Goal: Information Seeking & Learning: Learn about a topic

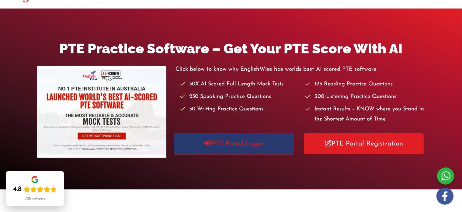
click at [228, 146] on link "PTE Portal Login" at bounding box center [234, 143] width 120 height 21
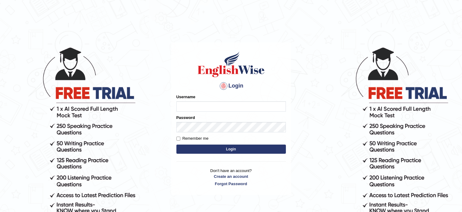
type input "Krishna1172"
click at [213, 151] on button "Login" at bounding box center [232, 148] width 110 height 9
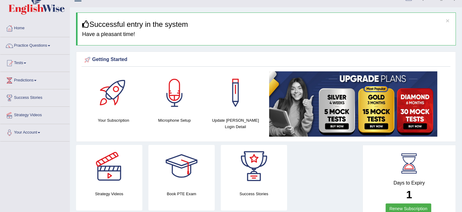
scroll to position [10, 0]
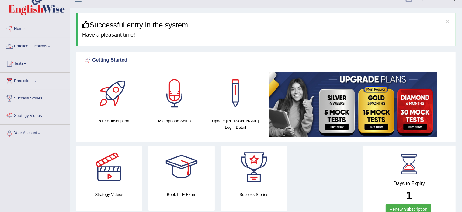
click at [33, 44] on link "Practice Questions" at bounding box center [34, 45] width 69 height 15
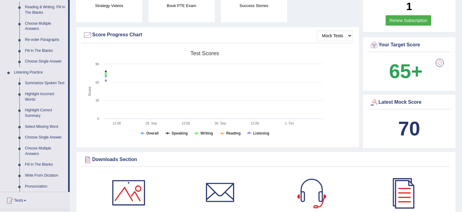
scroll to position [198, 0]
click at [37, 174] on link "Write From Dictation" at bounding box center [45, 175] width 46 height 11
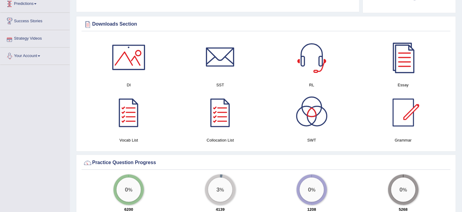
scroll to position [300, 0]
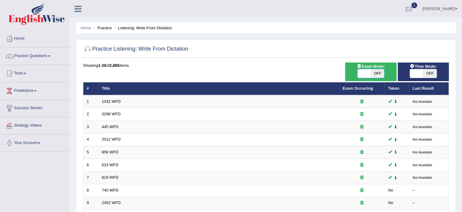
click at [364, 70] on span at bounding box center [364, 73] width 13 height 9
checkbox input "true"
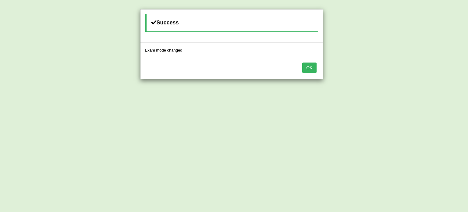
click at [308, 67] on button "OK" at bounding box center [309, 67] width 14 height 10
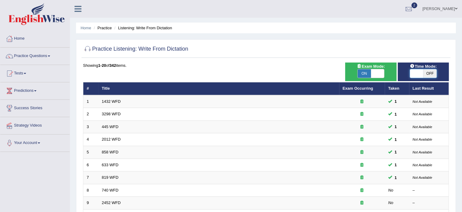
click at [415, 72] on span at bounding box center [416, 73] width 13 height 9
checkbox input "true"
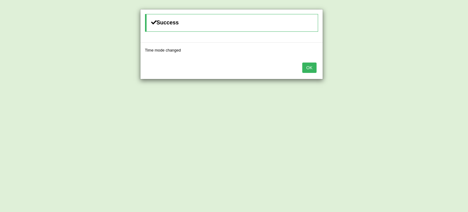
click at [305, 66] on button "OK" at bounding box center [309, 67] width 14 height 10
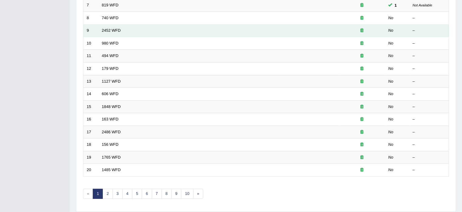
scroll to position [173, 0]
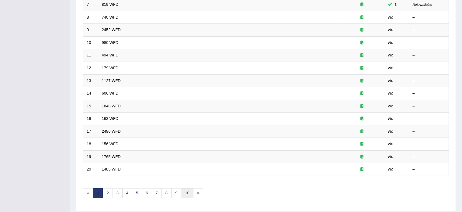
click at [187, 191] on link "10" at bounding box center [187, 193] width 12 height 10
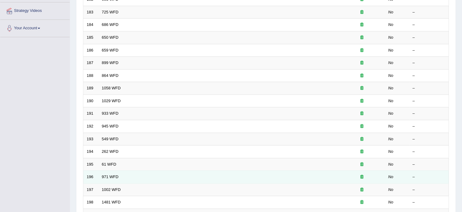
scroll to position [190, 0]
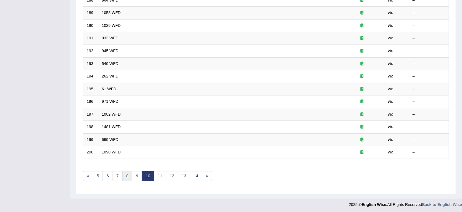
click at [126, 174] on link "8" at bounding box center [127, 176] width 10 height 10
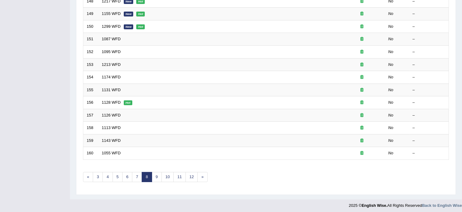
scroll to position [190, 0]
click at [136, 174] on link "7" at bounding box center [137, 176] width 10 height 10
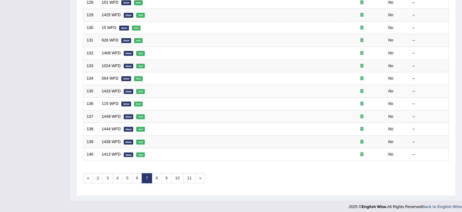
scroll to position [190, 0]
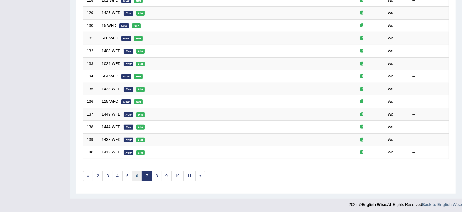
click at [136, 176] on link "6" at bounding box center [137, 176] width 10 height 10
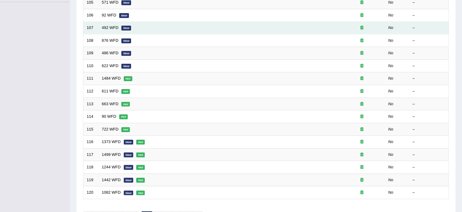
scroll to position [190, 0]
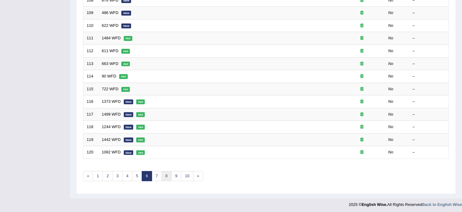
click at [163, 172] on link "8" at bounding box center [167, 176] width 10 height 10
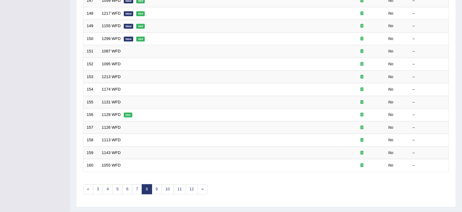
scroll to position [190, 0]
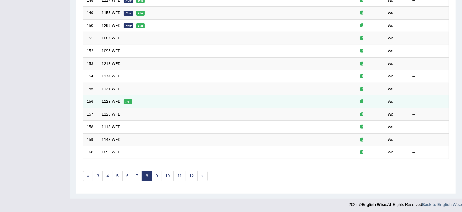
click at [111, 101] on link "1128 WFD" at bounding box center [111, 101] width 19 height 5
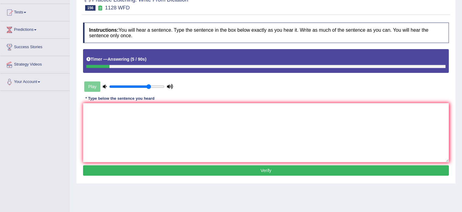
click at [93, 83] on div "Play" at bounding box center [128, 86] width 91 height 15
click at [92, 87] on div "Play" at bounding box center [128, 86] width 91 height 15
click at [87, 83] on div "Play" at bounding box center [128, 86] width 91 height 15
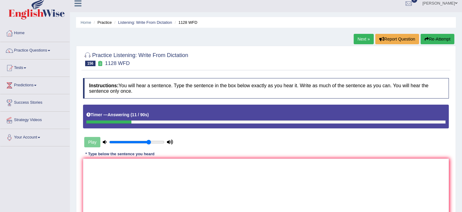
scroll to position [3, 0]
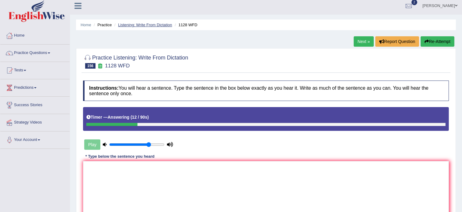
click at [147, 24] on link "Listening: Write From Dictation" at bounding box center [145, 25] width 54 height 5
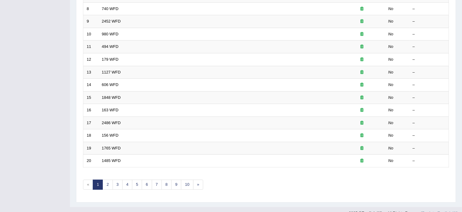
scroll to position [190, 0]
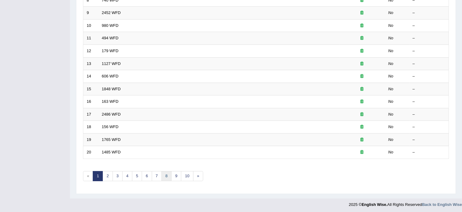
click at [163, 174] on link "8" at bounding box center [167, 176] width 10 height 10
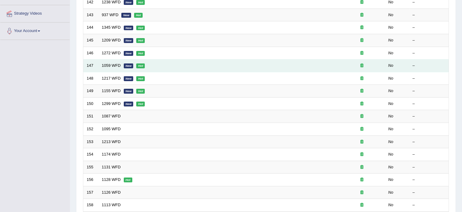
scroll to position [112, 0]
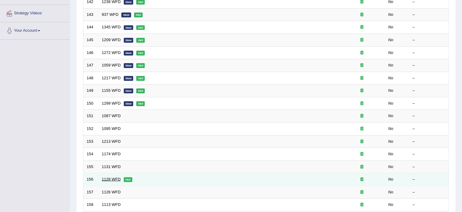
click at [111, 177] on link "1128 WFD" at bounding box center [111, 179] width 19 height 5
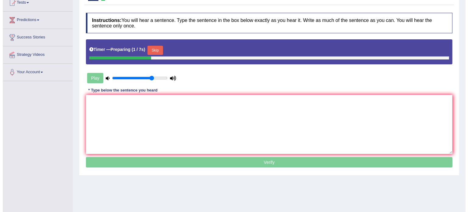
scroll to position [71, 0]
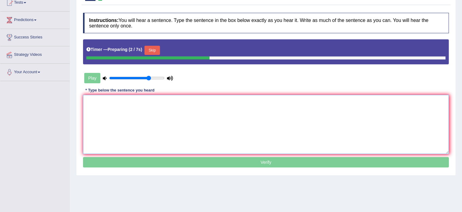
click at [112, 129] on textarea at bounding box center [266, 124] width 366 height 59
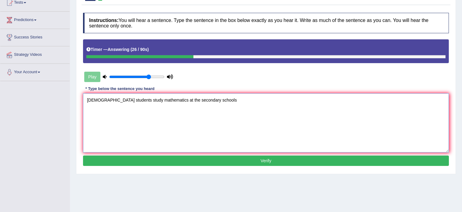
click at [118, 98] on textarea "British students study mathematics at the secondary schools" at bounding box center [266, 122] width 366 height 59
click at [99, 99] on textarea "British students student can study mathematics at the secondary schools" at bounding box center [266, 122] width 366 height 59
click at [187, 98] on textarea "British Many students student can study mathematics at the secondary schools" at bounding box center [266, 122] width 366 height 59
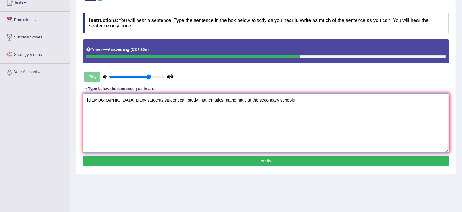
click at [264, 102] on textarea "British Many students student can study mathematics mathematic at the secondary…" at bounding box center [266, 122] width 366 height 59
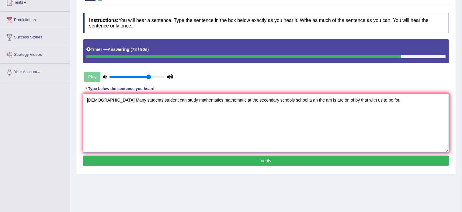
type textarea "British Many students student can study mathematics mathematic at the secondary…"
click at [253, 160] on button "Verify" at bounding box center [266, 160] width 366 height 10
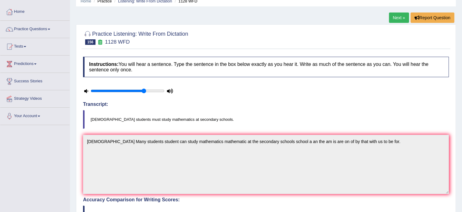
scroll to position [0, 0]
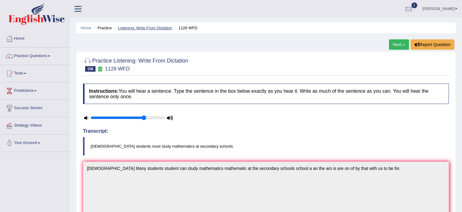
click at [150, 26] on link "Listening: Write From Dictation" at bounding box center [145, 28] width 54 height 5
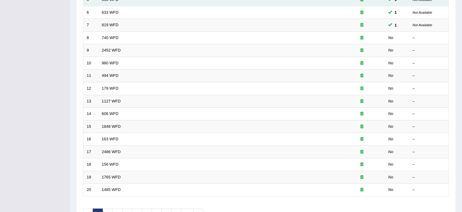
scroll to position [190, 0]
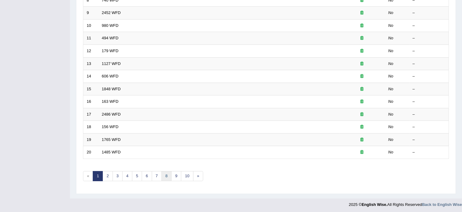
click at [167, 172] on link "8" at bounding box center [167, 176] width 10 height 10
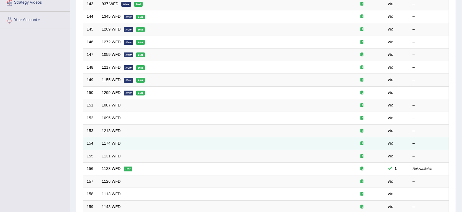
scroll to position [122, 0]
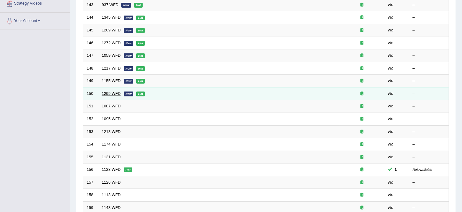
click at [113, 93] on link "1299 WFD" at bounding box center [111, 93] width 19 height 5
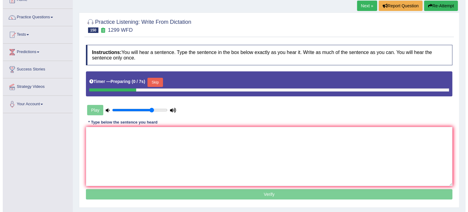
scroll to position [39, 0]
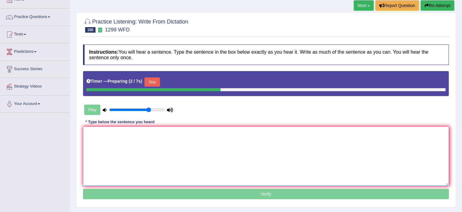
click at [100, 132] on textarea at bounding box center [266, 155] width 366 height 59
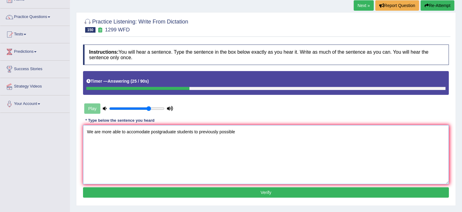
click at [194, 132] on textarea "We are more able to accomodate postgraduate students to previously possible" at bounding box center [266, 154] width 366 height 59
click at [176, 128] on textarea "We are more able to accomodate postgraduate students student to previously poss…" at bounding box center [266, 154] width 366 height 59
click at [280, 130] on textarea "We are more able to accomodate postgraduate post graduate students student to p…" at bounding box center [266, 154] width 366 height 59
click at [221, 132] on textarea "We are more able to accomodate postgraduate post graduate students student to p…" at bounding box center [266, 154] width 366 height 59
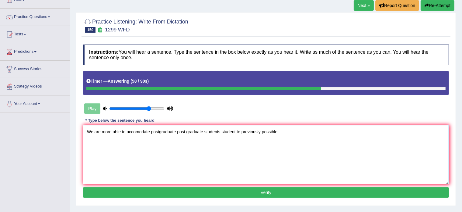
click at [151, 132] on textarea "We are more able to accomodate postgraduate post graduate students student to p…" at bounding box center [266, 154] width 366 height 59
click at [248, 133] on textarea "We are more able to accomodate the postgraduate post graduate students student …" at bounding box center [266, 154] width 366 height 59
type textarea "We are more able to accomodate the postgraduate post graduate students student …"
click at [262, 189] on button "Verify" at bounding box center [266, 192] width 366 height 10
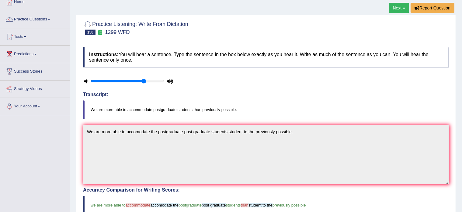
scroll to position [0, 0]
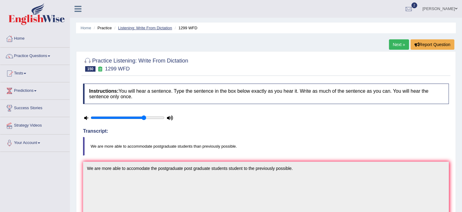
click at [140, 28] on link "Listening: Write From Dictation" at bounding box center [145, 28] width 54 height 5
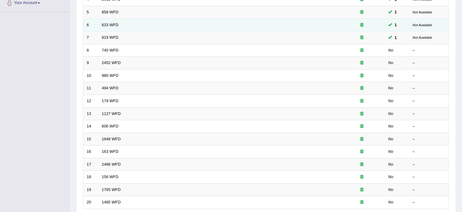
scroll to position [190, 0]
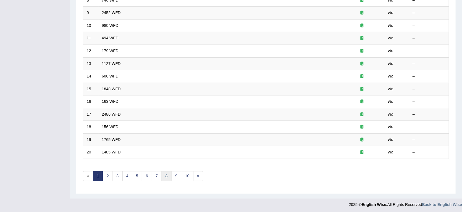
click at [163, 176] on link "8" at bounding box center [167, 176] width 10 height 10
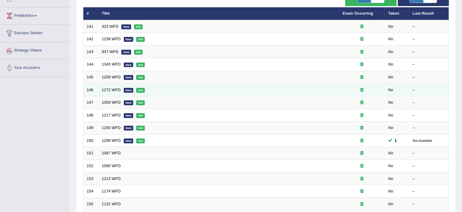
scroll to position [80, 0]
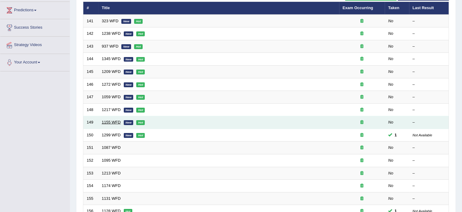
click at [108, 120] on link "1155 WFD" at bounding box center [111, 122] width 19 height 5
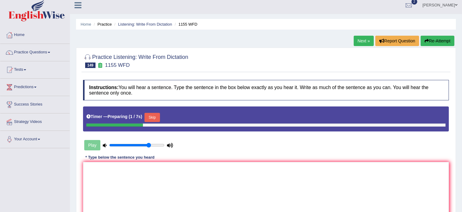
scroll to position [4, 0]
click at [153, 116] on button "Skip" at bounding box center [152, 117] width 15 height 9
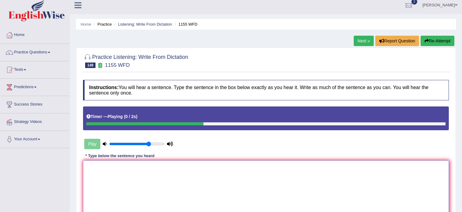
click at [112, 179] on textarea at bounding box center [266, 189] width 366 height 59
click at [124, 169] on textarea "For small buseness is making a profit is main priority priotities" at bounding box center [266, 189] width 366 height 59
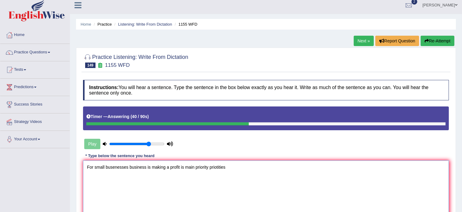
click at [114, 165] on textarea "For small busenesses business is making a profit is main priority priotities" at bounding box center [266, 189] width 366 height 59
click at [151, 166] on textarea "For small businesses business is making a profit is main priority priotities" at bounding box center [266, 189] width 366 height 59
click at [190, 167] on textarea "For small businesses business is are making a profit is main priority priotities" at bounding box center [266, 189] width 366 height 59
click at [255, 163] on textarea "For small businesses business is are making a profit is are the main priority p…" at bounding box center [266, 189] width 366 height 59
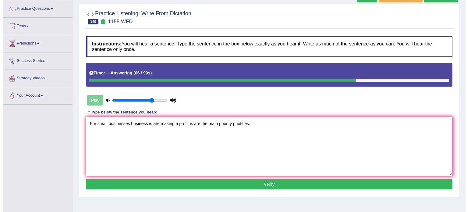
scroll to position [47, 0]
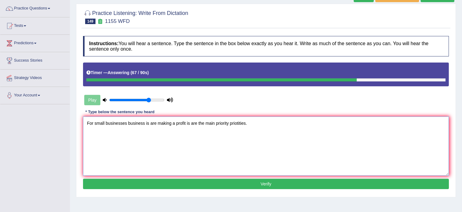
type textarea "For small businesses business is are making a profit is are the main priority p…"
click at [220, 180] on button "Verify" at bounding box center [266, 183] width 366 height 10
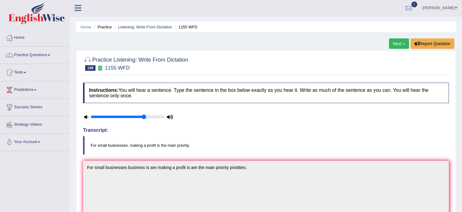
scroll to position [0, 0]
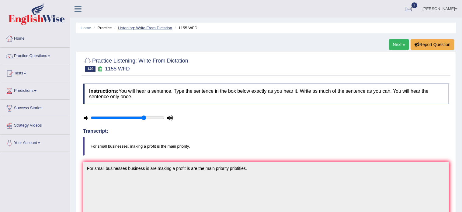
click at [147, 27] on link "Listening: Write From Dictation" at bounding box center [145, 28] width 54 height 5
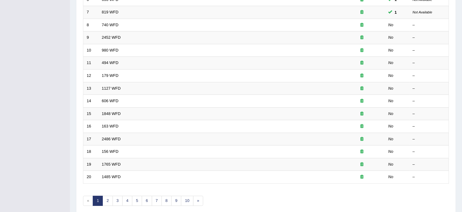
scroll to position [190, 0]
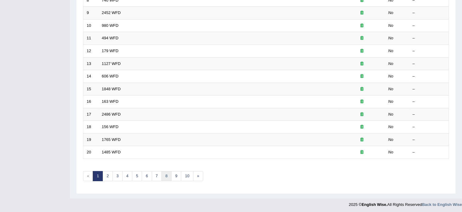
click at [164, 174] on link "8" at bounding box center [167, 176] width 10 height 10
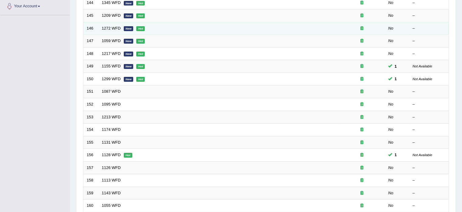
scroll to position [115, 0]
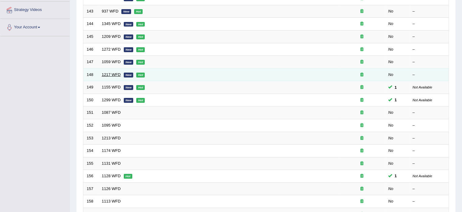
click at [111, 73] on link "1217 WFD" at bounding box center [111, 74] width 19 height 5
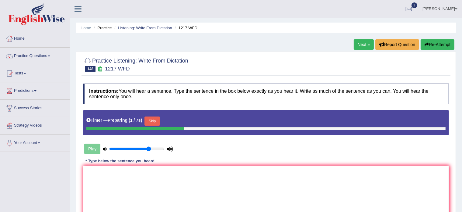
click at [153, 118] on button "Skip" at bounding box center [152, 120] width 15 height 9
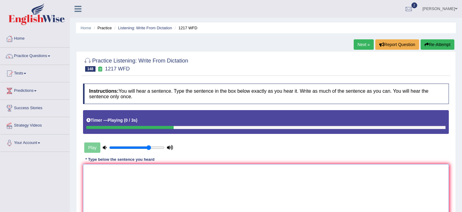
click at [131, 173] on textarea at bounding box center [266, 193] width 366 height 59
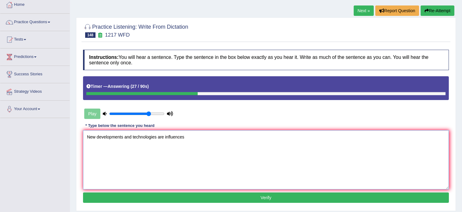
scroll to position [33, 0]
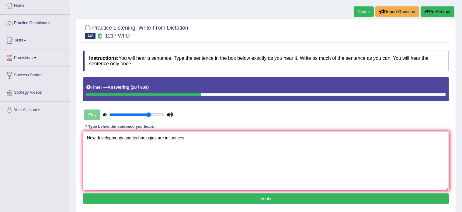
type textarea "New developments and technologies are influences"
click at [91, 116] on div "Play" at bounding box center [128, 114] width 91 height 15
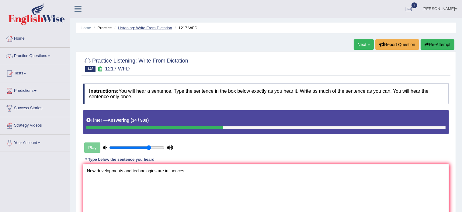
click at [152, 26] on li "Listening: Write From Dictation" at bounding box center [142, 28] width 59 height 6
click at [152, 26] on link "Listening: Write From Dictation" at bounding box center [145, 28] width 54 height 5
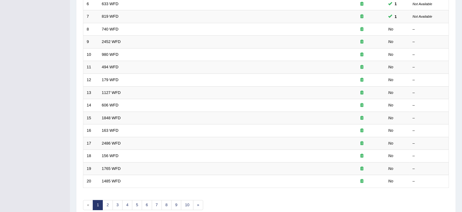
scroll to position [190, 0]
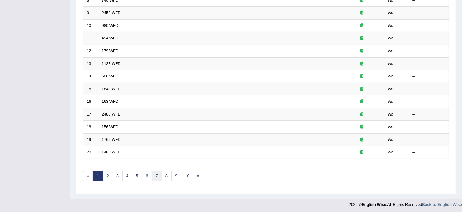
click at [157, 175] on link "7" at bounding box center [157, 176] width 10 height 10
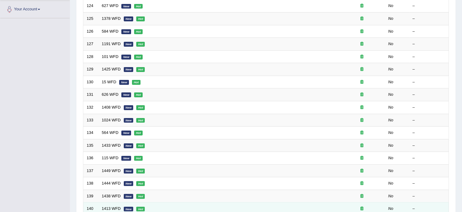
scroll to position [190, 0]
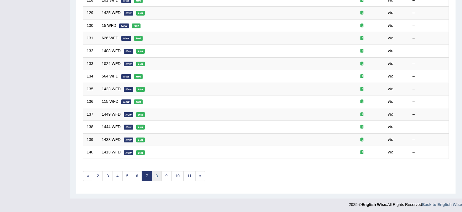
click at [156, 174] on link "8" at bounding box center [157, 176] width 10 height 10
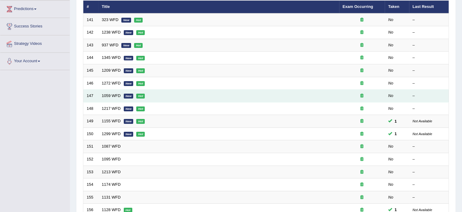
scroll to position [82, 0]
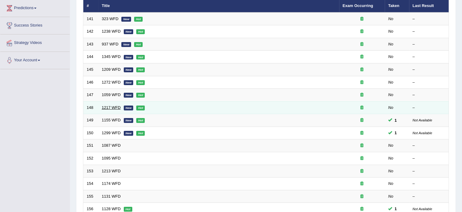
click at [108, 106] on link "1217 WFD" at bounding box center [111, 107] width 19 height 5
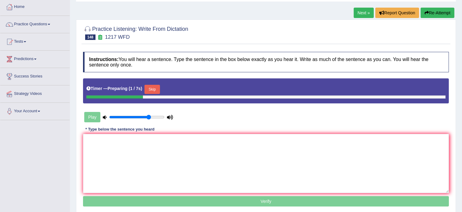
scroll to position [38, 0]
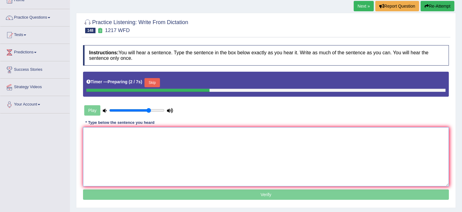
click at [111, 150] on textarea at bounding box center [266, 156] width 366 height 59
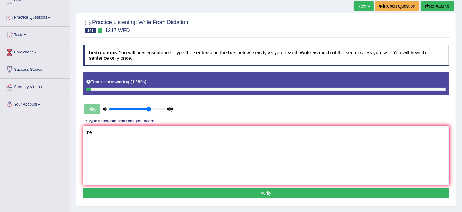
type textarea "n"
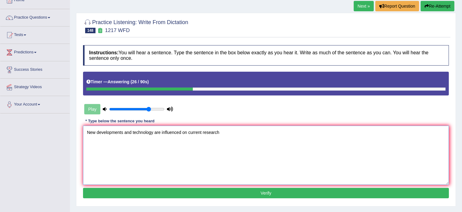
click at [124, 134] on textarea "New developments and technology are influenced on current research" at bounding box center [266, 154] width 366 height 59
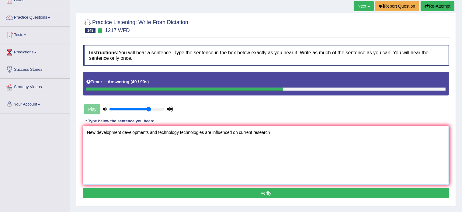
click at [275, 133] on textarea "New development developments and technology technologies are influenced on curr…" at bounding box center [266, 154] width 366 height 59
click at [233, 130] on textarea "New development developments and technology technologies are influenced on curr…" at bounding box center [266, 154] width 366 height 59
type textarea "New development developments and technology technologies are influenced influen…"
click at [255, 189] on button "Verify" at bounding box center [266, 193] width 366 height 10
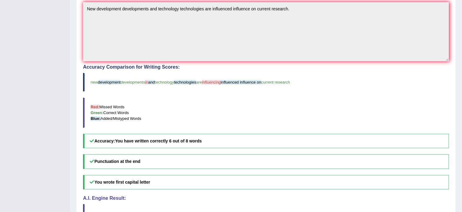
scroll to position [160, 0]
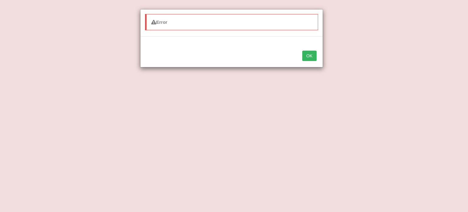
click at [305, 58] on button "OK" at bounding box center [309, 56] width 14 height 10
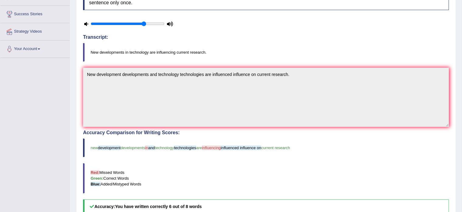
scroll to position [0, 0]
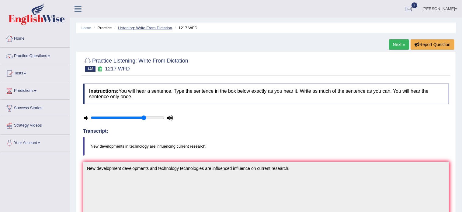
click at [156, 26] on link "Listening: Write From Dictation" at bounding box center [145, 28] width 54 height 5
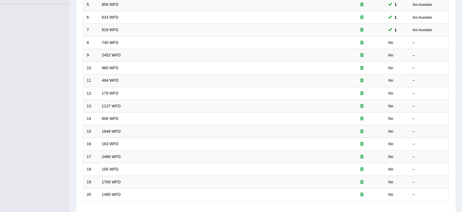
scroll to position [190, 0]
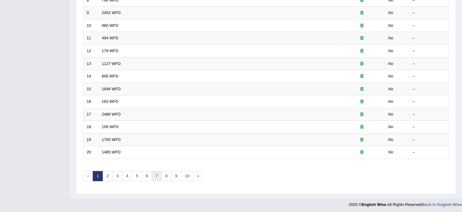
click at [155, 174] on link "7" at bounding box center [157, 176] width 10 height 10
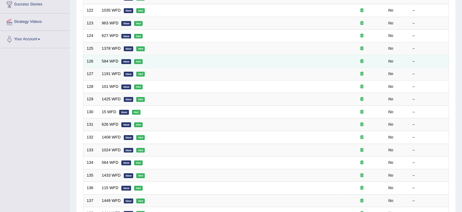
scroll to position [190, 0]
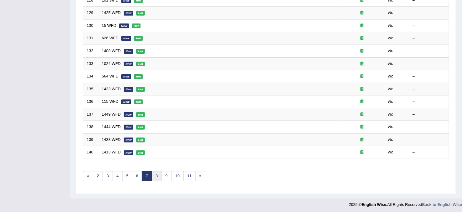
click at [157, 173] on link "8" at bounding box center [157, 176] width 10 height 10
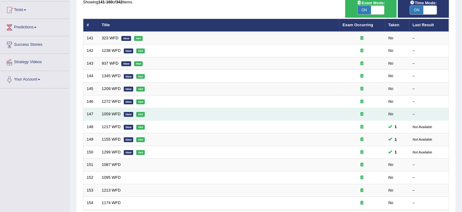
scroll to position [47, 0]
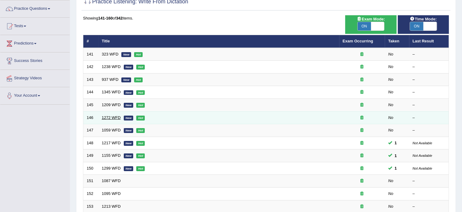
click at [109, 117] on link "1272 WFD" at bounding box center [111, 117] width 19 height 5
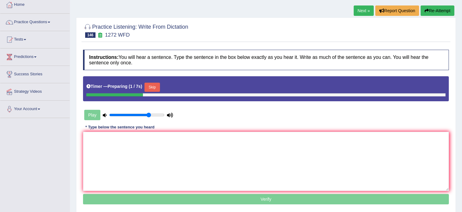
scroll to position [34, 0]
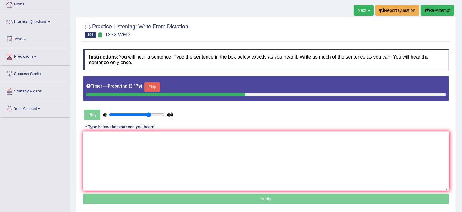
click at [152, 85] on button "Skip" at bounding box center [152, 86] width 15 height 9
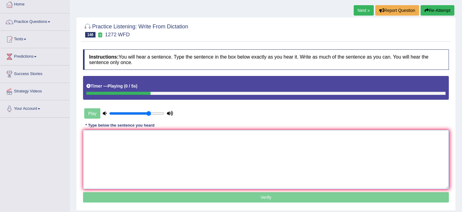
click at [107, 145] on textarea at bounding box center [266, 159] width 366 height 59
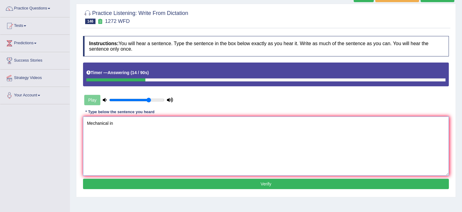
scroll to position [0, 0]
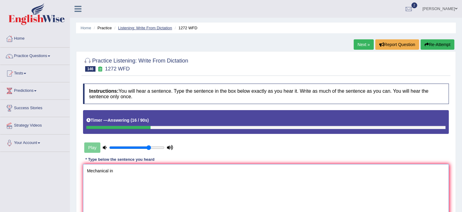
type textarea "Mechanical in"
click at [138, 28] on link "Listening: Write From Dictation" at bounding box center [145, 28] width 54 height 5
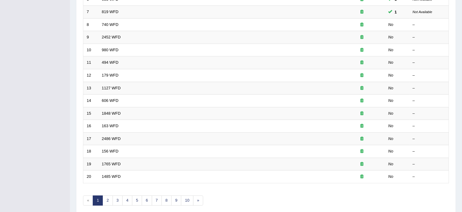
scroll to position [190, 0]
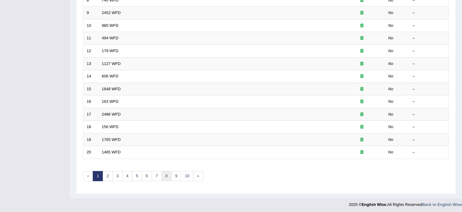
click at [163, 175] on link "8" at bounding box center [167, 176] width 10 height 10
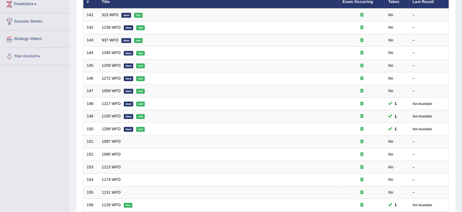
scroll to position [86, 0]
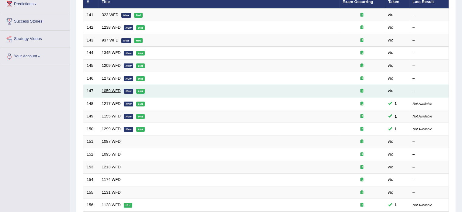
click at [107, 89] on link "1059 WFD" at bounding box center [111, 90] width 19 height 5
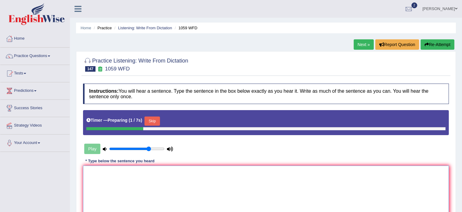
click at [123, 187] on textarea at bounding box center [266, 194] width 366 height 59
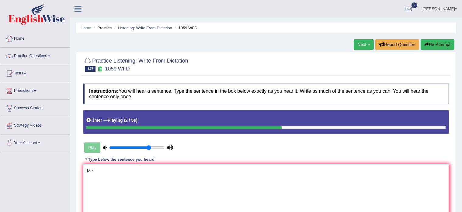
type textarea "M"
type textarea "Phiosophy uses human and experience analyse"
click at [145, 28] on link "Listening: Write From Dictation" at bounding box center [145, 28] width 54 height 5
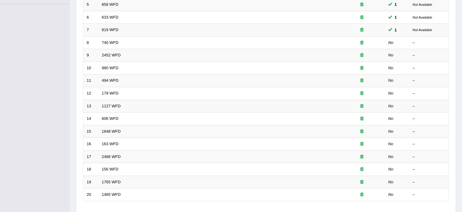
scroll to position [190, 0]
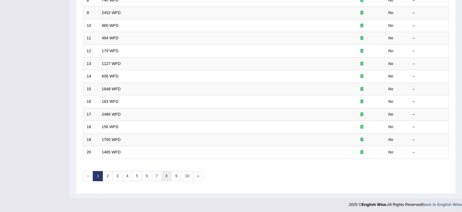
click at [165, 174] on link "8" at bounding box center [167, 176] width 10 height 10
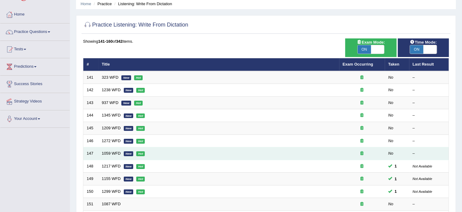
scroll to position [24, 0]
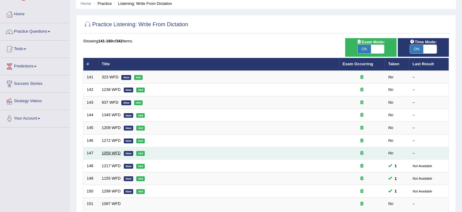
click at [110, 152] on link "1059 WFD" at bounding box center [111, 152] width 19 height 5
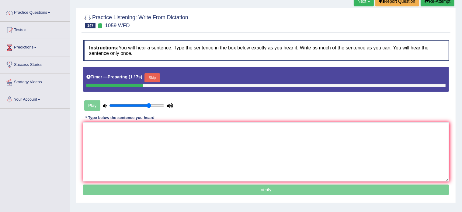
scroll to position [44, 0]
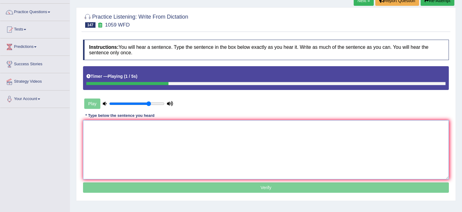
click at [99, 143] on textarea at bounding box center [266, 149] width 366 height 59
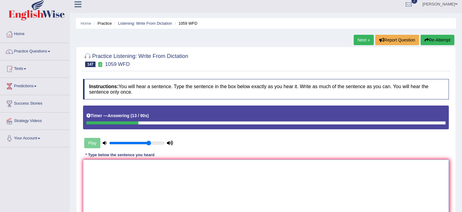
scroll to position [0, 0]
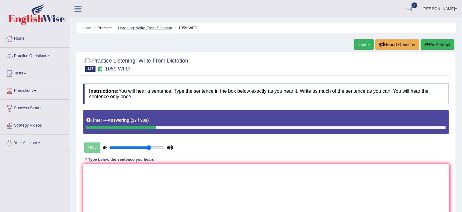
click at [139, 26] on link "Listening: Write From Dictation" at bounding box center [145, 28] width 54 height 5
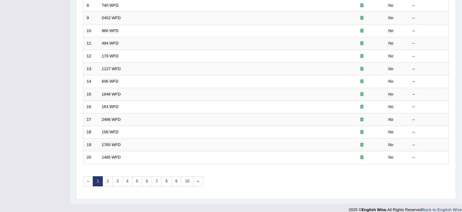
scroll to position [190, 0]
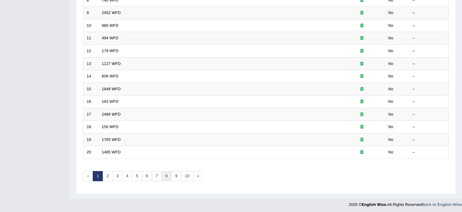
click at [165, 177] on link "8" at bounding box center [167, 176] width 10 height 10
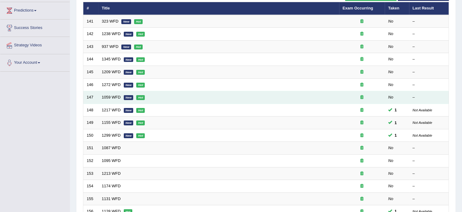
scroll to position [80, 0]
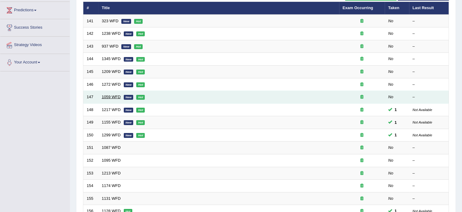
click at [107, 96] on link "1059 WFD" at bounding box center [111, 96] width 19 height 5
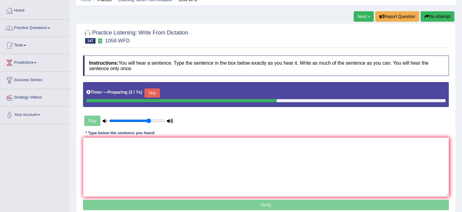
scroll to position [30, 0]
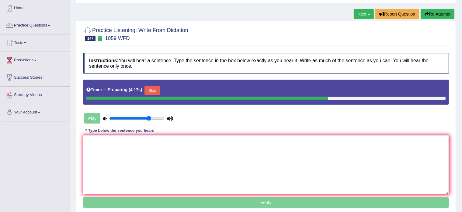
click at [118, 159] on textarea at bounding box center [266, 164] width 366 height 59
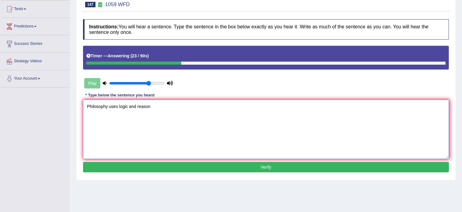
scroll to position [65, 0]
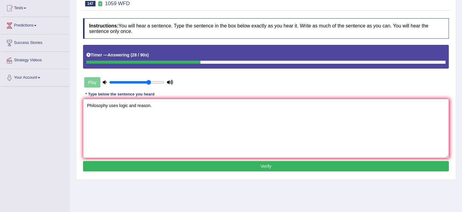
type textarea "Philosophy uses logic and reason."
click at [153, 161] on button "Verify" at bounding box center [266, 166] width 366 height 10
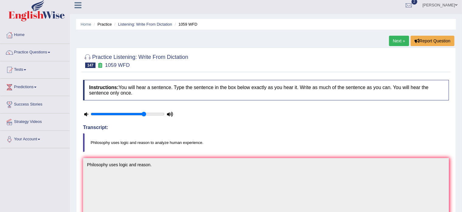
scroll to position [2, 0]
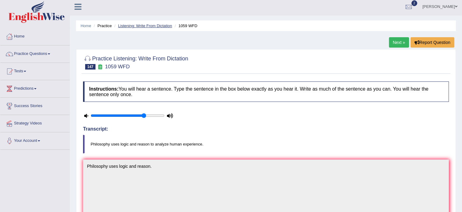
click at [147, 26] on link "Listening: Write From Dictation" at bounding box center [145, 25] width 54 height 5
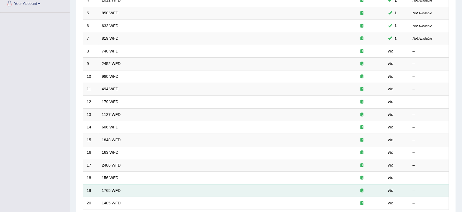
scroll to position [190, 0]
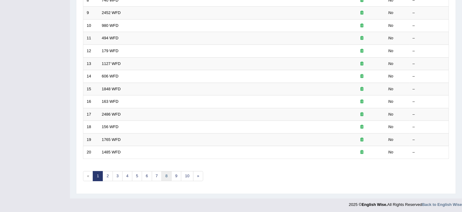
click at [164, 174] on link "8" at bounding box center [167, 176] width 10 height 10
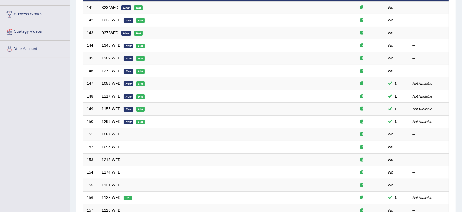
scroll to position [94, 0]
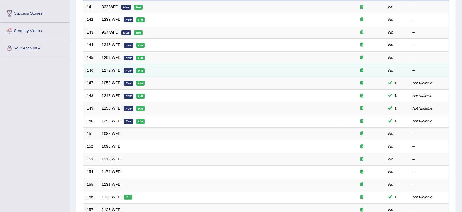
click at [107, 68] on link "1272 WFD" at bounding box center [111, 70] width 19 height 5
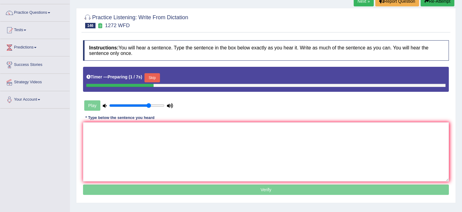
scroll to position [45, 0]
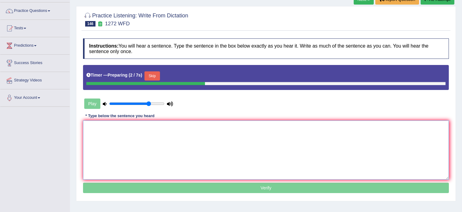
click at [117, 153] on textarea at bounding box center [266, 149] width 366 height 59
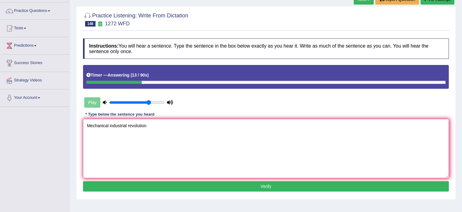
click at [109, 126] on textarea "Mechanical industrial revolution" at bounding box center [266, 148] width 366 height 59
click at [109, 126] on textarea "Mechanical phenomenon industrial revolution" at bounding box center [266, 148] width 366 height 59
click at [87, 101] on div "Play" at bounding box center [128, 102] width 91 height 15
click at [180, 126] on textarea "Mechanical phenomenon industrial revolution" at bounding box center [266, 148] width 366 height 59
click at [109, 125] on textarea "Mechanical phenomenon industrial revolution." at bounding box center [266, 148] width 366 height 59
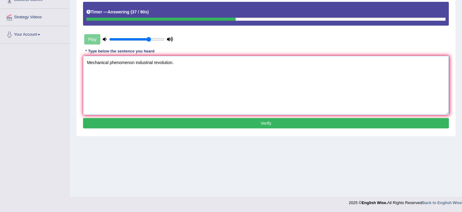
scroll to position [104, 0]
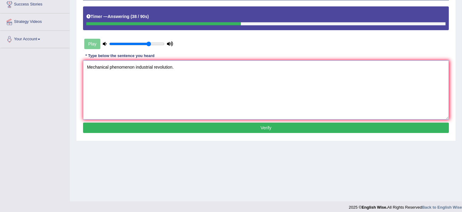
type textarea "Mechanical phenomenon industrial revolution."
click at [240, 128] on button "Verify" at bounding box center [266, 127] width 366 height 10
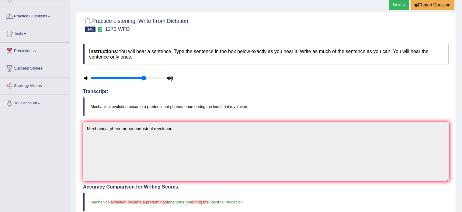
scroll to position [0, 0]
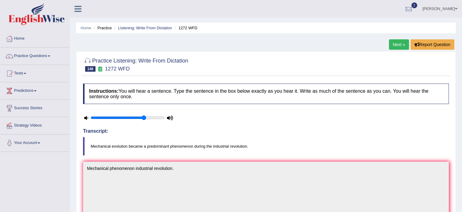
click at [156, 24] on ul "Home Practice Listening: Write From Dictation 1272 WFD" at bounding box center [266, 28] width 380 height 11
click at [153, 28] on link "Listening: Write From Dictation" at bounding box center [145, 28] width 54 height 5
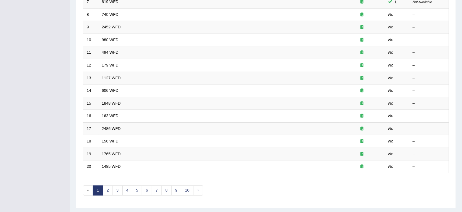
scroll to position [190, 0]
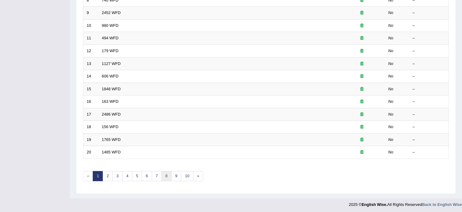
click at [167, 175] on link "8" at bounding box center [167, 176] width 10 height 10
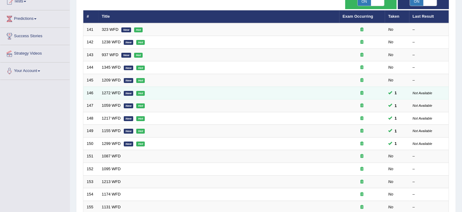
scroll to position [72, 0]
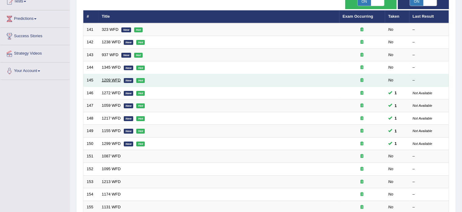
click at [109, 78] on link "1209 WFD" at bounding box center [111, 80] width 19 height 5
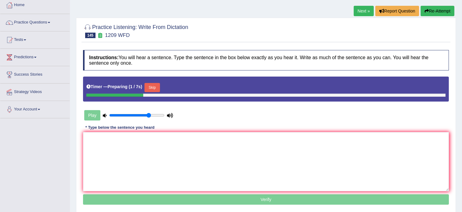
scroll to position [35, 0]
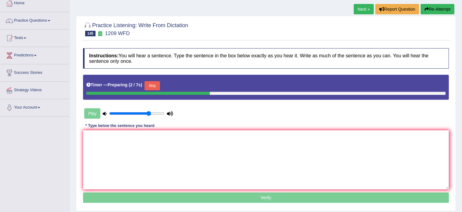
click at [156, 84] on button "Skip" at bounding box center [152, 85] width 15 height 9
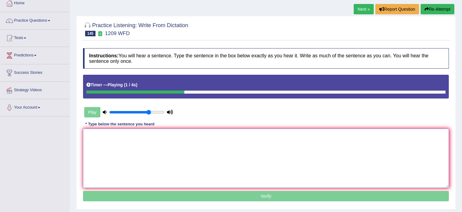
click at [116, 142] on textarea at bounding box center [266, 157] width 366 height 59
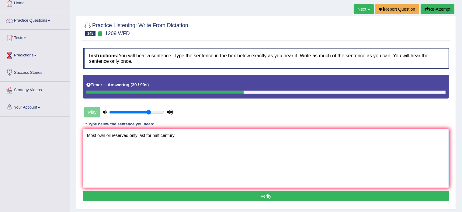
click at [97, 134] on textarea "Most own oil reserved only last for half century" at bounding box center [266, 157] width 366 height 59
click at [143, 135] on textarea "Most known own oil reserved only last for half century" at bounding box center [266, 157] width 366 height 59
click at [142, 133] on textarea "Most known own oil reserved reserve only last for half century" at bounding box center [266, 157] width 366 height 59
click at [207, 136] on textarea "Most known own oil reserved reserve only last for half century" at bounding box center [266, 157] width 366 height 59
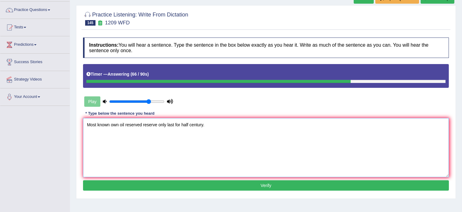
scroll to position [46, 0]
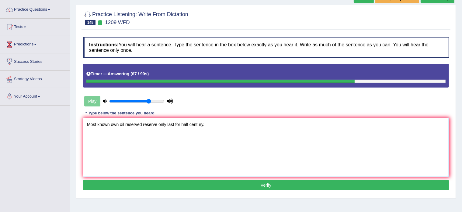
type textarea "Most known own oil reserved reserve only last for half century."
click at [222, 185] on button "Verify" at bounding box center [266, 185] width 366 height 10
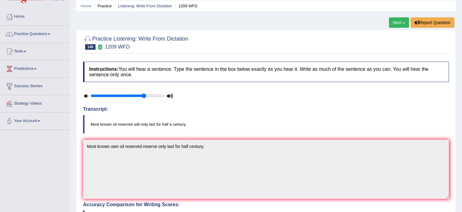
scroll to position [12, 0]
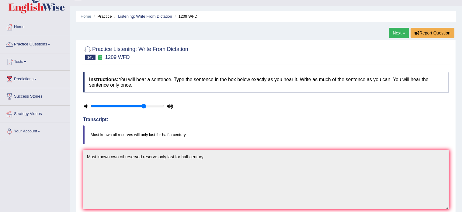
click at [148, 16] on link "Listening: Write From Dictation" at bounding box center [145, 16] width 54 height 5
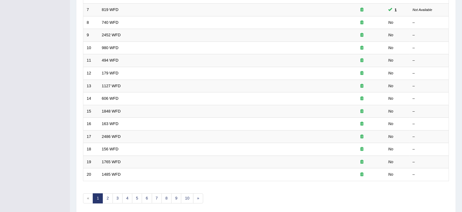
scroll to position [190, 0]
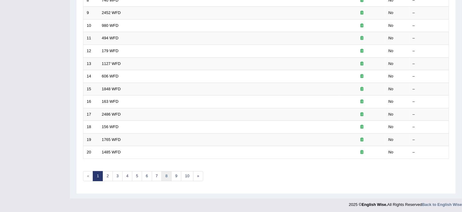
click at [166, 172] on link "8" at bounding box center [167, 176] width 10 height 10
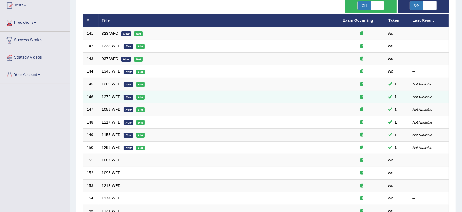
scroll to position [68, 0]
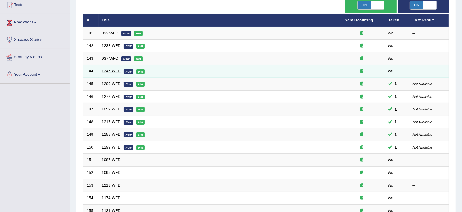
click at [111, 70] on link "1345 WFD" at bounding box center [111, 70] width 19 height 5
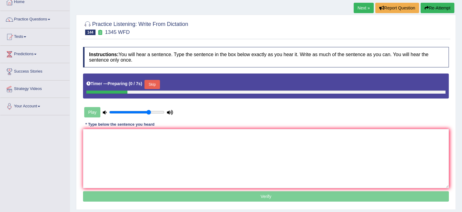
scroll to position [40, 0]
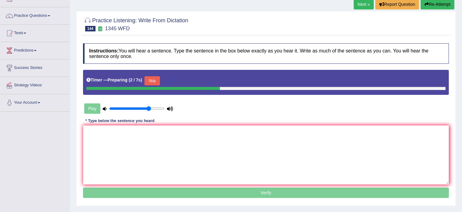
click at [153, 83] on button "Skip" at bounding box center [152, 80] width 15 height 9
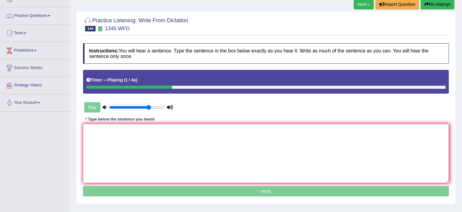
click at [116, 136] on textarea at bounding box center [266, 153] width 366 height 59
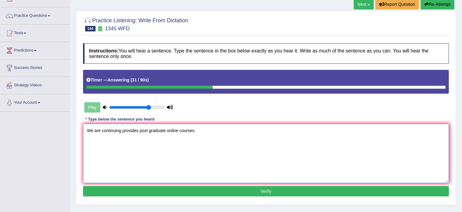
click at [122, 131] on textarea "We are continuing provides post graduate online courses." at bounding box center [266, 153] width 366 height 59
click at [153, 133] on textarea "We are continuing continue provides post graduate online courses." at bounding box center [266, 153] width 366 height 59
click at [153, 133] on textarea "We are continuing continue provides provide post graduate online courses." at bounding box center [266, 153] width 366 height 59
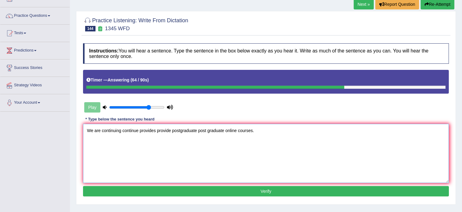
click at [226, 132] on textarea "We are continuing continue provides provide postgraduate post graduate online c…" at bounding box center [266, 153] width 366 height 59
type textarea "We are continuing continue provides provide postgraduate post graduate of onlin…"
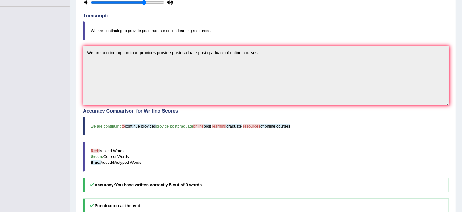
scroll to position [144, 0]
drag, startPoint x: 212, startPoint y: 30, endPoint x: 156, endPoint y: 25, distance: 56.5
click at [156, 25] on blockquote "We are continuing to provide postgraduate online learning resources." at bounding box center [266, 31] width 366 height 19
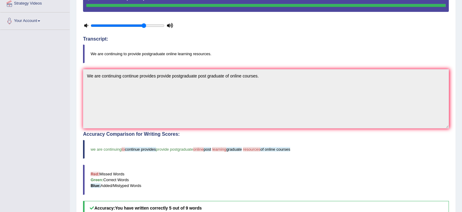
scroll to position [121, 0]
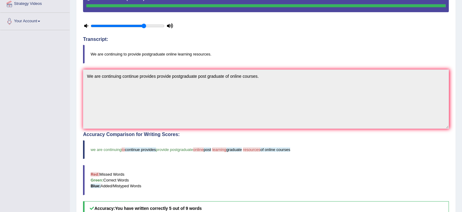
drag, startPoint x: 295, startPoint y: 149, endPoint x: 238, endPoint y: 149, distance: 57.2
click at [238, 149] on blockquote "we are continuing to continue provides provide postgraduate online post learnin…" at bounding box center [266, 149] width 366 height 19
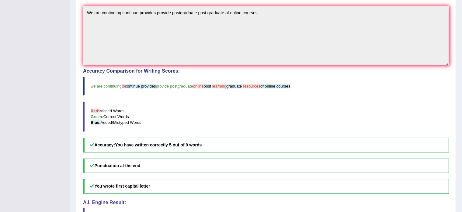
scroll to position [253, 0]
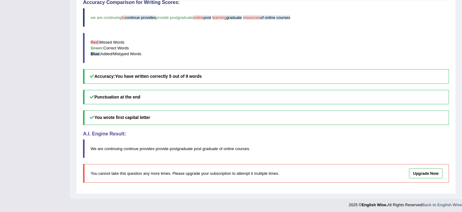
click at [246, 147] on span "courses" at bounding box center [243, 148] width 14 height 5
drag, startPoint x: 162, startPoint y: 148, endPoint x: 144, endPoint y: 149, distance: 17.7
click at [144, 149] on blockquote "We are continuing continue provides provide postgraduate post graduate of onlin…" at bounding box center [266, 148] width 366 height 19
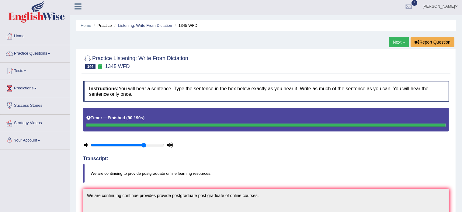
scroll to position [0, 0]
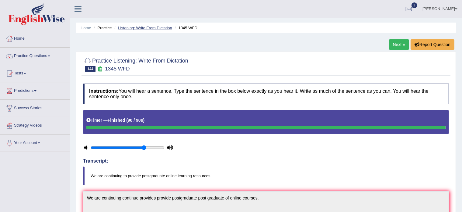
click at [151, 29] on link "Listening: Write From Dictation" at bounding box center [145, 28] width 54 height 5
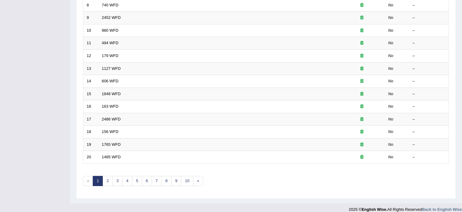
scroll to position [190, 0]
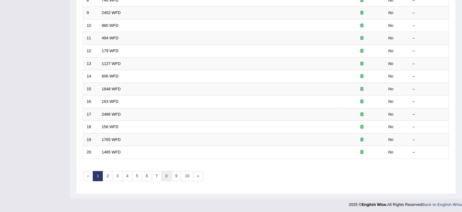
click at [165, 174] on link "8" at bounding box center [167, 176] width 10 height 10
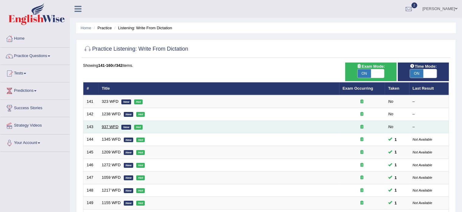
click at [106, 125] on link "937 WFD" at bounding box center [110, 126] width 17 height 5
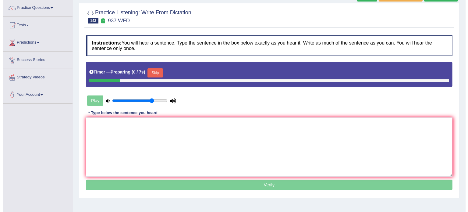
scroll to position [50, 0]
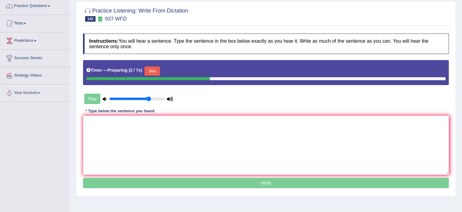
click at [152, 72] on button "Skip" at bounding box center [152, 70] width 15 height 9
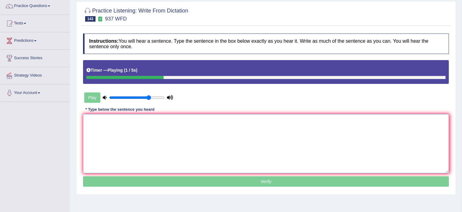
click at [111, 128] on textarea at bounding box center [266, 143] width 366 height 59
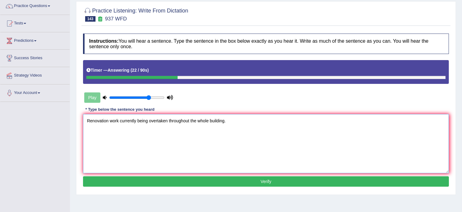
click at [95, 123] on textarea "Renovation work currently being overtaken throughout the whole building." at bounding box center [266, 143] width 366 height 59
click at [192, 120] on textarea "Renovation rennovation work currently being overtaken throughout the whole buil…" at bounding box center [266, 143] width 366 height 59
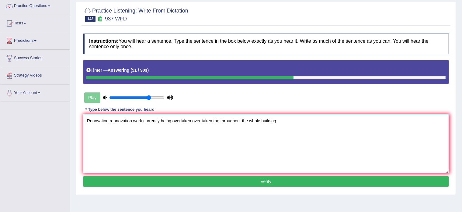
click at [242, 121] on textarea "Renovation rennovation work currently being overtaken over taken the throughout…" at bounding box center [266, 143] width 366 height 59
type textarea "Renovation rennovation work currently being overtaken over taken the throughout…"
click at [256, 181] on button "Verify" at bounding box center [266, 181] width 366 height 10
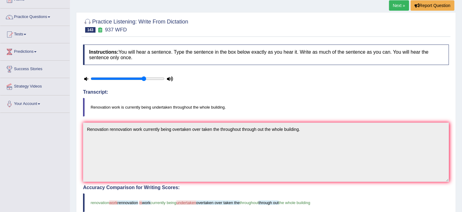
scroll to position [0, 0]
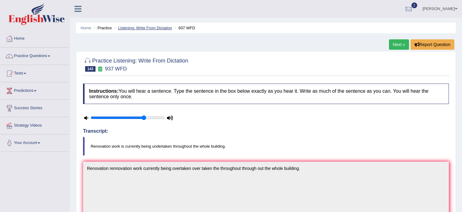
click at [145, 26] on link "Listening: Write From Dictation" at bounding box center [145, 28] width 54 height 5
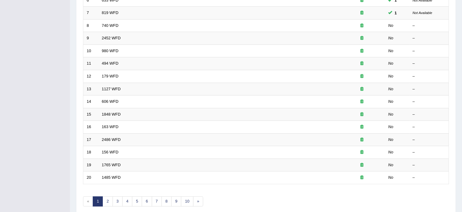
scroll to position [190, 0]
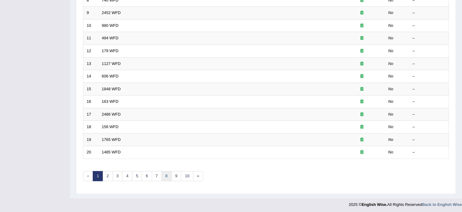
click at [164, 175] on link "8" at bounding box center [167, 176] width 10 height 10
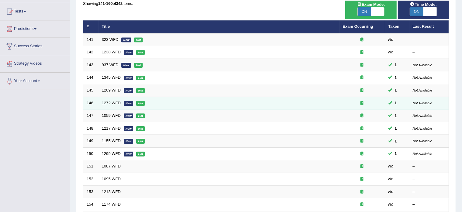
scroll to position [58, 0]
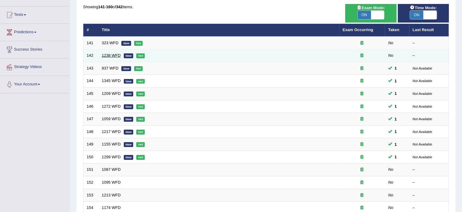
click at [106, 54] on link "1238 WFD" at bounding box center [111, 55] width 19 height 5
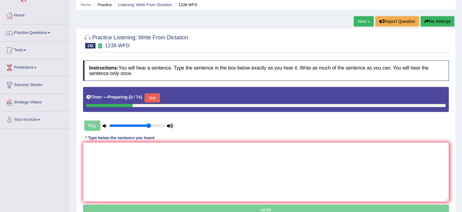
scroll to position [24, 0]
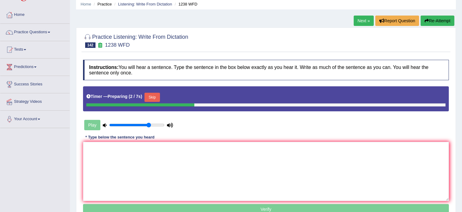
click at [153, 96] on button "Skip" at bounding box center [152, 97] width 15 height 9
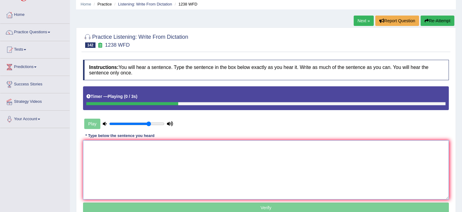
click at [117, 155] on textarea at bounding box center [266, 169] width 366 height 59
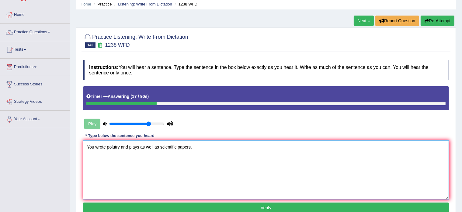
click at [94, 145] on textarea "You wrote polutry and plays as well as scientific papers." at bounding box center [266, 169] width 366 height 59
click at [145, 147] on textarea "You he wrote [PERSON_NAME] and plays as well as scientific papers." at bounding box center [266, 169] width 366 height 59
type textarea "You he wrote [PERSON_NAME] and plays play as well as scientific papers."
click at [166, 206] on button "Verify" at bounding box center [266, 207] width 366 height 10
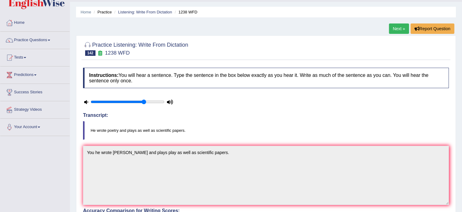
scroll to position [0, 0]
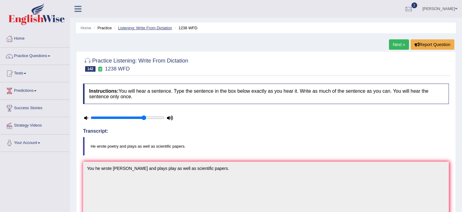
click at [152, 29] on link "Listening: Write From Dictation" at bounding box center [145, 28] width 54 height 5
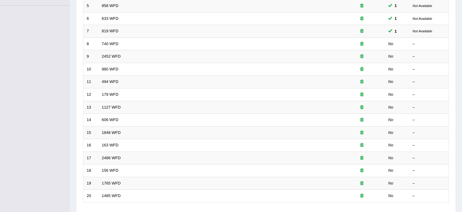
scroll to position [190, 0]
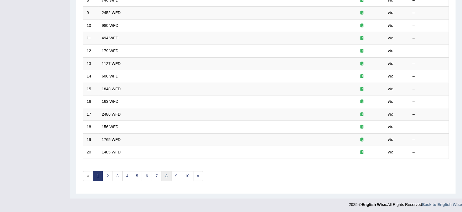
click at [167, 175] on link "8" at bounding box center [167, 176] width 10 height 10
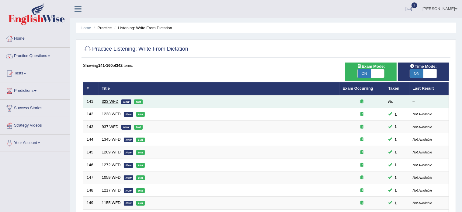
click at [108, 100] on link "323 WFD" at bounding box center [110, 101] width 17 height 5
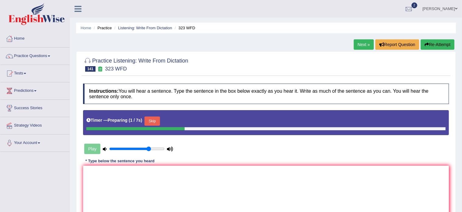
click at [153, 119] on button "Skip" at bounding box center [152, 120] width 15 height 9
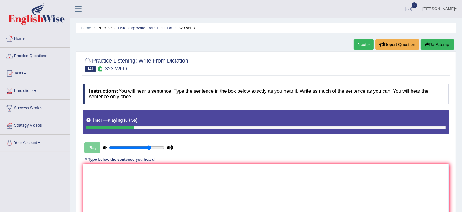
click at [123, 182] on textarea at bounding box center [266, 193] width 366 height 59
type textarea "Undergraduate may persue"
click at [132, 26] on link "Listening: Write From Dictation" at bounding box center [145, 28] width 54 height 5
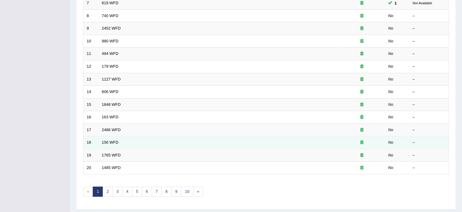
scroll to position [177, 0]
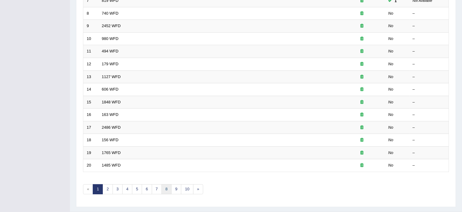
click at [164, 190] on link "8" at bounding box center [167, 189] width 10 height 10
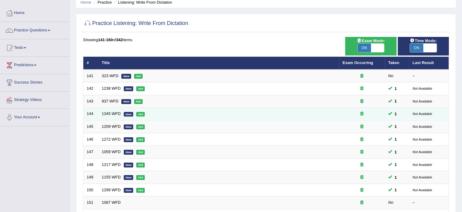
scroll to position [25, 0]
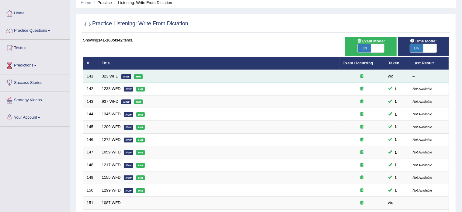
click at [108, 75] on link "323 WFD" at bounding box center [110, 76] width 17 height 5
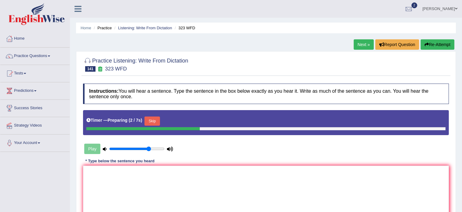
click at [152, 121] on button "Skip" at bounding box center [152, 120] width 15 height 9
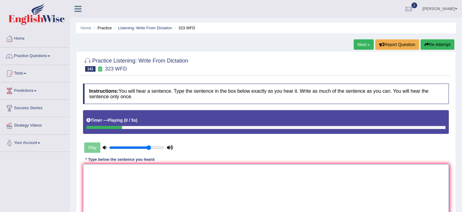
click at [122, 182] on textarea at bounding box center [266, 193] width 366 height 59
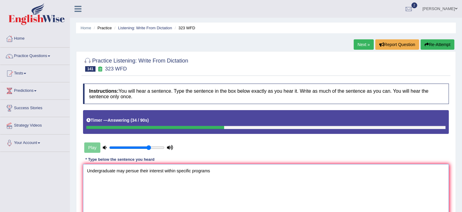
click at [164, 168] on textarea "Undergraduate may persue their interest within specific programs" at bounding box center [266, 193] width 366 height 59
click at [233, 173] on textarea "Undergraduate may persue their interest individual within specific programs" at bounding box center [266, 193] width 366 height 59
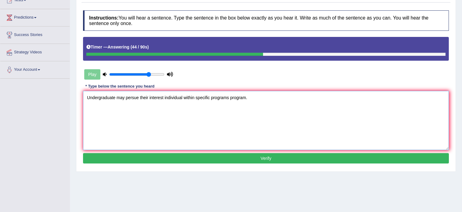
scroll to position [85, 0]
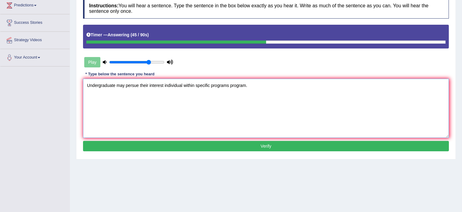
type textarea "Undergraduate may persue their interest individual within specific programs pro…"
click at [194, 145] on button "Verify" at bounding box center [266, 146] width 366 height 10
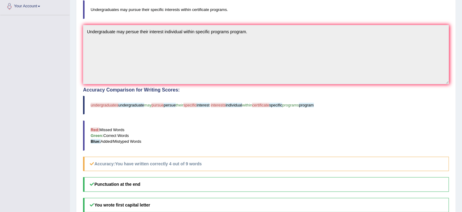
scroll to position [0, 0]
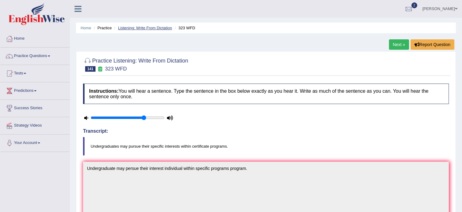
click at [155, 26] on li "Listening: Write From Dictation" at bounding box center [142, 28] width 59 height 6
click at [155, 26] on link "Listening: Write From Dictation" at bounding box center [145, 28] width 54 height 5
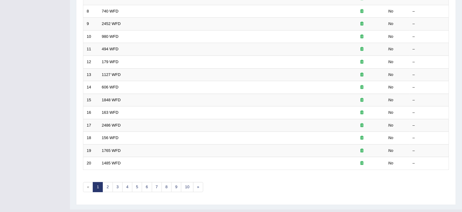
scroll to position [190, 0]
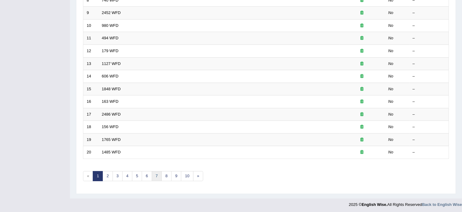
click at [156, 174] on link "7" at bounding box center [157, 176] width 10 height 10
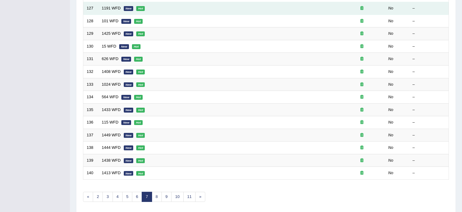
scroll to position [178, 0]
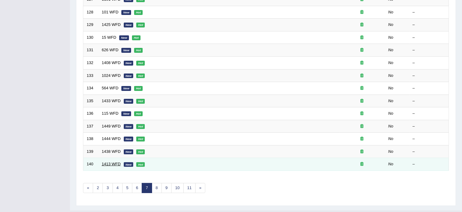
click at [110, 161] on link "1413 WFD" at bounding box center [111, 163] width 19 height 5
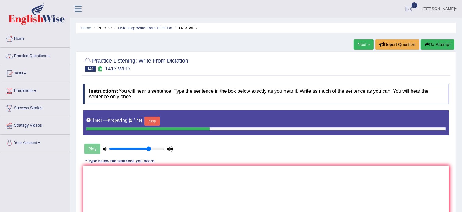
click at [154, 116] on button "Skip" at bounding box center [152, 120] width 15 height 9
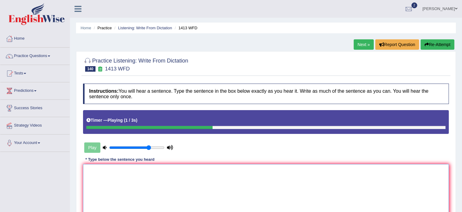
click at [122, 172] on textarea at bounding box center [266, 193] width 366 height 59
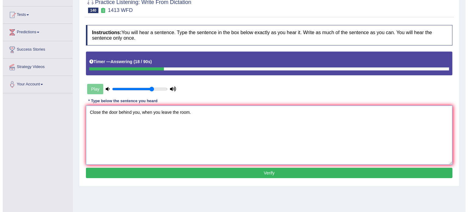
scroll to position [61, 0]
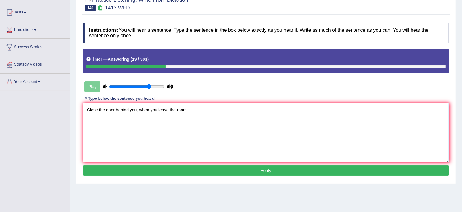
type textarea "Close the door behind you, when you leave the room."
click at [182, 167] on button "Verify" at bounding box center [266, 170] width 366 height 10
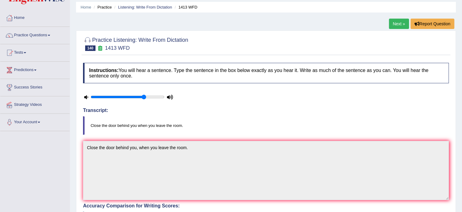
scroll to position [0, 0]
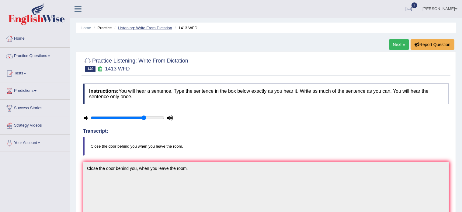
click at [158, 27] on link "Listening: Write From Dictation" at bounding box center [145, 28] width 54 height 5
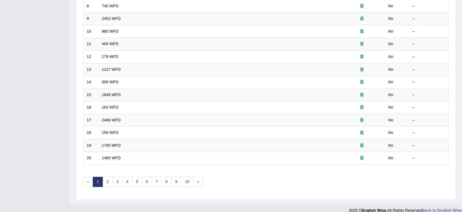
scroll to position [190, 0]
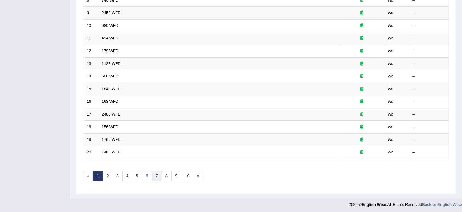
click at [156, 174] on link "7" at bounding box center [157, 176] width 10 height 10
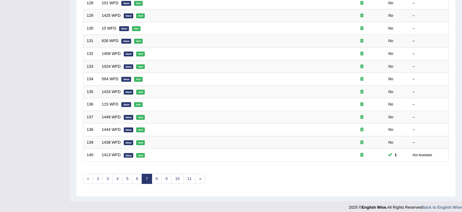
scroll to position [190, 0]
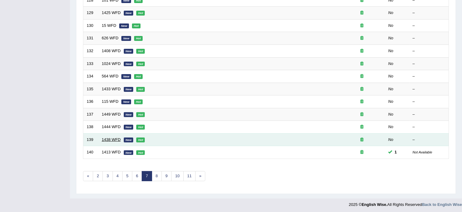
click at [110, 138] on link "1438 WFD" at bounding box center [111, 139] width 19 height 5
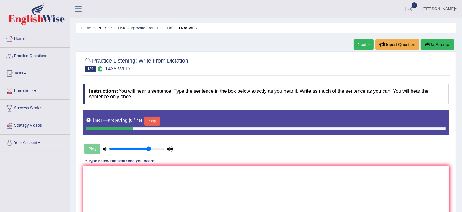
scroll to position [18, 0]
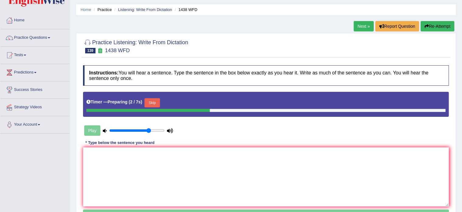
click at [151, 102] on button "Skip" at bounding box center [152, 102] width 15 height 9
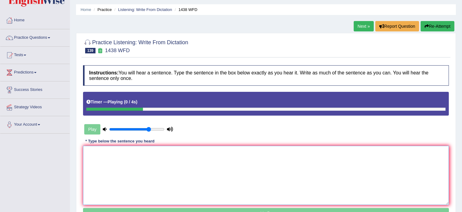
click at [93, 165] on textarea at bounding box center [266, 175] width 366 height 59
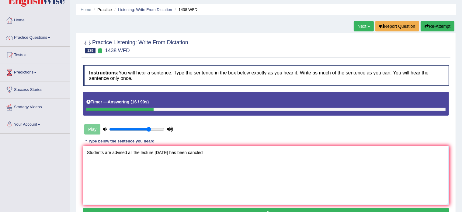
click at [128, 156] on textarea "Students are advised all the lecture [DATE] has been cancled" at bounding box center [266, 175] width 366 height 59
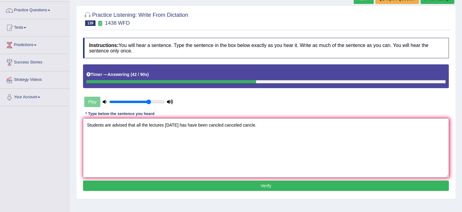
scroll to position [46, 0]
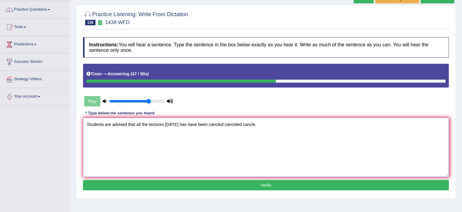
click at [128, 125] on textarea "Students are advised that all the lectures [DATE] has have been cancled cancele…" at bounding box center [266, 147] width 366 height 59
type textarea "Students are advised advises advise that all the lectures [DATE] has have been …"
click at [198, 184] on button "Verify" at bounding box center [266, 185] width 366 height 10
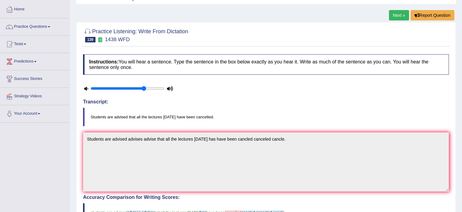
scroll to position [0, 0]
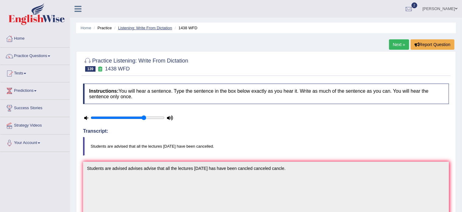
click at [157, 27] on link "Listening: Write From Dictation" at bounding box center [145, 28] width 54 height 5
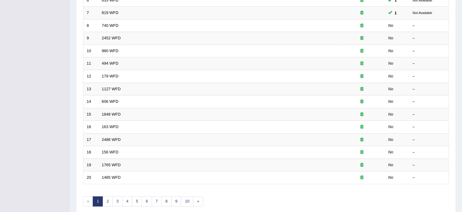
scroll to position [190, 0]
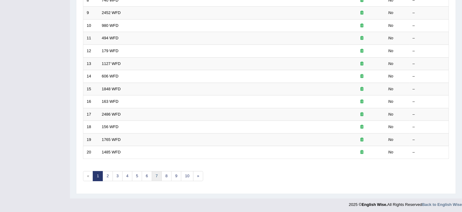
click at [156, 174] on link "7" at bounding box center [157, 176] width 10 height 10
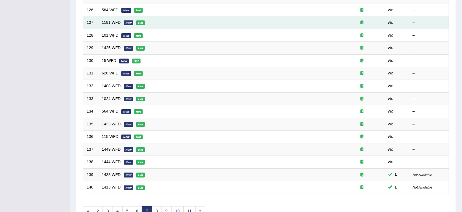
scroll to position [161, 0]
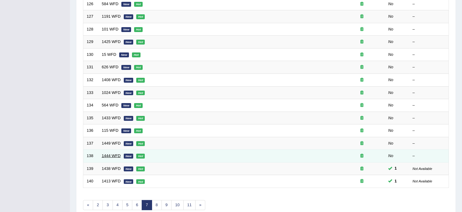
click at [107, 153] on link "1444 WFD" at bounding box center [111, 155] width 19 height 5
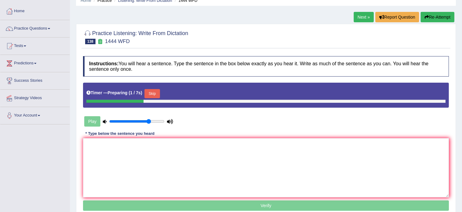
scroll to position [28, 0]
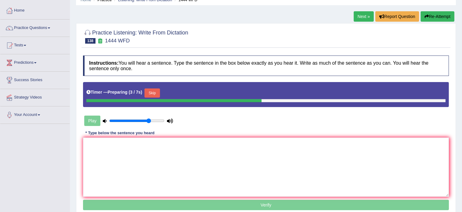
click at [153, 91] on button "Skip" at bounding box center [152, 92] width 15 height 9
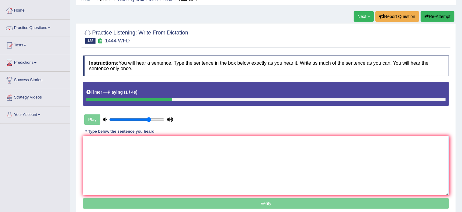
click at [112, 151] on textarea at bounding box center [266, 165] width 366 height 59
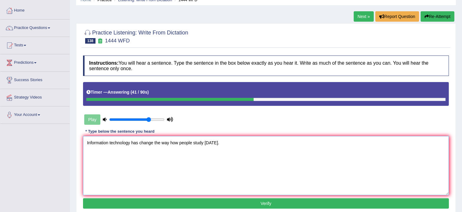
click at [153, 142] on textarea "Information technology has change the way how people study [DATE]." at bounding box center [266, 165] width 366 height 59
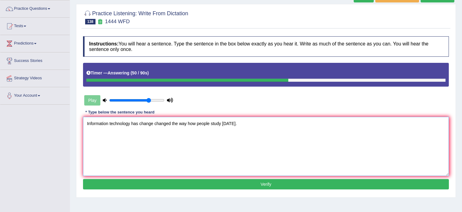
scroll to position [48, 0]
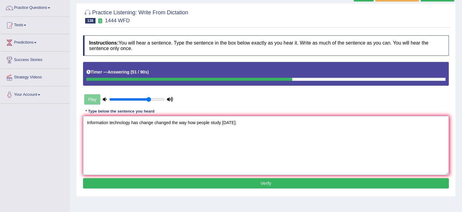
type textarea "Information technology has change changed the way how people study today."
click at [225, 180] on button "Verify" at bounding box center [266, 183] width 366 height 10
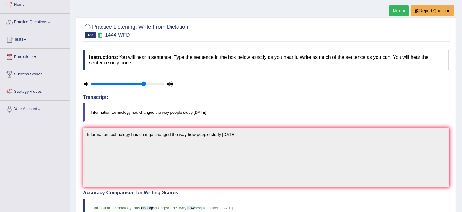
scroll to position [0, 0]
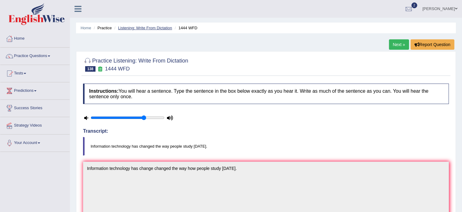
click at [155, 28] on link "Listening: Write From Dictation" at bounding box center [145, 28] width 54 height 5
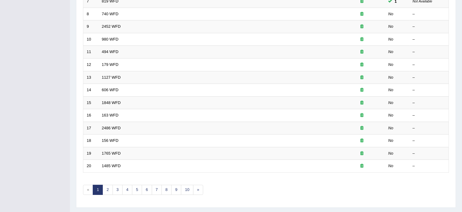
scroll to position [178, 0]
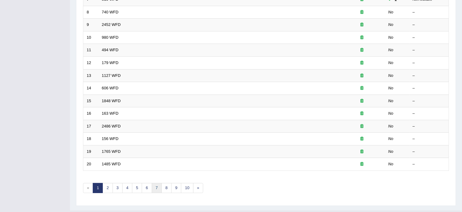
click at [157, 185] on link "7" at bounding box center [157, 188] width 10 height 10
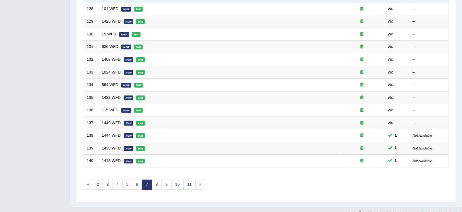
scroll to position [190, 0]
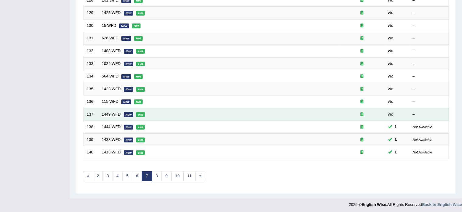
click at [108, 112] on link "1449 WFD" at bounding box center [111, 114] width 19 height 5
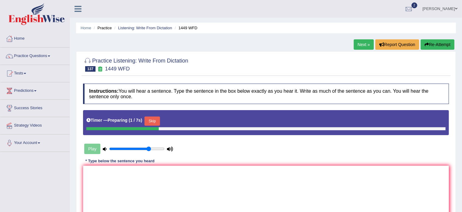
click at [150, 118] on button "Skip" at bounding box center [152, 120] width 15 height 9
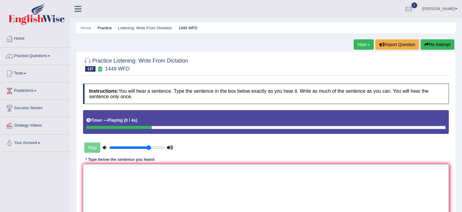
click at [108, 177] on textarea at bounding box center [266, 193] width 366 height 59
click at [133, 168] on textarea "Many food crops require a large quality of water and fertiliser" at bounding box center [266, 193] width 366 height 59
click at [119, 172] on textarea "Many food crops require required a large quality of water and fertiliser" at bounding box center [266, 193] width 366 height 59
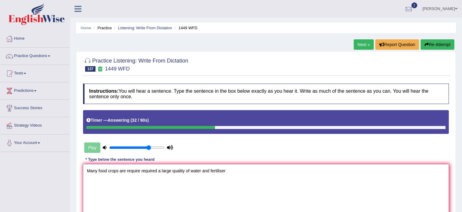
click at [159, 170] on textarea "Many food crops are require required a large quality of water and fertiliser" at bounding box center [266, 193] width 366 height 59
click at [246, 172] on textarea "Many food crops are require required requires a large quality of water and fert…" at bounding box center [266, 193] width 366 height 59
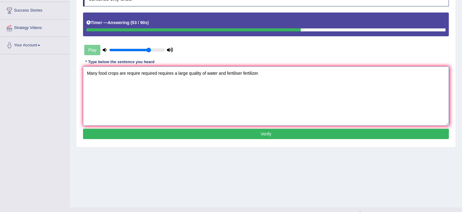
scroll to position [108, 0]
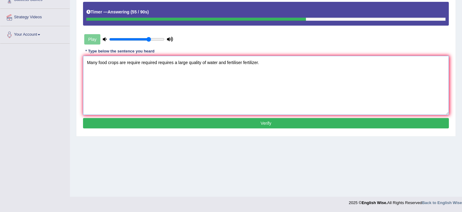
type textarea "Many food crops are require required requires a large quality of water and fert…"
click at [192, 120] on button "Verify" at bounding box center [266, 123] width 366 height 10
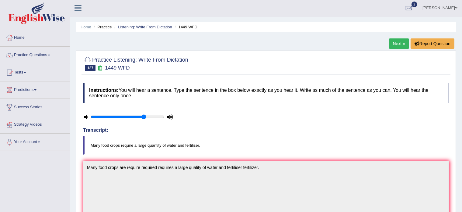
scroll to position [0, 0]
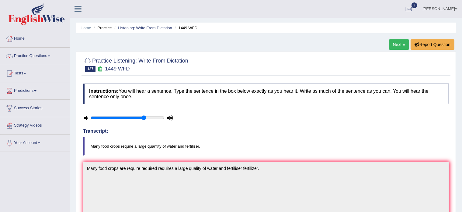
click at [78, 7] on icon at bounding box center [78, 9] width 7 height 8
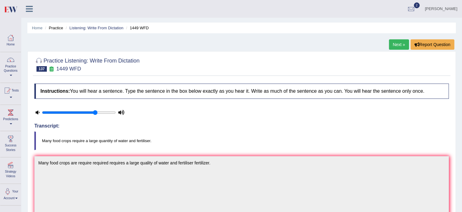
click at [30, 9] on icon at bounding box center [29, 9] width 7 height 8
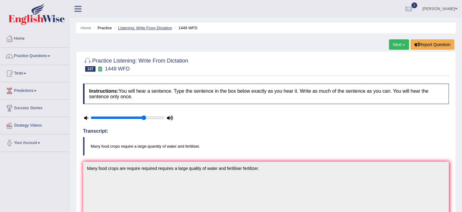
click at [157, 26] on link "Listening: Write From Dictation" at bounding box center [145, 28] width 54 height 5
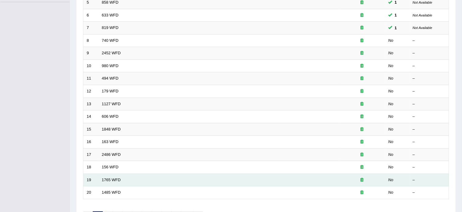
scroll to position [190, 0]
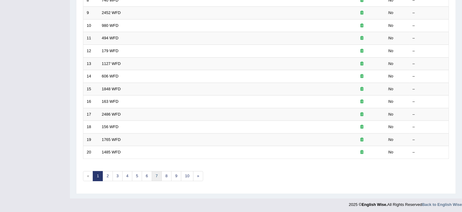
click at [156, 176] on link "7" at bounding box center [157, 176] width 10 height 10
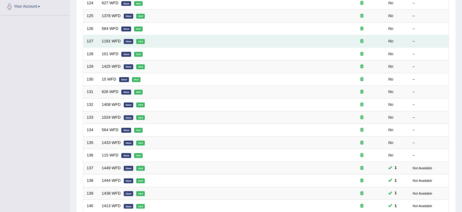
scroll to position [152, 0]
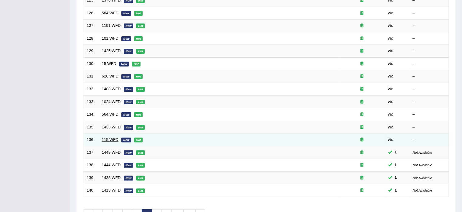
click at [110, 137] on link "115 WFD" at bounding box center [110, 139] width 17 height 5
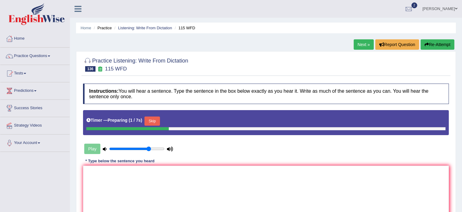
click at [153, 120] on button "Skip" at bounding box center [152, 120] width 15 height 9
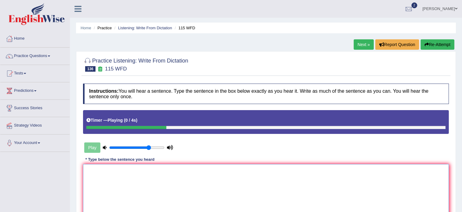
click at [105, 183] on textarea at bounding box center [266, 193] width 366 height 59
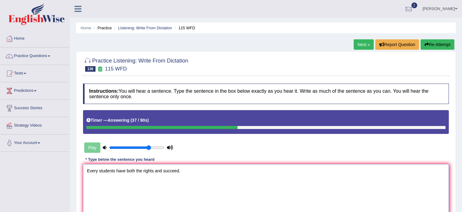
type textarea "Every students have both the rights and succeed."
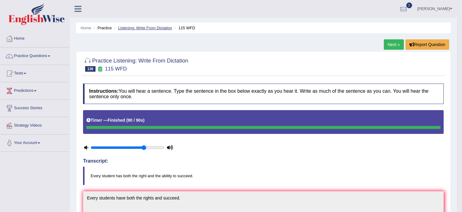
click at [136, 28] on link "Listening: Write From Dictation" at bounding box center [145, 28] width 54 height 5
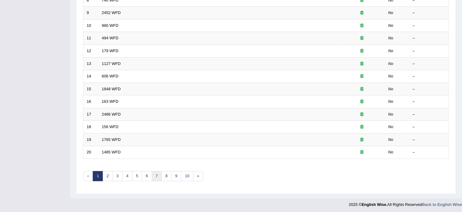
click at [155, 174] on link "7" at bounding box center [157, 176] width 10 height 10
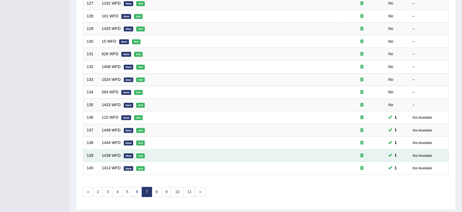
scroll to position [172, 0]
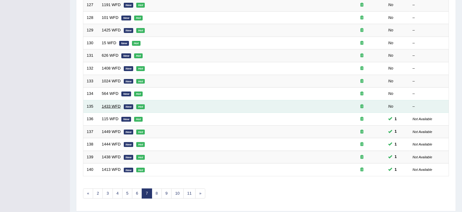
click at [105, 104] on link "1433 WFD" at bounding box center [111, 106] width 19 height 5
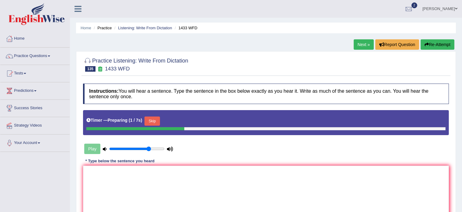
click at [154, 118] on button "Skip" at bounding box center [152, 120] width 15 height 9
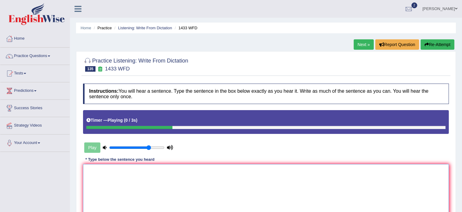
click at [114, 180] on textarea at bounding box center [266, 193] width 366 height 59
type textarea "a"
click at [101, 170] on textarea "Adapts technology will creates growth on technology" at bounding box center [266, 193] width 366 height 59
click at [168, 173] on textarea "Adapts adapt adopt technology will creates growth on technology" at bounding box center [266, 193] width 366 height 59
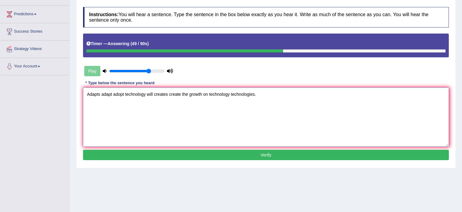
scroll to position [78, 0]
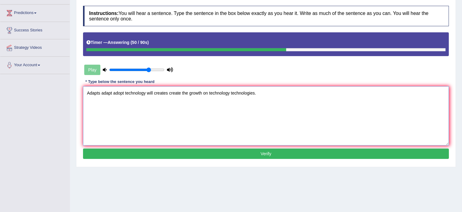
type textarea "Adapts adapt adopt technology will creates create the growth on technology tech…"
click at [193, 152] on button "Verify" at bounding box center [266, 153] width 366 height 10
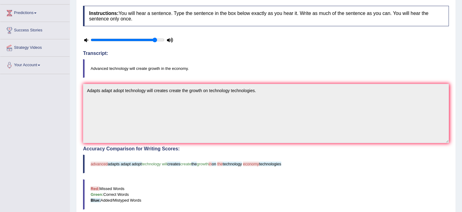
type input "0.9"
click at [153, 40] on input "range" at bounding box center [128, 39] width 74 height 5
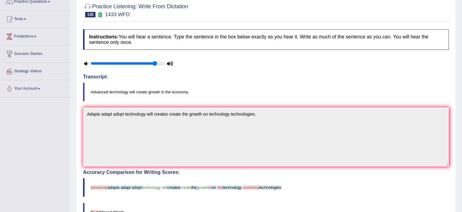
scroll to position [0, 0]
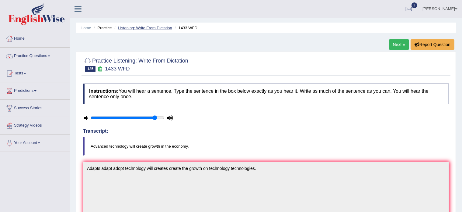
click at [148, 27] on link "Listening: Write From Dictation" at bounding box center [145, 28] width 54 height 5
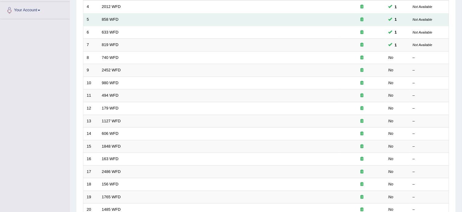
scroll to position [190, 0]
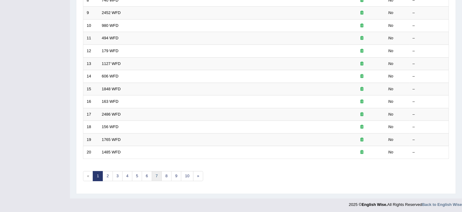
click at [156, 173] on link "7" at bounding box center [157, 176] width 10 height 10
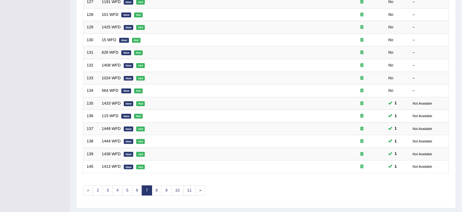
scroll to position [190, 0]
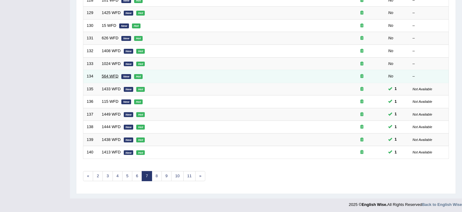
click at [104, 75] on link "564 WFD" at bounding box center [110, 76] width 17 height 5
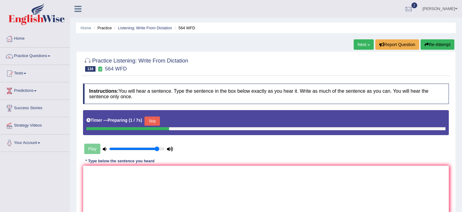
click at [157, 122] on button "Skip" at bounding box center [152, 120] width 15 height 9
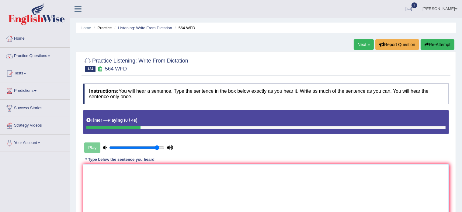
click at [119, 182] on textarea at bounding box center [266, 193] width 366 height 59
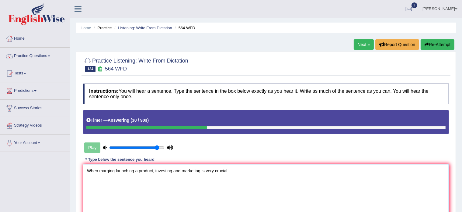
click at [204, 172] on textarea "When marging launching a product, investing and marketing is very crucial" at bounding box center [266, 193] width 366 height 59
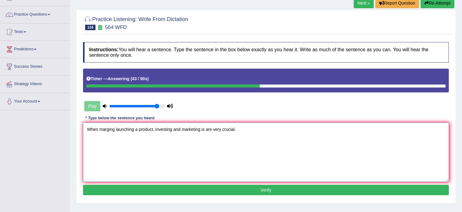
scroll to position [41, 0]
type textarea "When marging launching a product, investing and marketing is are very crucial."
click at [199, 185] on button "Verify" at bounding box center [266, 189] width 366 height 10
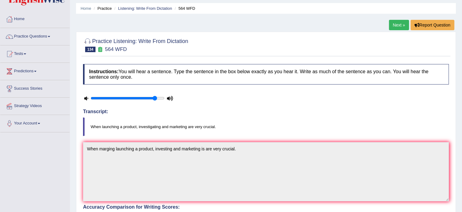
scroll to position [0, 0]
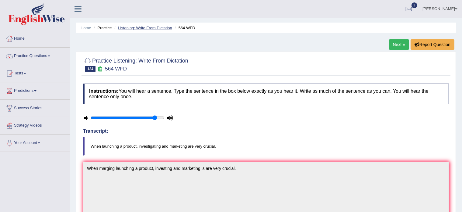
click at [146, 28] on link "Listening: Write From Dictation" at bounding box center [145, 28] width 54 height 5
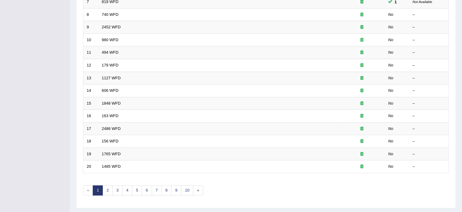
scroll to position [190, 0]
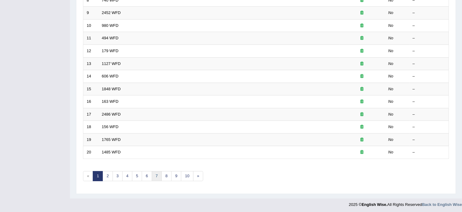
click at [157, 171] on link "7" at bounding box center [157, 176] width 10 height 10
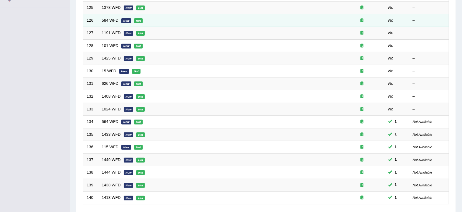
scroll to position [146, 0]
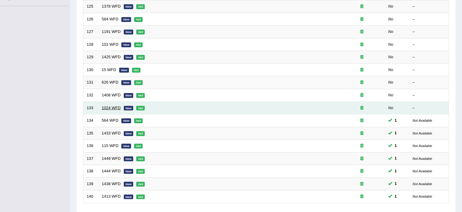
click at [111, 106] on link "1024 WFD" at bounding box center [111, 107] width 19 height 5
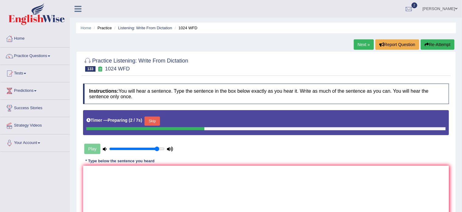
click at [149, 120] on button "Skip" at bounding box center [152, 120] width 15 height 9
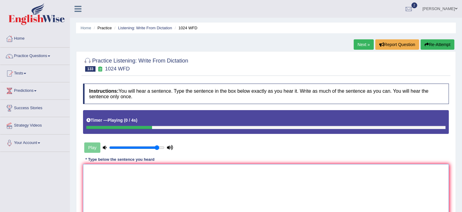
click at [107, 181] on textarea at bounding box center [266, 193] width 366 height 59
click at [130, 170] on textarea "This project is devided in four main section sections." at bounding box center [266, 193] width 366 height 59
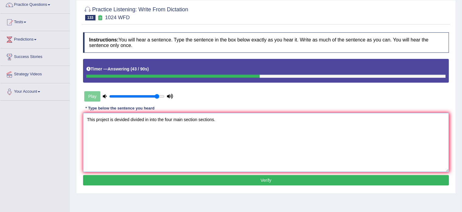
scroll to position [52, 0]
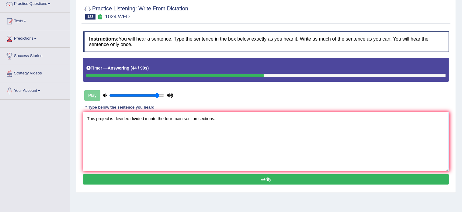
type textarea "This project is devided divided in into the four main section sections."
click at [188, 179] on button "Verify" at bounding box center [266, 179] width 366 height 10
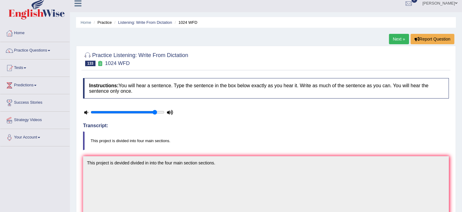
scroll to position [0, 0]
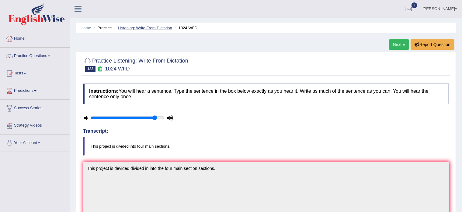
click at [152, 26] on link "Listening: Write From Dictation" at bounding box center [145, 28] width 54 height 5
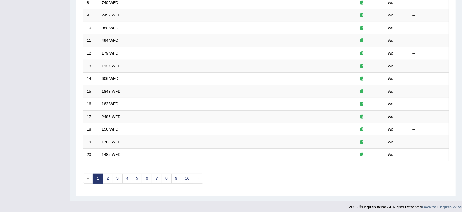
scroll to position [190, 0]
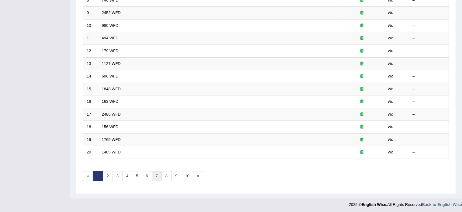
click at [156, 171] on link "7" at bounding box center [157, 176] width 10 height 10
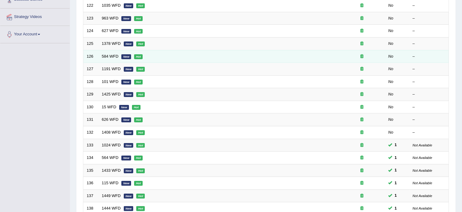
scroll to position [113, 0]
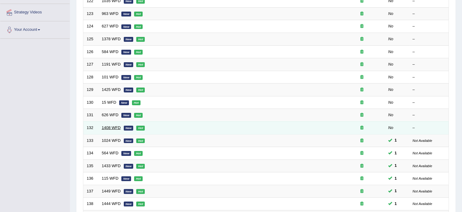
click at [108, 125] on link "1408 WFD" at bounding box center [111, 127] width 19 height 5
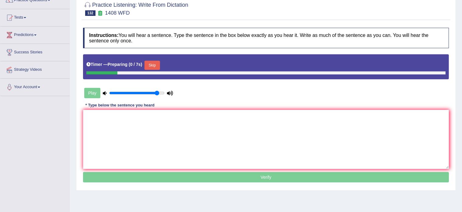
scroll to position [64, 0]
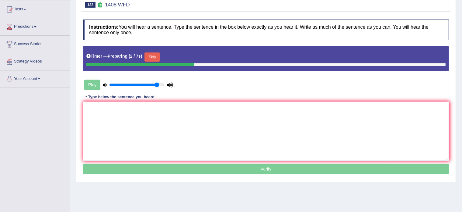
click at [151, 56] on button "Skip" at bounding box center [152, 56] width 15 height 9
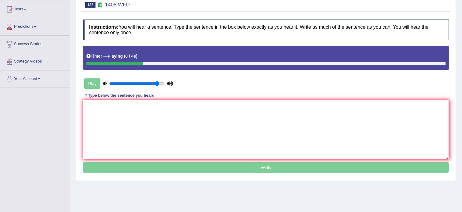
click at [101, 120] on textarea at bounding box center [266, 129] width 366 height 59
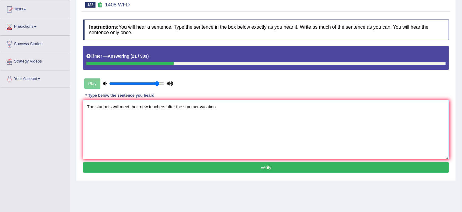
click at [109, 108] on textarea "The studnets will meet their new teachers after the summer vacation." at bounding box center [266, 129] width 366 height 59
click at [111, 107] on textarea "The students will meet their new teachers after the summer vacation." at bounding box center [266, 129] width 366 height 59
click at [181, 106] on textarea "The students student will meet their new teachers after the summer vacation." at bounding box center [266, 129] width 366 height 59
type textarea "The students student will meet their new teachers teacher after the summer vaca…"
click at [226, 166] on button "Verify" at bounding box center [266, 167] width 366 height 10
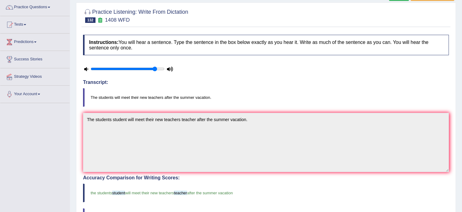
scroll to position [0, 0]
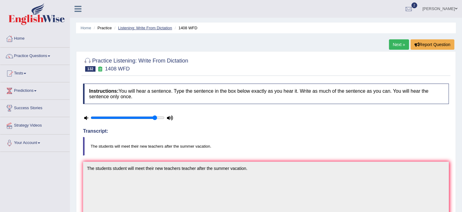
click at [142, 26] on link "Listening: Write From Dictation" at bounding box center [145, 28] width 54 height 5
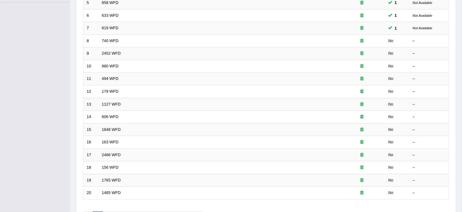
scroll to position [161, 0]
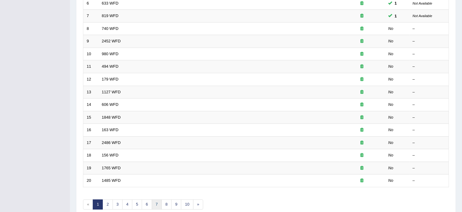
click at [155, 200] on link "7" at bounding box center [157, 204] width 10 height 10
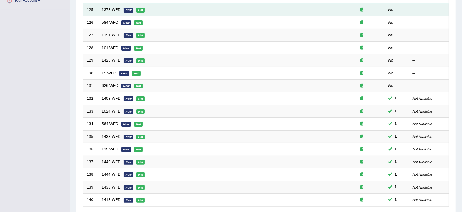
scroll to position [145, 0]
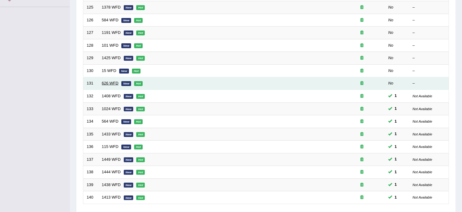
click at [111, 81] on link "626 WFD" at bounding box center [110, 83] width 17 height 5
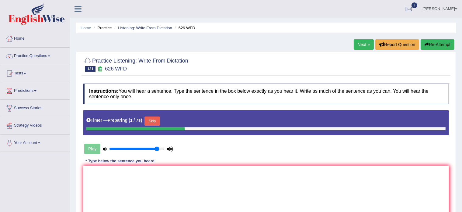
click at [154, 118] on button "Skip" at bounding box center [152, 120] width 15 height 9
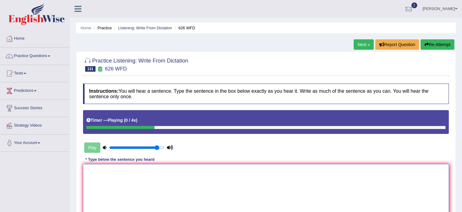
click at [110, 180] on textarea at bounding box center [266, 193] width 366 height 59
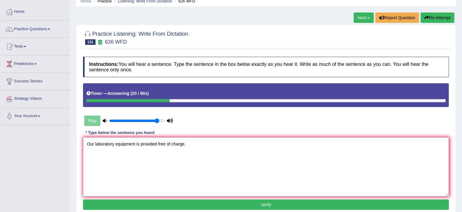
scroll to position [28, 0]
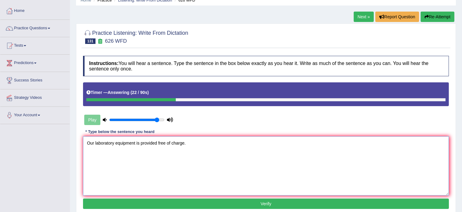
type textarea "Our laboratory equipment is provided free of charge."
click at [168, 205] on button "Verify" at bounding box center [266, 203] width 366 height 10
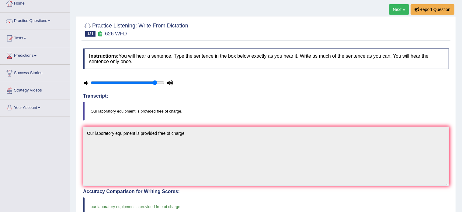
scroll to position [0, 0]
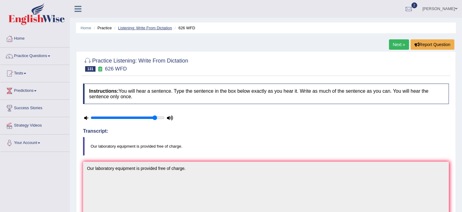
click at [142, 29] on link "Listening: Write From Dictation" at bounding box center [145, 28] width 54 height 5
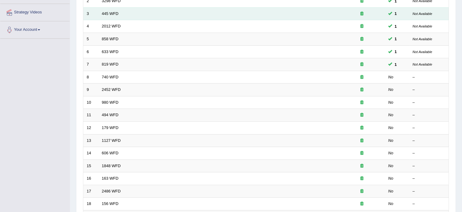
scroll to position [190, 0]
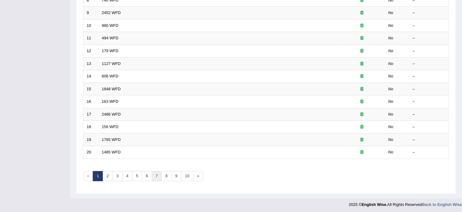
click at [155, 173] on link "7" at bounding box center [157, 176] width 10 height 10
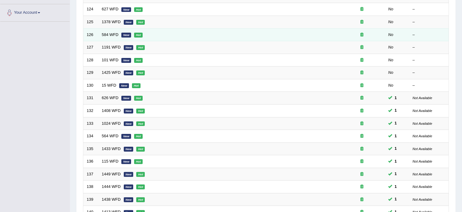
scroll to position [131, 0]
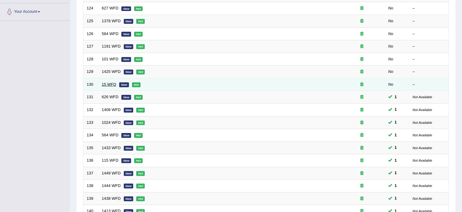
click at [108, 83] on link "15 WFD" at bounding box center [109, 84] width 15 height 5
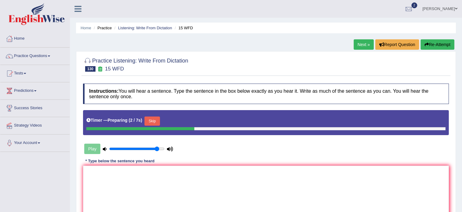
click at [151, 121] on button "Skip" at bounding box center [152, 120] width 15 height 9
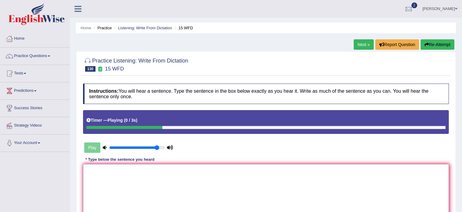
click at [127, 189] on textarea at bounding box center [266, 193] width 366 height 59
click at [114, 170] on textarea "Blue whale has the largest animal that have ever lived." at bounding box center [266, 193] width 366 height 59
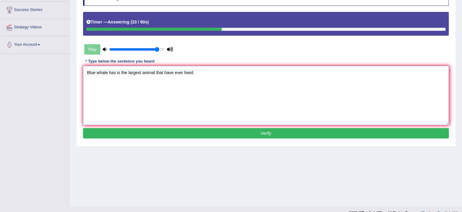
scroll to position [99, 0]
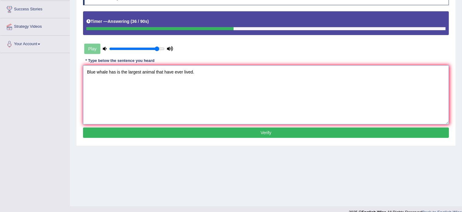
type textarea "Blue whale has is the largest animal that have ever lived."
click at [174, 128] on button "Verify" at bounding box center [266, 132] width 366 height 10
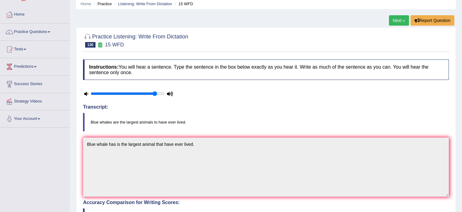
scroll to position [0, 0]
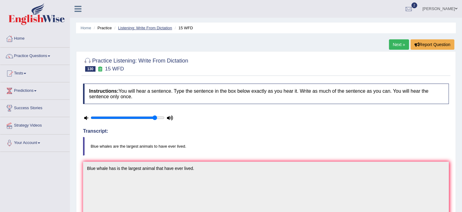
click at [152, 26] on link "Listening: Write From Dictation" at bounding box center [145, 28] width 54 height 5
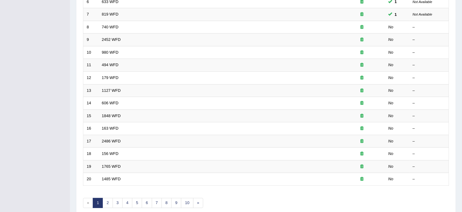
scroll to position [190, 0]
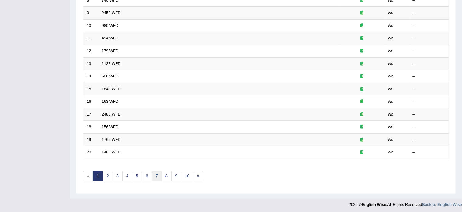
click at [157, 175] on link "7" at bounding box center [157, 176] width 10 height 10
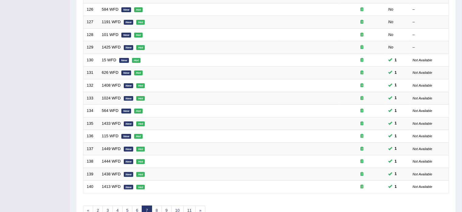
scroll to position [122, 0]
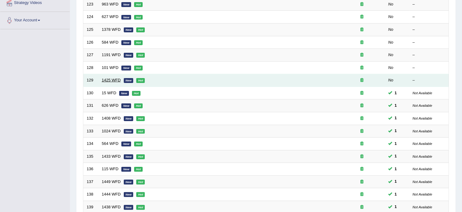
click at [108, 80] on link "1425 WFD" at bounding box center [111, 80] width 19 height 5
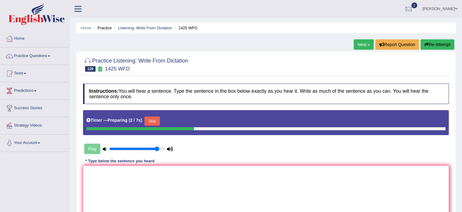
click at [152, 118] on button "Skip" at bounding box center [152, 120] width 15 height 9
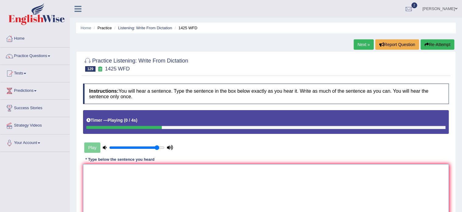
click at [121, 181] on textarea at bounding box center [266, 193] width 366 height 59
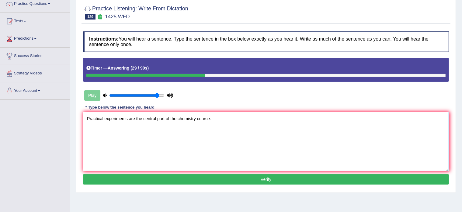
scroll to position [52, 0]
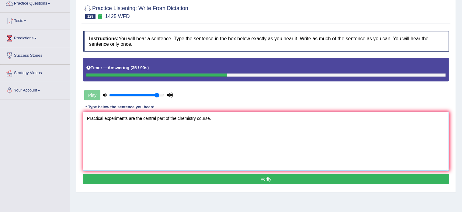
type textarea "Practical experiments are the central part of the chemistry course."
click at [217, 179] on button "Verify" at bounding box center [266, 179] width 366 height 10
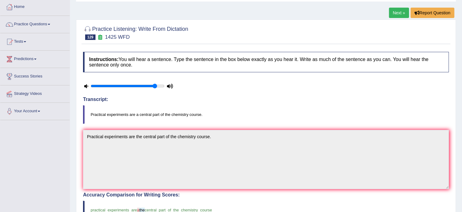
scroll to position [0, 0]
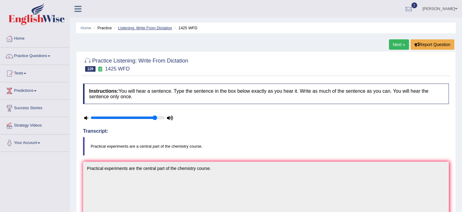
click at [147, 28] on link "Listening: Write From Dictation" at bounding box center [145, 28] width 54 height 5
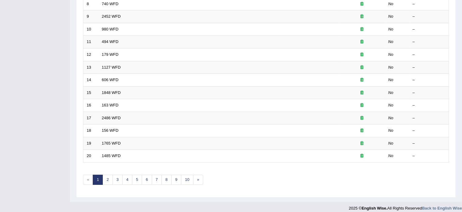
scroll to position [186, 0]
click at [157, 176] on link "7" at bounding box center [157, 179] width 10 height 10
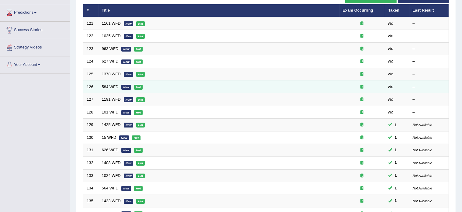
scroll to position [41, 0]
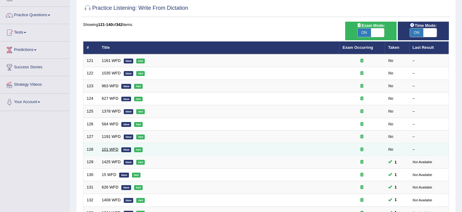
click at [108, 149] on link "101 WFD" at bounding box center [110, 149] width 17 height 5
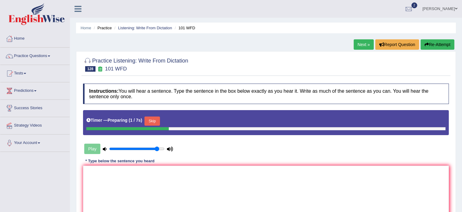
click at [153, 118] on button "Skip" at bounding box center [152, 120] width 15 height 9
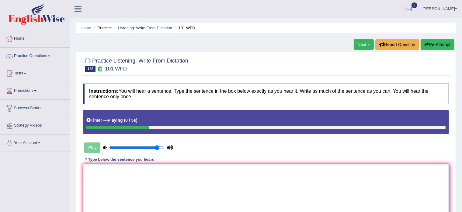
click at [115, 179] on textarea at bounding box center [266, 193] width 366 height 59
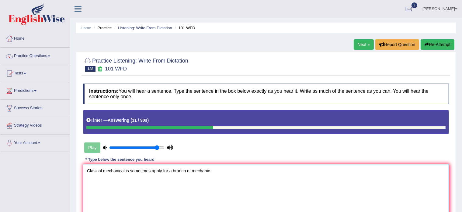
click at [103, 168] on textarea "Clasical mechanical is sometimes apply for a branch of mechanic." at bounding box center [266, 193] width 366 height 59
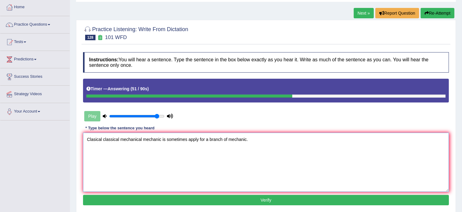
scroll to position [32, 0]
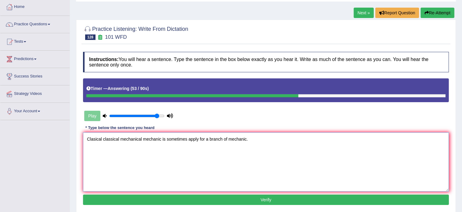
type textarea "Clasical classical mechanical mechanic is sometimes apply for a branch of mecha…"
click at [188, 200] on button "Verify" at bounding box center [266, 199] width 366 height 10
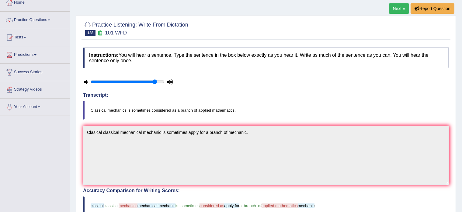
scroll to position [0, 0]
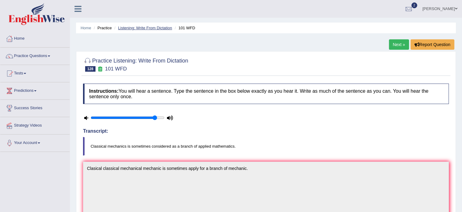
click at [143, 26] on link "Listening: Write From Dictation" at bounding box center [145, 28] width 54 height 5
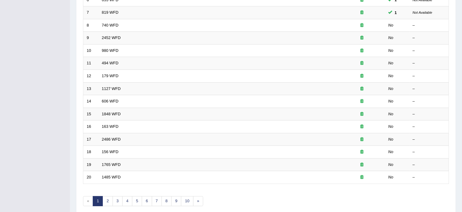
scroll to position [190, 0]
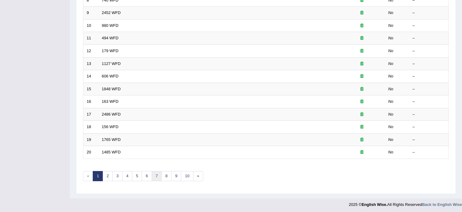
click at [155, 174] on link "7" at bounding box center [157, 176] width 10 height 10
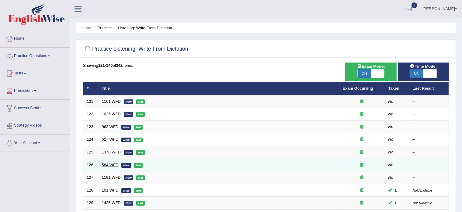
click at [106, 163] on link "584 WFD" at bounding box center [110, 164] width 17 height 5
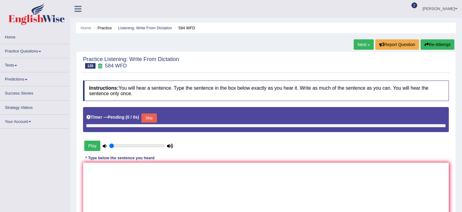
type input "0.9"
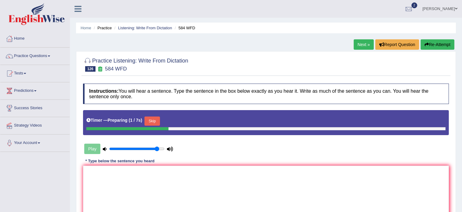
click at [155, 120] on button "Skip" at bounding box center [152, 120] width 15 height 9
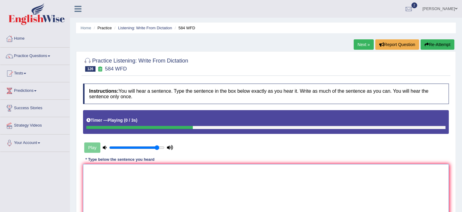
click at [106, 188] on textarea at bounding box center [266, 193] width 366 height 59
click at [142, 169] on textarea "You need to hand your essay next semester" at bounding box center [266, 193] width 366 height 59
click at [184, 170] on textarea "You need to hand your essay in the next semester" at bounding box center [266, 193] width 366 height 59
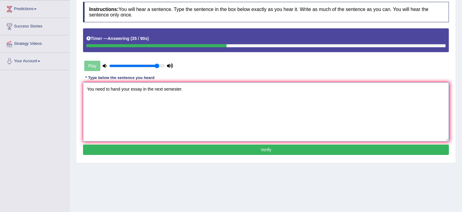
scroll to position [84, 0]
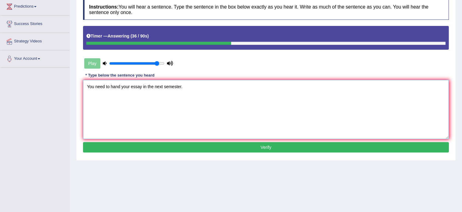
type textarea "You need to hand your essay in the next semester."
click at [188, 143] on button "Verify" at bounding box center [266, 147] width 366 height 10
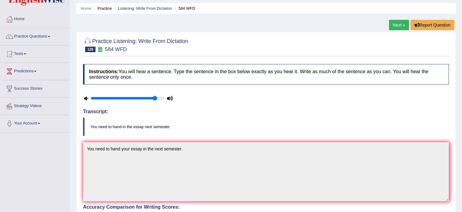
scroll to position [16, 0]
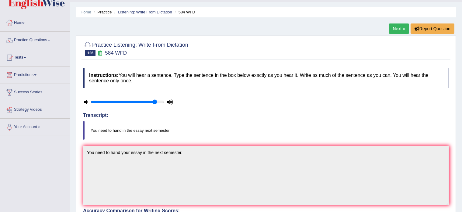
click at [84, 102] on icon at bounding box center [86, 102] width 4 height 4
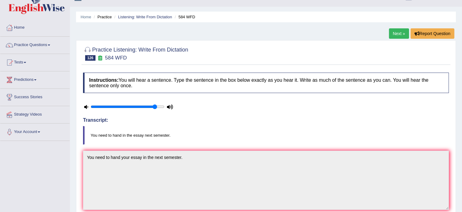
scroll to position [0, 0]
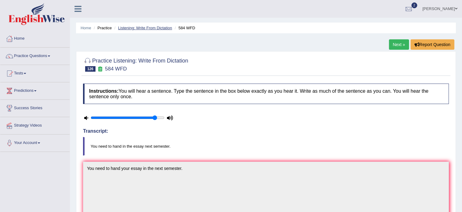
click at [138, 27] on link "Listening: Write From Dictation" at bounding box center [145, 28] width 54 height 5
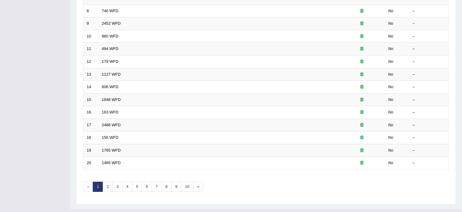
scroll to position [190, 0]
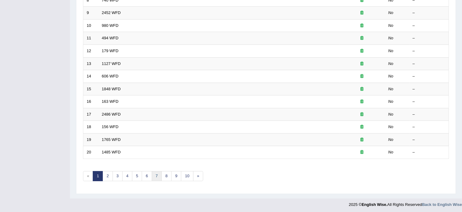
click at [155, 175] on link "7" at bounding box center [157, 176] width 10 height 10
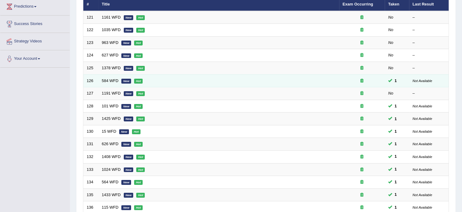
scroll to position [85, 0]
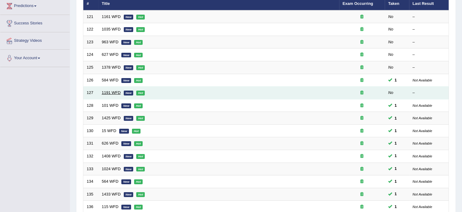
click at [108, 92] on link "1191 WFD" at bounding box center [111, 92] width 19 height 5
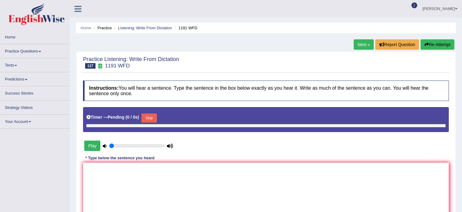
type input "0.9"
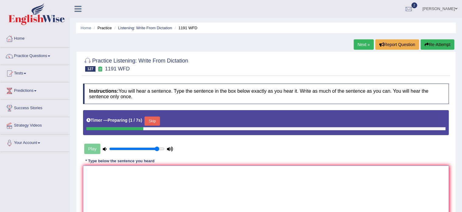
click at [110, 183] on textarea at bounding box center [266, 194] width 366 height 59
click at [152, 120] on button "Skip" at bounding box center [152, 120] width 15 height 9
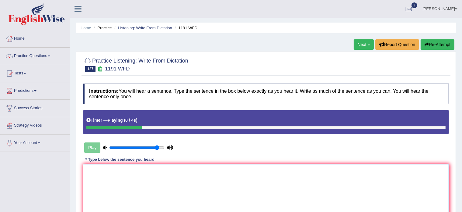
click at [100, 172] on textarea at bounding box center [266, 193] width 366 height 59
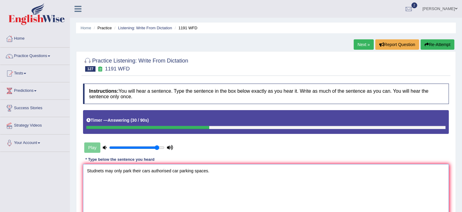
click at [171, 171] on textarea "Studnets may only park their cars authorised car parking spaces." at bounding box center [266, 193] width 366 height 59
click at [173, 170] on textarea "Studnets may only park their cars authorised universities university car parkin…" at bounding box center [266, 193] width 366 height 59
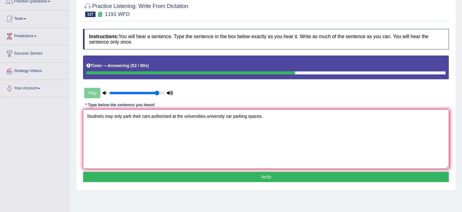
scroll to position [55, 0]
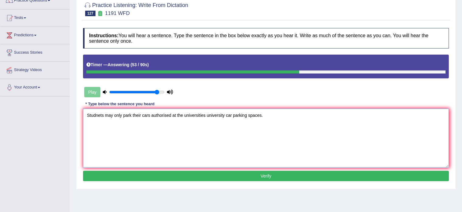
type textarea "Studnets may only park their cars authorised at the universities university car…"
click at [217, 176] on button "Verify" at bounding box center [266, 175] width 366 height 10
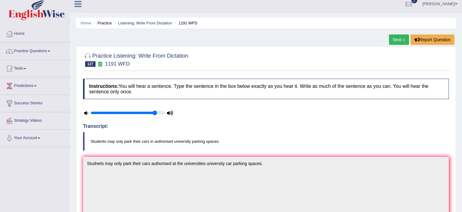
scroll to position [0, 0]
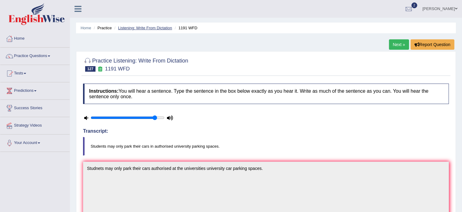
click at [137, 26] on link "Listening: Write From Dictation" at bounding box center [145, 28] width 54 height 5
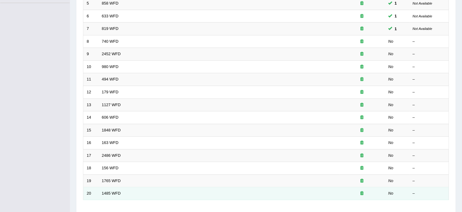
scroll to position [190, 0]
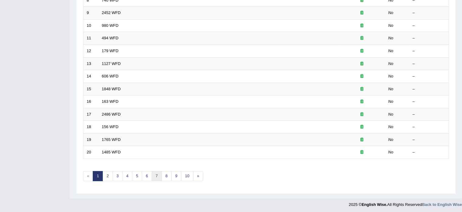
click at [157, 173] on link "7" at bounding box center [157, 176] width 10 height 10
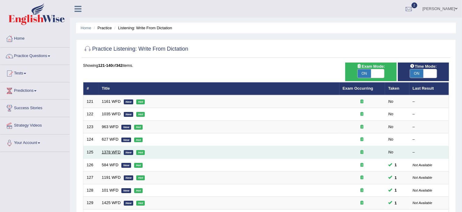
click at [107, 150] on link "1378 WFD" at bounding box center [111, 151] width 19 height 5
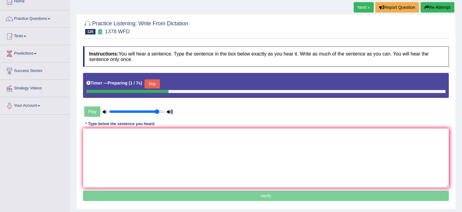
scroll to position [37, 0]
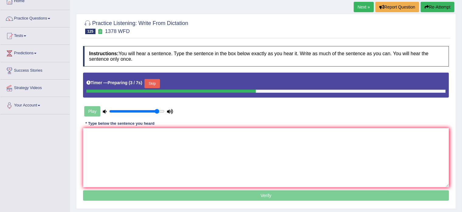
click at [153, 83] on button "Skip" at bounding box center [152, 83] width 15 height 9
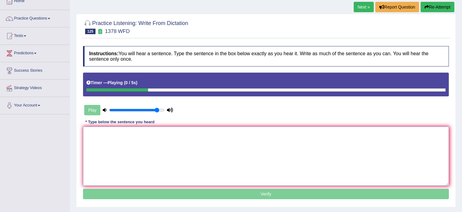
click at [114, 142] on textarea at bounding box center [266, 155] width 366 height 59
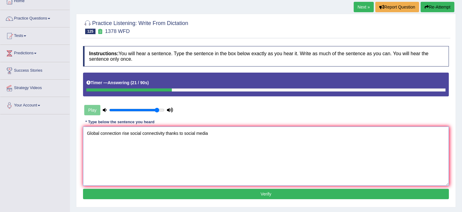
click at [128, 135] on textarea "Global connection rise social connectivity thanks to social media" at bounding box center [266, 155] width 366 height 59
click at [223, 128] on textarea "Global connection rises on social connectivity thanks to social media" at bounding box center [266, 155] width 366 height 59
type textarea "Global connection rises on social connectivity thanks to social media."
click at [206, 189] on button "Verify" at bounding box center [266, 193] width 366 height 10
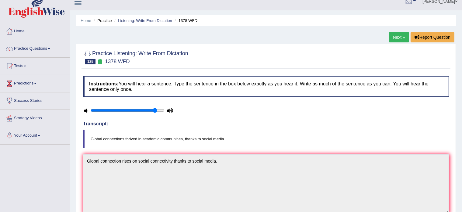
scroll to position [0, 0]
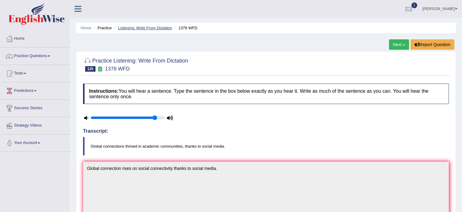
click at [147, 27] on link "Listening: Write From Dictation" at bounding box center [145, 28] width 54 height 5
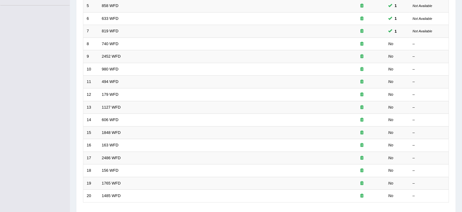
scroll to position [175, 0]
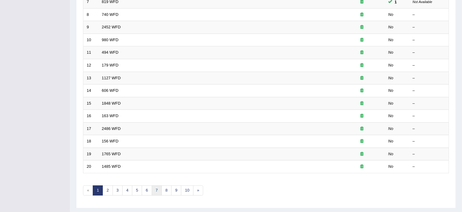
click at [158, 187] on link "7" at bounding box center [157, 190] width 10 height 10
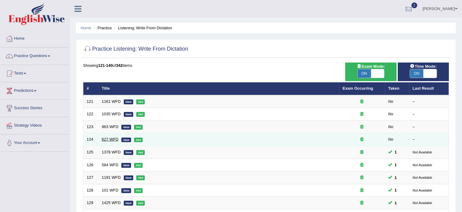
click at [104, 139] on link "627 WFD" at bounding box center [110, 139] width 17 height 5
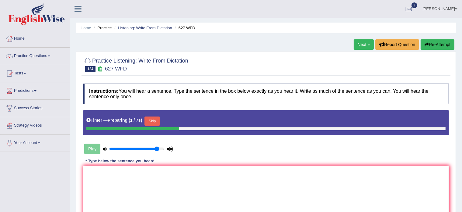
click at [152, 119] on button "Skip" at bounding box center [152, 120] width 15 height 9
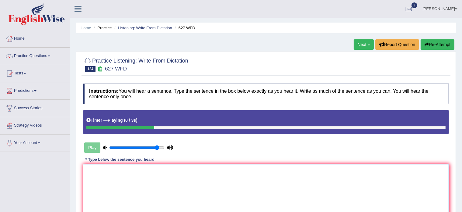
click at [114, 179] on textarea at bounding box center [266, 193] width 366 height 59
click at [115, 172] on textarea "Peer reviewed is an essential part of the scientific methods method" at bounding box center [266, 193] width 366 height 59
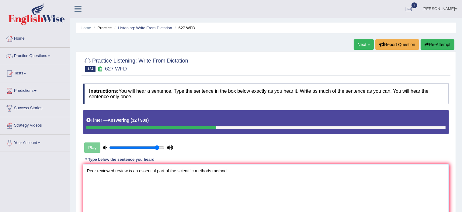
click at [232, 176] on textarea "Peer reviewed review is an essential part of the scientific methods method" at bounding box center [266, 193] width 366 height 59
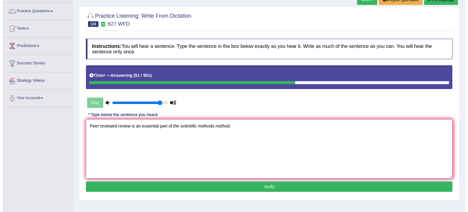
scroll to position [46, 0]
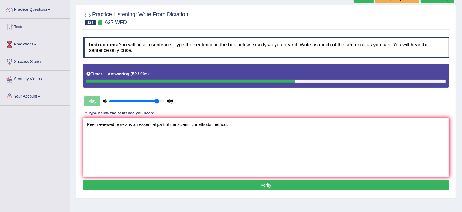
type textarea "Peer reviewed review is an essential part of the scientific methods method."
click at [189, 182] on button "Verify" at bounding box center [266, 185] width 366 height 10
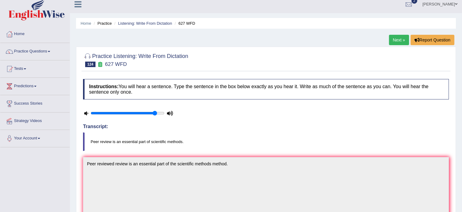
scroll to position [0, 0]
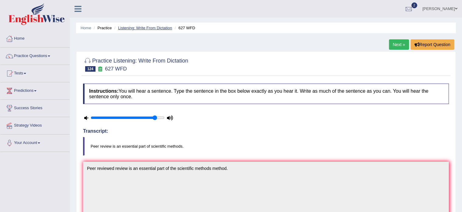
click at [152, 26] on link "Listening: Write From Dictation" at bounding box center [145, 28] width 54 height 5
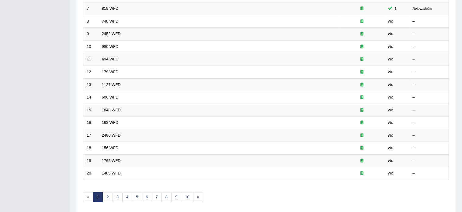
scroll to position [190, 0]
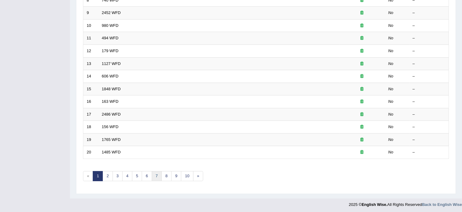
click at [153, 173] on link "7" at bounding box center [157, 176] width 10 height 10
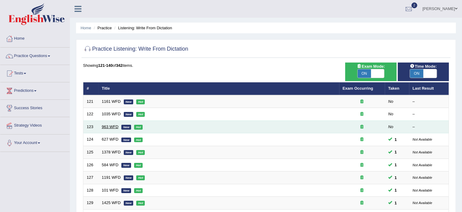
click at [113, 125] on link "963 WFD" at bounding box center [110, 126] width 17 height 5
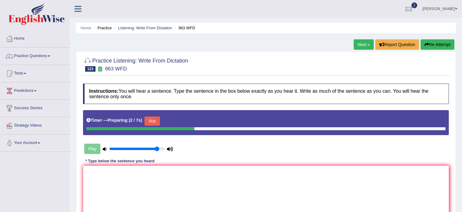
click at [151, 119] on button "Skip" at bounding box center [152, 120] width 15 height 9
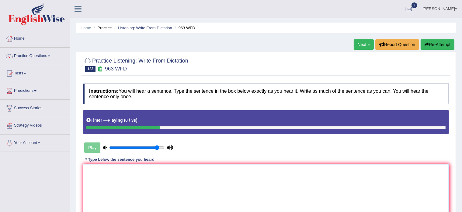
click at [107, 182] on textarea at bounding box center [266, 193] width 366 height 59
click at [123, 172] on textarea "Speak to your tutor if you need further assistance assistant" at bounding box center [266, 193] width 366 height 59
click at [208, 170] on textarea "Speak to your tutor, if you need further assistance assistant" at bounding box center [266, 193] width 366 height 59
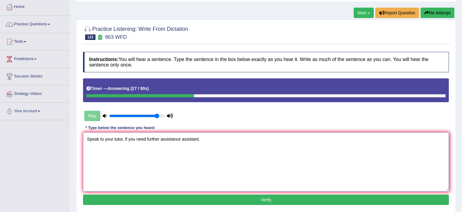
scroll to position [34, 0]
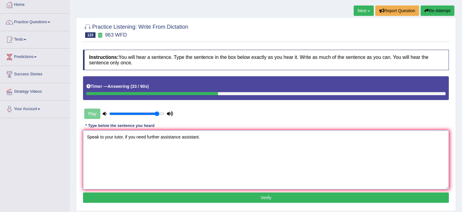
type textarea "Speak to your tutor, if you need further assistance assistant."
click at [188, 195] on button "Verify" at bounding box center [266, 197] width 366 height 10
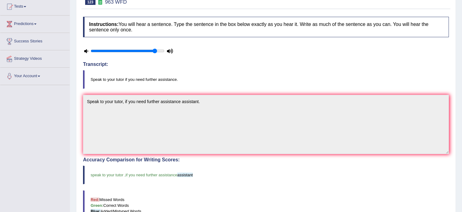
scroll to position [65, 0]
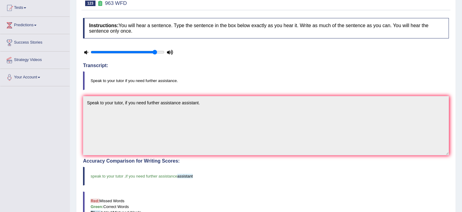
click at [235, 185] on div "Accuracy Comparison for Writing Scores: speak to your tutor , if you need furth…" at bounding box center [266, 200] width 366 height 84
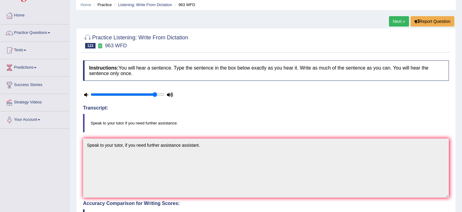
scroll to position [0, 0]
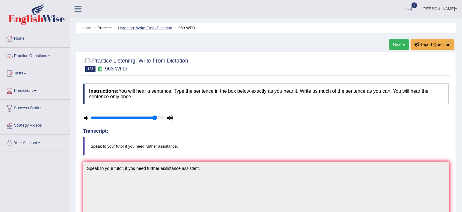
click at [155, 27] on link "Listening: Write From Dictation" at bounding box center [145, 28] width 54 height 5
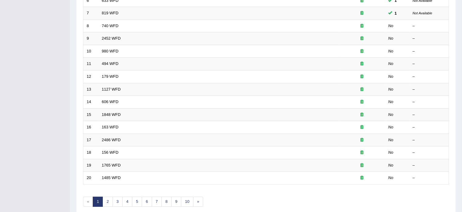
scroll to position [165, 0]
click at [153, 198] on link "7" at bounding box center [157, 200] width 10 height 10
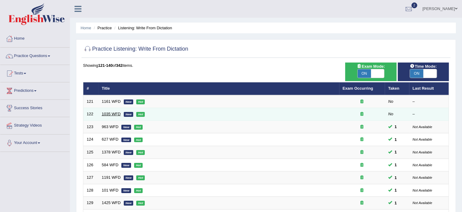
click at [106, 113] on link "1035 WFD" at bounding box center [111, 113] width 19 height 5
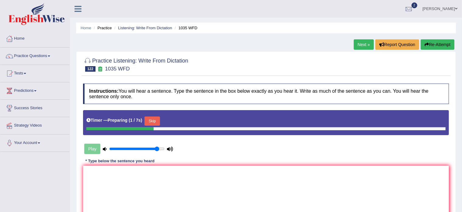
click at [154, 123] on button "Skip" at bounding box center [152, 120] width 15 height 9
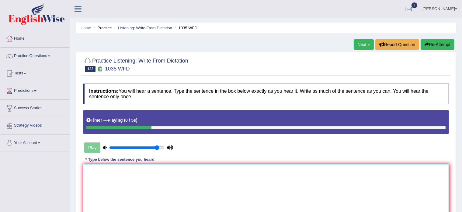
click at [129, 181] on textarea at bounding box center [266, 193] width 366 height 59
click at [102, 170] on textarea "Studnets must attend the safety course before entering the engineering workshop." at bounding box center [266, 193] width 366 height 59
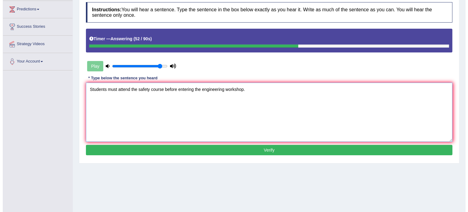
scroll to position [82, 0]
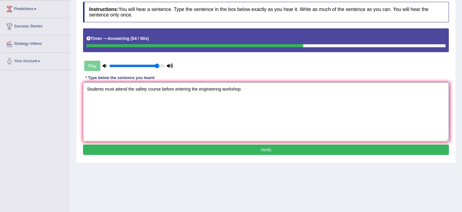
type textarea "Students must attend the safety course before entering the engineering workshop."
click at [127, 150] on button "Verify" at bounding box center [266, 149] width 366 height 10
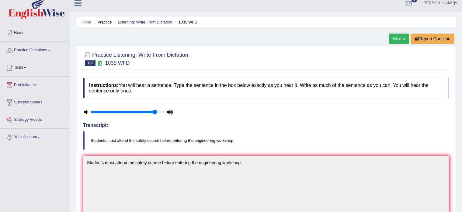
scroll to position [0, 0]
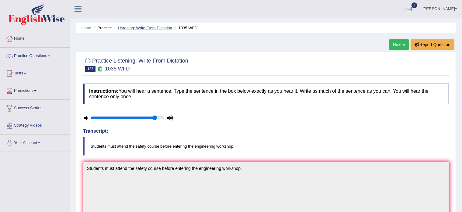
click at [140, 26] on link "Listening: Write From Dictation" at bounding box center [145, 28] width 54 height 5
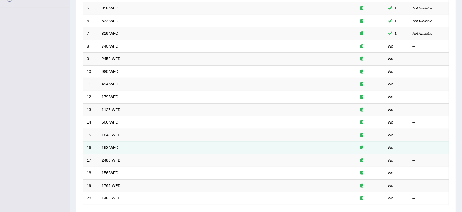
scroll to position [190, 0]
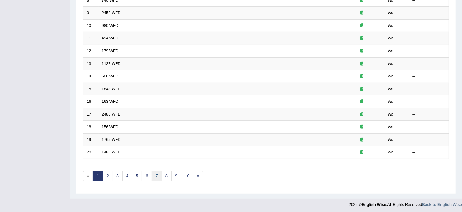
click at [154, 173] on link "7" at bounding box center [157, 176] width 10 height 10
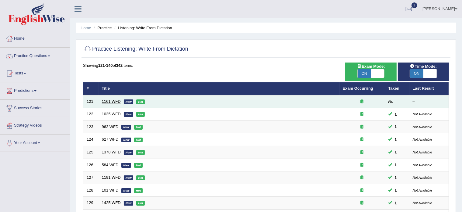
click at [108, 99] on link "1161 WFD" at bounding box center [111, 101] width 19 height 5
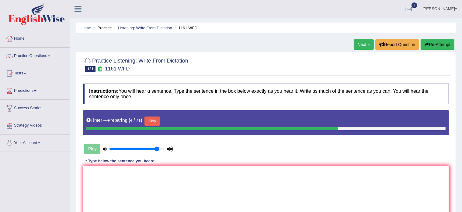
click at [147, 119] on button "Skip" at bounding box center [152, 120] width 15 height 9
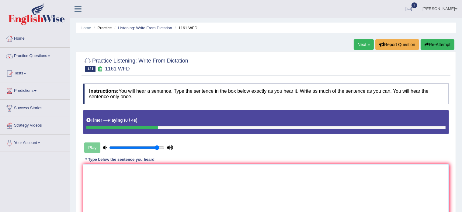
click at [137, 179] on textarea at bounding box center [266, 193] width 366 height 59
click at [130, 172] on textarea "Buseness must adapt data regulation" at bounding box center [266, 193] width 366 height 59
click at [97, 168] on textarea "Buseness must adapt the general data regulation regulations." at bounding box center [266, 193] width 366 height 59
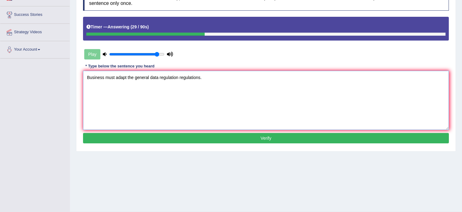
scroll to position [108, 0]
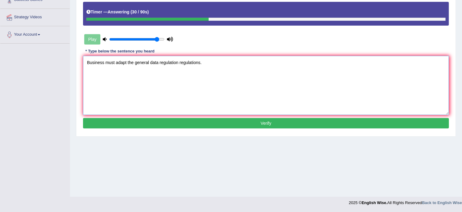
type textarea "Business must adapt the general data regulation regulations."
click at [186, 123] on button "Verify" at bounding box center [266, 123] width 366 height 10
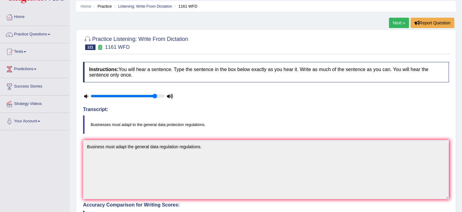
scroll to position [0, 0]
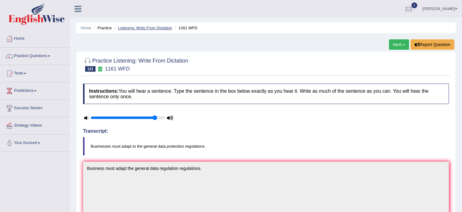
click at [150, 26] on link "Listening: Write From Dictation" at bounding box center [145, 28] width 54 height 5
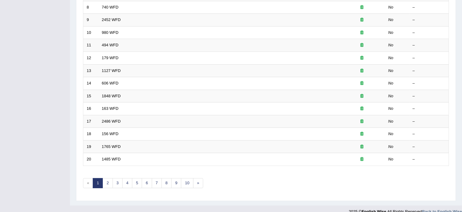
scroll to position [190, 0]
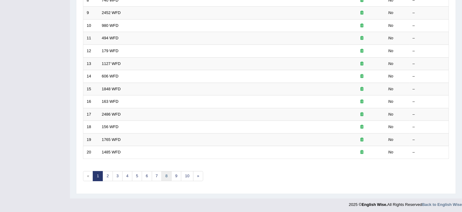
click at [163, 171] on link "8" at bounding box center [167, 176] width 10 height 10
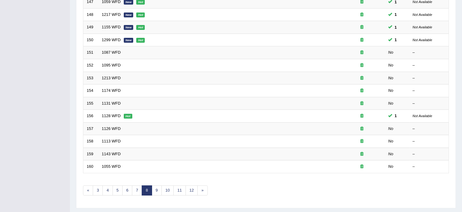
scroll to position [190, 0]
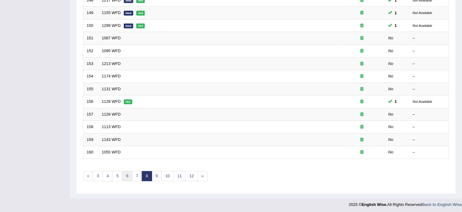
click at [126, 174] on link "6" at bounding box center [127, 176] width 10 height 10
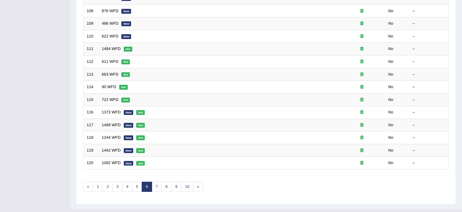
scroll to position [190, 0]
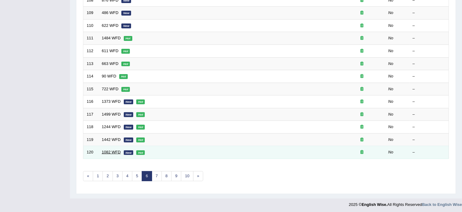
click at [106, 150] on link "1082 WFD" at bounding box center [111, 151] width 19 height 5
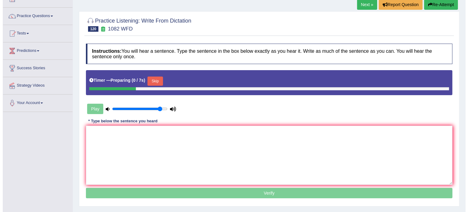
scroll to position [40, 0]
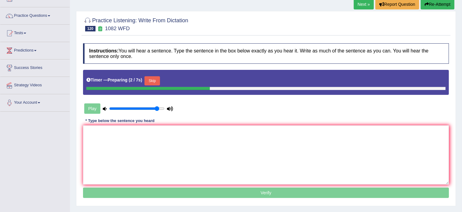
click at [152, 80] on button "Skip" at bounding box center [152, 80] width 15 height 9
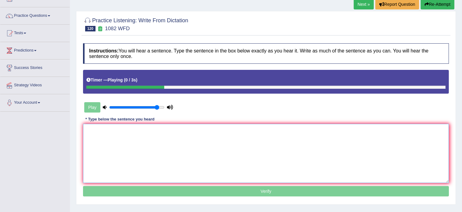
click at [119, 135] on textarea at bounding box center [266, 153] width 366 height 59
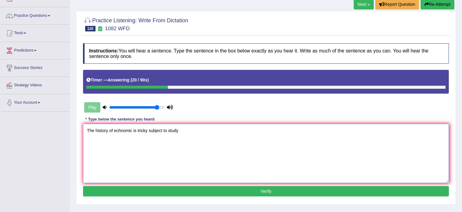
click at [122, 130] on textarea "The history of echnomic is tricky subject to study" at bounding box center [266, 153] width 366 height 59
click at [180, 135] on textarea "The history of economic is tricky subject to study" at bounding box center [266, 153] width 366 height 59
click at [168, 128] on textarea "The history of economic is tricky subject to study." at bounding box center [266, 153] width 366 height 59
type textarea "The history of economic is tricky subject to the study."
click at [183, 188] on button "Verify" at bounding box center [266, 191] width 366 height 10
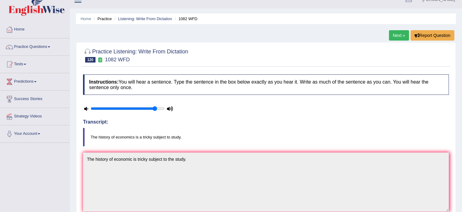
scroll to position [0, 0]
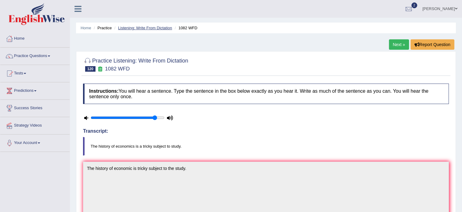
click at [144, 27] on link "Listening: Write From Dictation" at bounding box center [145, 28] width 54 height 5
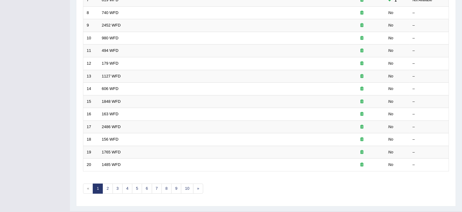
scroll to position [190, 0]
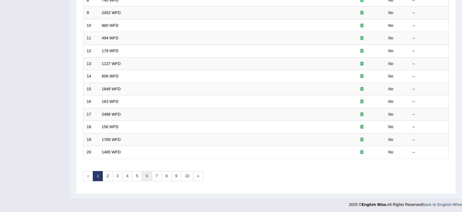
click at [148, 174] on link "6" at bounding box center [147, 176] width 10 height 10
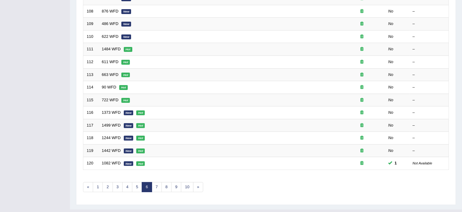
scroll to position [179, 0]
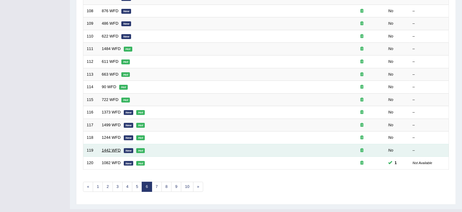
click at [110, 149] on link "1442 WFD" at bounding box center [111, 150] width 19 height 5
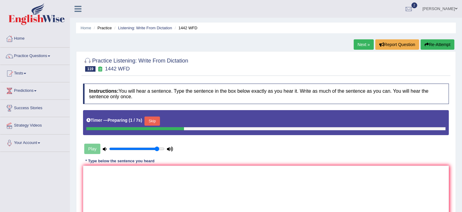
click at [150, 120] on button "Skip" at bounding box center [152, 120] width 15 height 9
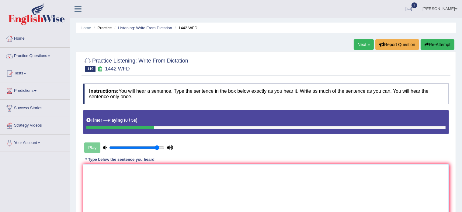
click at [105, 185] on textarea at bounding box center [266, 193] width 366 height 59
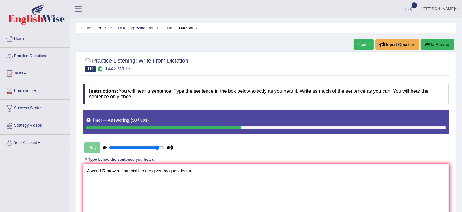
type textarea "A world-Renowed financial lecture given by guest lecture."
click at [426, 44] on icon "button" at bounding box center [427, 44] width 4 height 4
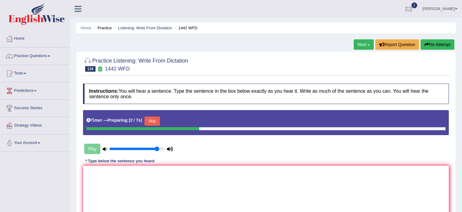
click at [156, 116] on button "Skip" at bounding box center [152, 120] width 15 height 9
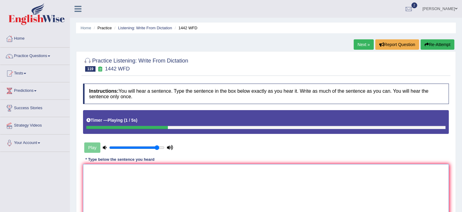
click at [105, 184] on textarea at bounding box center [266, 193] width 366 height 59
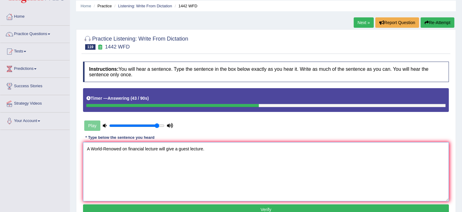
scroll to position [24, 0]
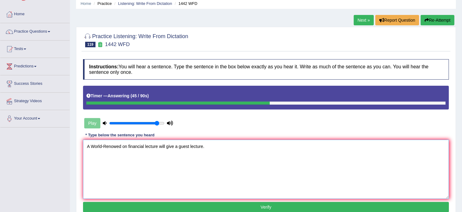
type textarea "A World-Renowed on financial lecture will give a guest lecture."
click at [152, 207] on button "Verify" at bounding box center [266, 207] width 366 height 10
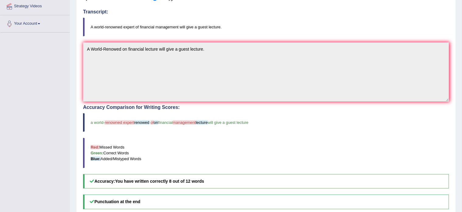
scroll to position [121, 0]
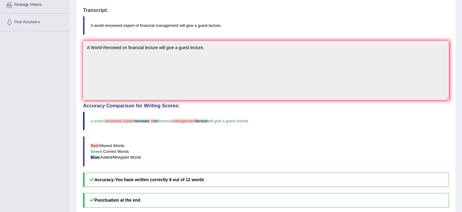
click at [158, 165] on blockquote "Red: Missed Words Green: Correct Words Blue: Added/Mistyped Words" at bounding box center [266, 151] width 366 height 30
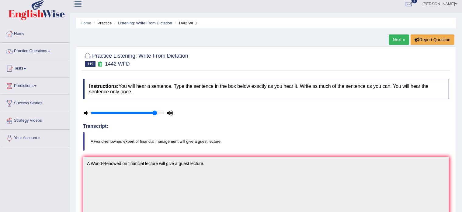
scroll to position [0, 0]
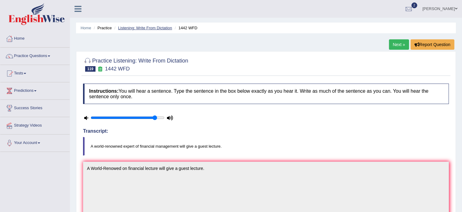
click at [146, 27] on link "Listening: Write From Dictation" at bounding box center [145, 28] width 54 height 5
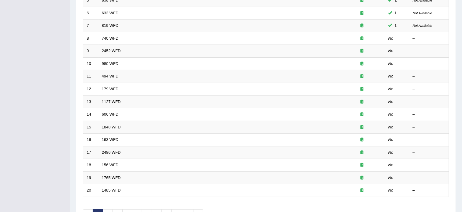
scroll to position [190, 0]
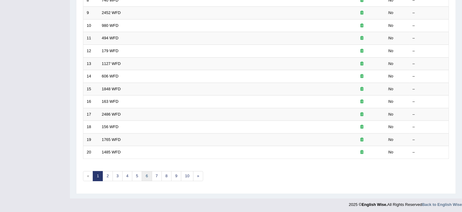
click at [146, 174] on link "6" at bounding box center [147, 176] width 10 height 10
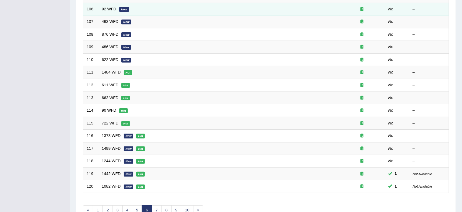
scroll to position [168, 0]
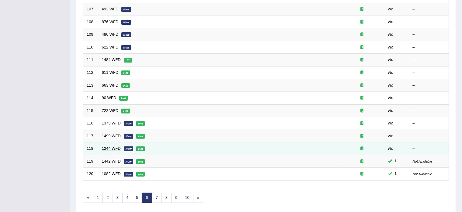
click at [108, 146] on link "1244 WFD" at bounding box center [111, 148] width 19 height 5
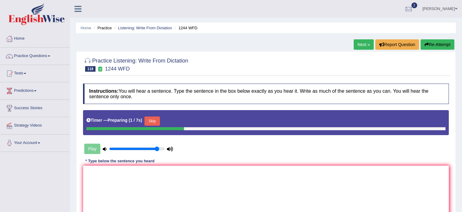
click at [153, 121] on button "Skip" at bounding box center [152, 120] width 15 height 9
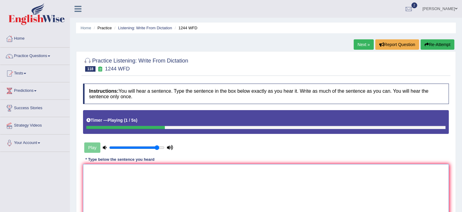
click at [127, 176] on textarea at bounding box center [266, 193] width 366 height 59
type textarea "R"
click at [105, 169] on textarea "The chmeical engeeeringing first become industrial evolution" at bounding box center [266, 193] width 366 height 59
click at [128, 169] on textarea "The chemiical engeeeringing first become industrial evolution" at bounding box center [266, 193] width 366 height 59
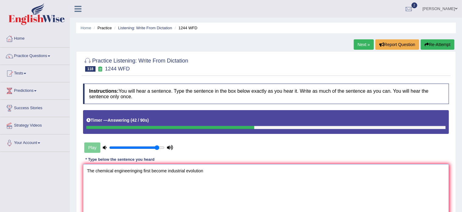
click at [142, 170] on textarea "The chemiical engineeringing first become industrial evolution" at bounding box center [266, 193] width 366 height 59
click at [171, 170] on textarea "The chemiical engineering has first become industrial evolution" at bounding box center [266, 193] width 366 height 59
click at [212, 169] on textarea "The chemiical engineering has first become an industrial evolution" at bounding box center [266, 193] width 366 height 59
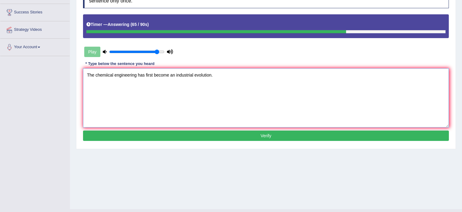
scroll to position [108, 0]
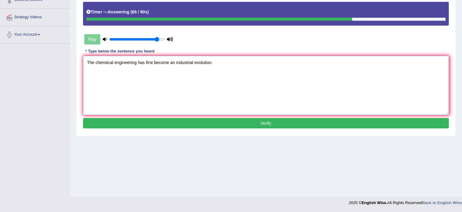
type textarea "The chemiical engineering has first become an industrial evolution."
click at [185, 122] on button "Verify" at bounding box center [266, 123] width 366 height 10
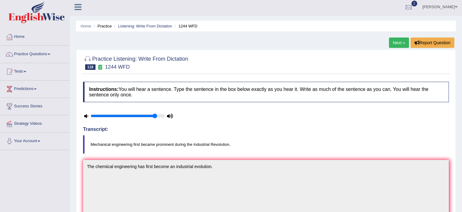
scroll to position [0, 0]
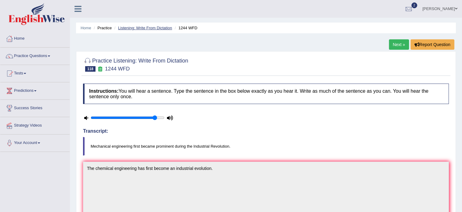
click at [145, 27] on link "Listening: Write From Dictation" at bounding box center [145, 28] width 54 height 5
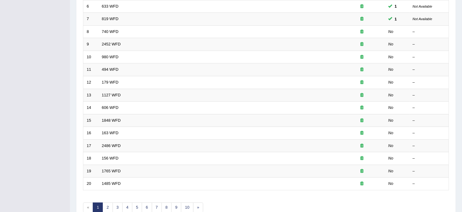
scroll to position [190, 0]
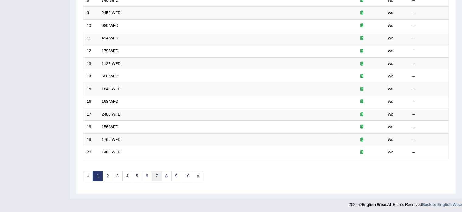
click at [157, 174] on link "7" at bounding box center [157, 176] width 10 height 10
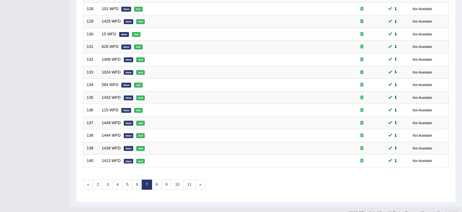
scroll to position [187, 0]
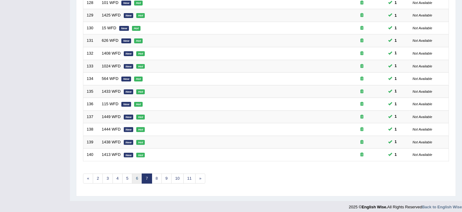
click at [135, 176] on link "6" at bounding box center [137, 178] width 10 height 10
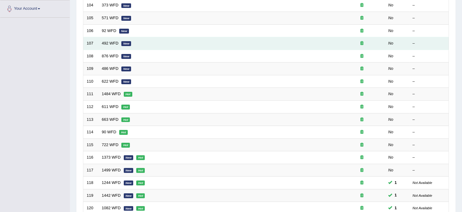
scroll to position [138, 0]
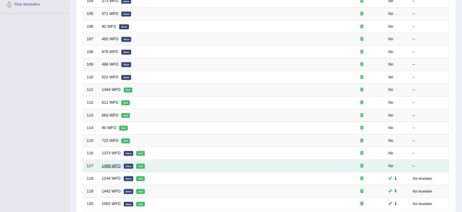
click at [107, 163] on link "1499 WFD" at bounding box center [111, 165] width 19 height 5
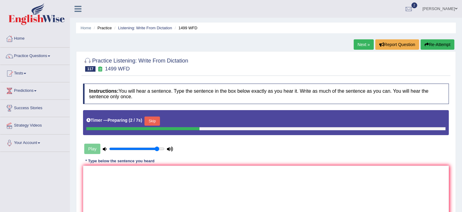
click at [155, 121] on button "Skip" at bounding box center [152, 120] width 15 height 9
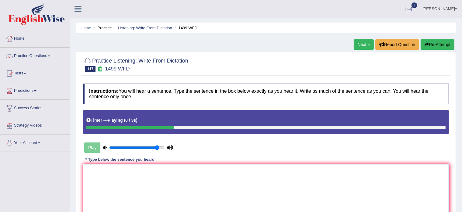
click at [101, 180] on textarea at bounding box center [266, 193] width 366 height 59
click at [127, 170] on textarea "There must be palnet at the universe that can support lives life." at bounding box center [266, 193] width 366 height 59
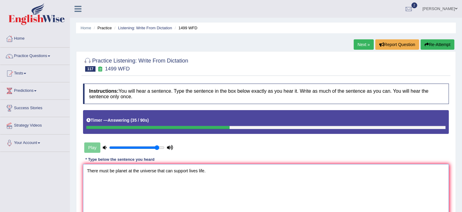
click at [114, 168] on textarea "There must be planet at the universe that can support lives life." at bounding box center [266, 193] width 366 height 59
click at [122, 188] on textarea "There must be a planet at the universe that can support lives life." at bounding box center [266, 193] width 366 height 59
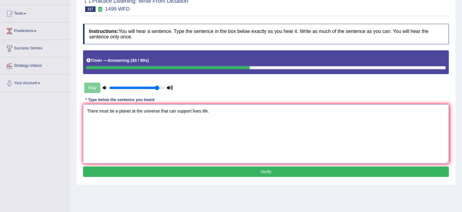
scroll to position [62, 0]
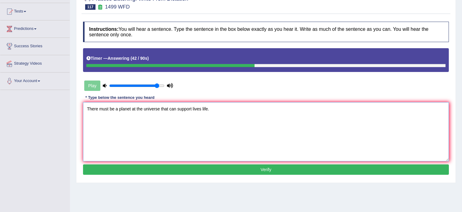
type textarea "There must be a planet at the universe that can support lives life."
click at [138, 167] on button "Verify" at bounding box center [266, 169] width 366 height 10
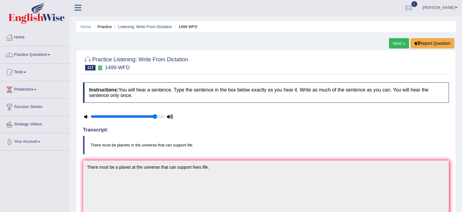
scroll to position [0, 0]
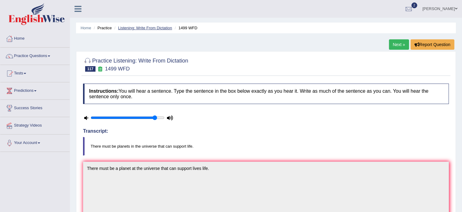
click at [152, 28] on link "Listening: Write From Dictation" at bounding box center [145, 28] width 54 height 5
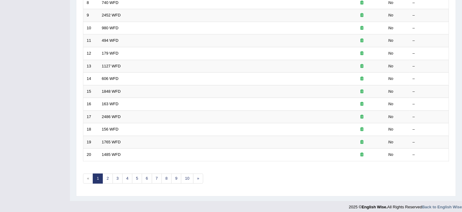
scroll to position [190, 0]
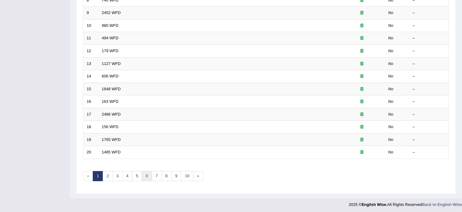
click at [149, 172] on link "6" at bounding box center [147, 176] width 10 height 10
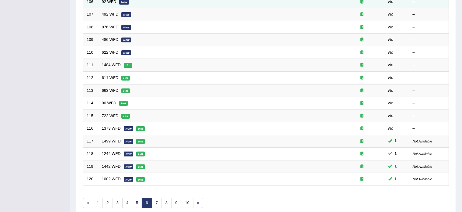
scroll to position [167, 0]
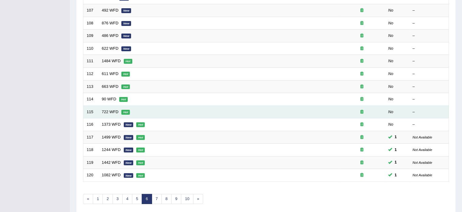
click at [111, 107] on td "722 WFD Hot" at bounding box center [219, 111] width 241 height 13
click at [107, 109] on link "722 WFD" at bounding box center [110, 111] width 17 height 5
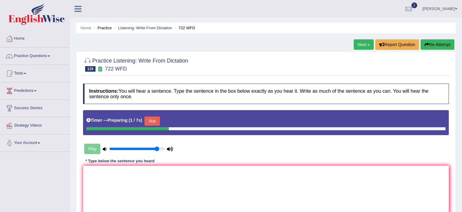
click at [155, 120] on button "Skip" at bounding box center [152, 120] width 15 height 9
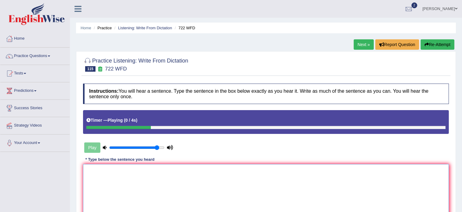
click at [105, 187] on textarea at bounding box center [266, 193] width 366 height 59
click at [433, 45] on button "Re-Attempt" at bounding box center [438, 44] width 34 height 10
click at [198, 184] on textarea at bounding box center [266, 193] width 366 height 59
click at [217, 167] on textarea "Courses are assesed by group worked and an individual assignments assements" at bounding box center [266, 193] width 366 height 59
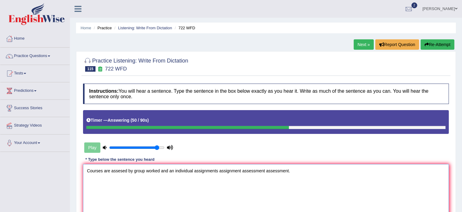
click at [121, 172] on textarea "Courses are assesed by group worked and an individual assignments assignment as…" at bounding box center [266, 193] width 366 height 59
click at [130, 170] on textarea "Courses are assessed by group worked and an individual assignments assignment a…" at bounding box center [266, 193] width 366 height 59
click at [179, 170] on textarea "Courses are assessed assesed by group worked and an individual assignments assi…" at bounding box center [266, 193] width 366 height 59
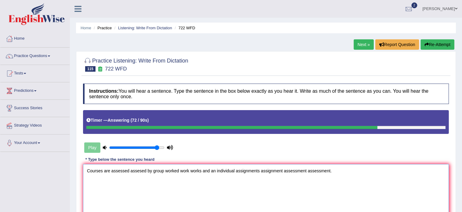
click at [283, 170] on textarea "Courses are assessed assesed by group worked work works and an individual assig…" at bounding box center [266, 193] width 366 height 59
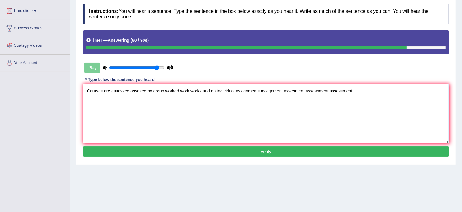
scroll to position [80, 0]
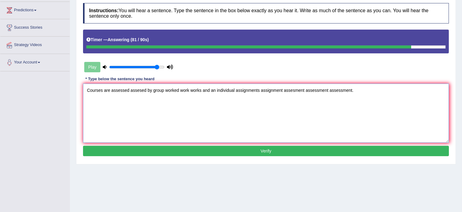
type textarea "Courses are assessed assesed by group worked work works and an individual assig…"
click at [201, 148] on button "Verify" at bounding box center [266, 151] width 366 height 10
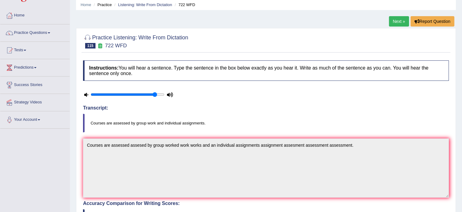
scroll to position [0, 0]
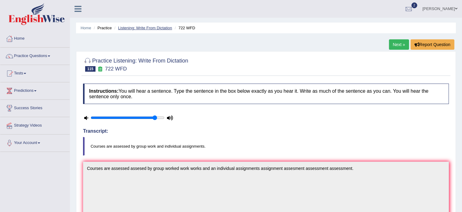
click at [131, 27] on link "Listening: Write From Dictation" at bounding box center [145, 28] width 54 height 5
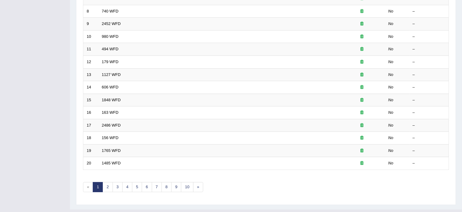
scroll to position [189, 0]
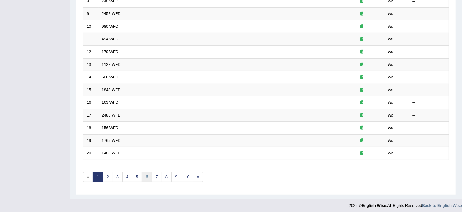
click at [145, 176] on link "6" at bounding box center [147, 177] width 10 height 10
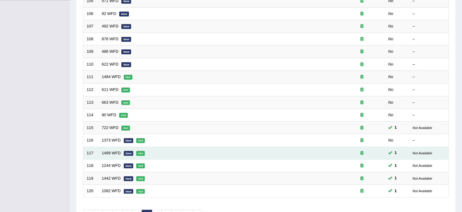
scroll to position [152, 0]
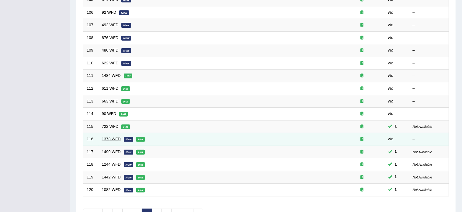
click at [108, 136] on link "1373 WFD" at bounding box center [111, 138] width 19 height 5
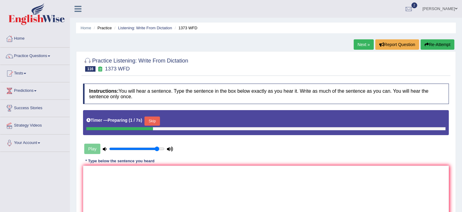
click at [151, 120] on button "Skip" at bounding box center [152, 120] width 15 height 9
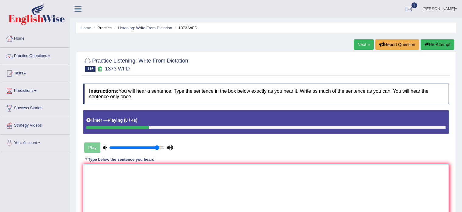
click at [112, 169] on textarea at bounding box center [266, 193] width 366 height 59
type textarea "The reserach"
click at [429, 46] on button "Re-Attempt" at bounding box center [438, 44] width 34 height 10
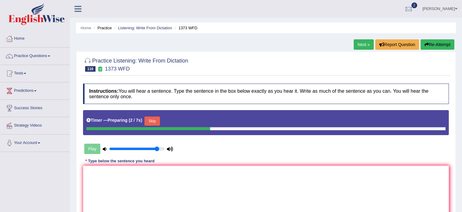
click at [152, 121] on button "Skip" at bounding box center [152, 120] width 15 height 9
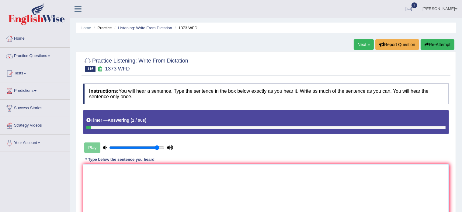
click at [117, 185] on textarea at bounding box center [266, 193] width 366 height 59
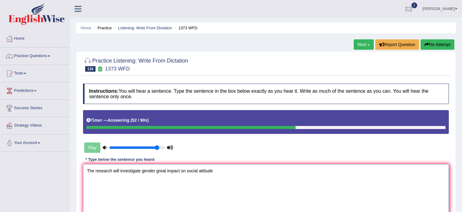
click at [142, 172] on textarea "The research will investigate gender great impact on social attitude" at bounding box center [266, 193] width 366 height 59
click at [162, 169] on textarea "The research will investigate on gender great impact on social attitude" at bounding box center [266, 193] width 366 height 59
click at [242, 167] on textarea "The research will investigate on gender which great impact on social attitude" at bounding box center [266, 193] width 366 height 59
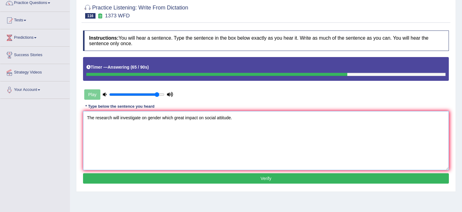
scroll to position [54, 0]
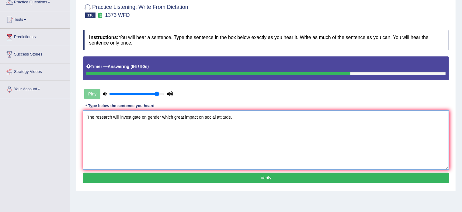
type textarea "The research will investigate on gender which great impact on social attitude."
click at [209, 179] on button "Verify" at bounding box center [266, 177] width 366 height 10
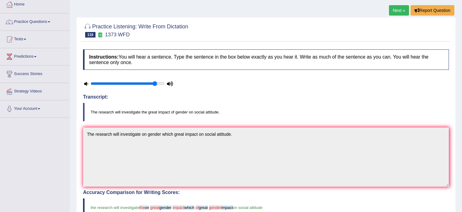
scroll to position [0, 0]
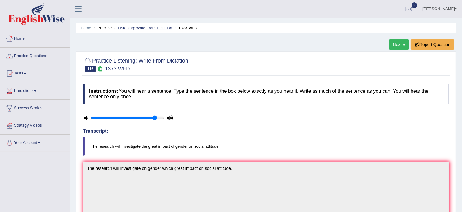
click at [149, 26] on link "Listening: Write From Dictation" at bounding box center [145, 28] width 54 height 5
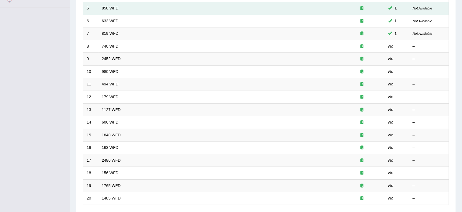
scroll to position [190, 0]
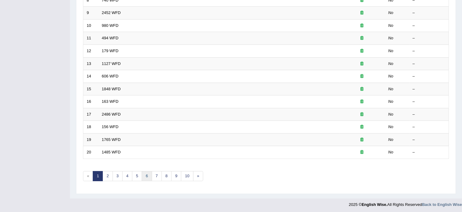
click at [147, 173] on link "6" at bounding box center [147, 176] width 10 height 10
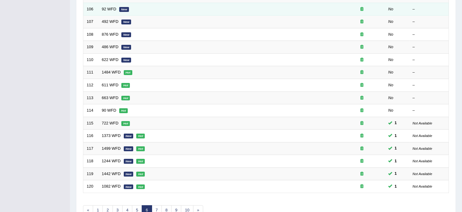
scroll to position [156, 0]
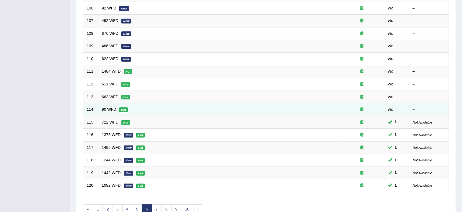
click at [107, 109] on link "90 WFD" at bounding box center [109, 109] width 15 height 5
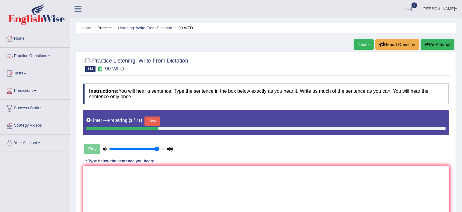
click at [153, 122] on button "Skip" at bounding box center [152, 120] width 15 height 9
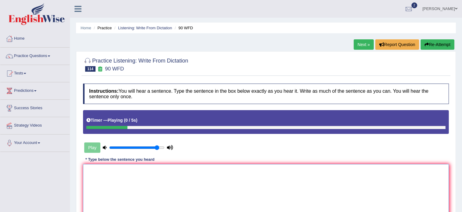
click at [126, 181] on textarea at bounding box center [266, 193] width 366 height 59
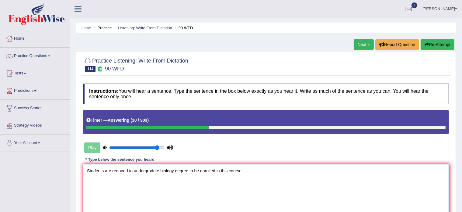
click at [129, 170] on textarea "Students are required to undergradute biology degree to be enrolled in this cou…" at bounding box center [266, 193] width 366 height 59
click at [172, 169] on textarea "Students are required requires to undergradute biology degree to be enrolled in…" at bounding box center [266, 193] width 366 height 59
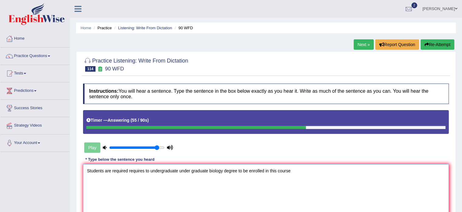
click at [295, 170] on textarea "Students are required requires to undergraduate under graduate biology degree t…" at bounding box center [266, 193] width 366 height 59
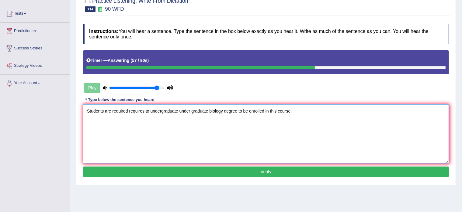
scroll to position [61, 0]
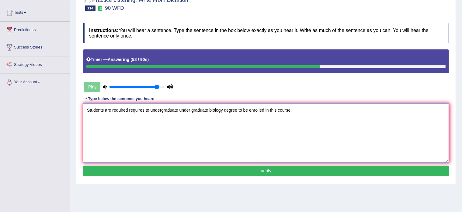
type textarea "Students are required requires to undergraduate under graduate biology degree t…"
click at [252, 170] on button "Verify" at bounding box center [266, 170] width 366 height 10
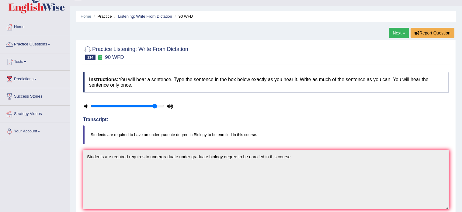
scroll to position [9, 0]
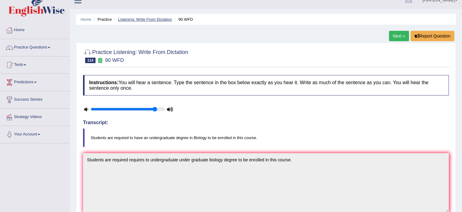
click at [143, 18] on link "Listening: Write From Dictation" at bounding box center [145, 19] width 54 height 5
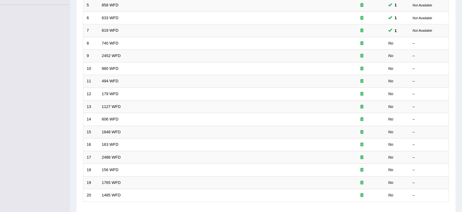
scroll to position [190, 0]
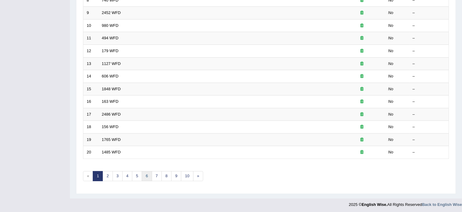
click at [147, 173] on link "6" at bounding box center [147, 176] width 10 height 10
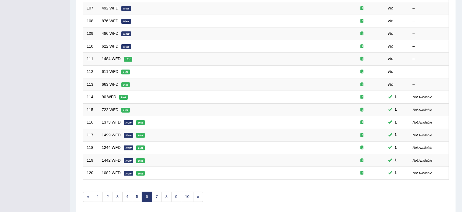
scroll to position [181, 0]
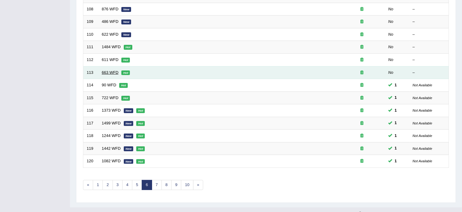
click at [107, 70] on link "663 WFD" at bounding box center [110, 72] width 17 height 5
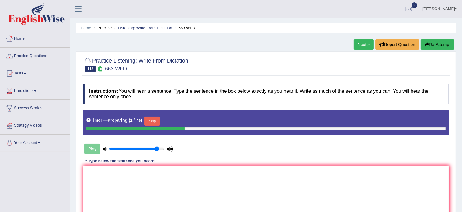
click at [153, 120] on button "Skip" at bounding box center [152, 120] width 15 height 9
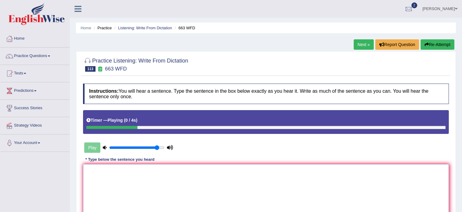
click at [113, 199] on textarea at bounding box center [266, 193] width 366 height 59
click at [436, 41] on button "Re-Attempt" at bounding box center [438, 44] width 34 height 10
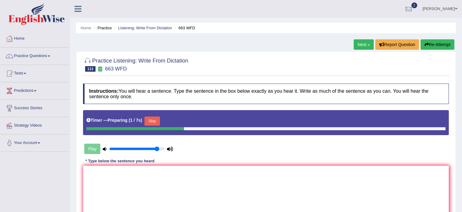
click at [156, 120] on button "Skip" at bounding box center [152, 120] width 15 height 9
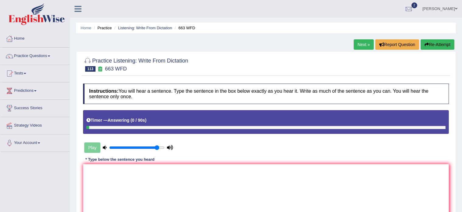
click at [434, 42] on button "Re-Attempt" at bounding box center [438, 44] width 34 height 10
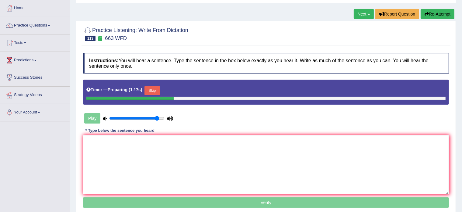
scroll to position [32, 0]
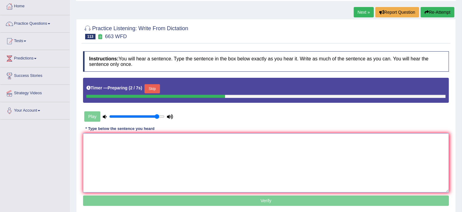
click at [151, 164] on textarea at bounding box center [266, 162] width 366 height 59
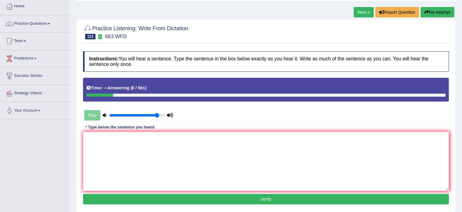
click at [431, 9] on button "Re-Attempt" at bounding box center [438, 12] width 34 height 10
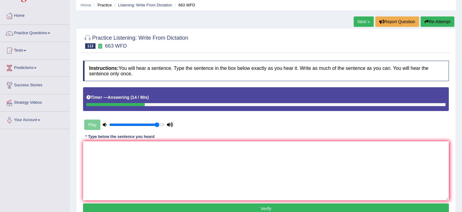
scroll to position [22, 0]
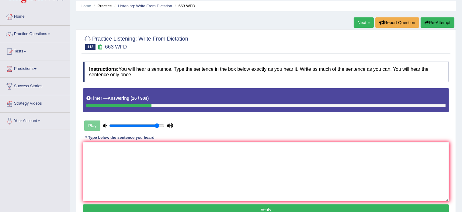
click at [433, 23] on button "Re-Attempt" at bounding box center [438, 22] width 34 height 10
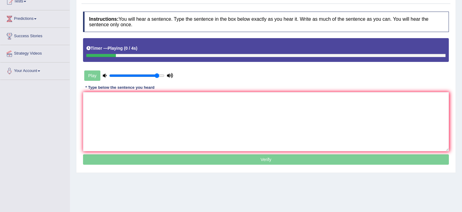
scroll to position [74, 0]
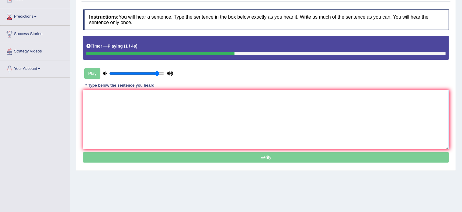
click at [223, 143] on textarea at bounding box center [266, 119] width 366 height 59
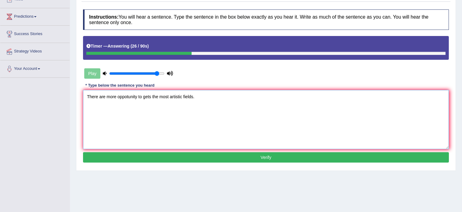
type textarea "There are more oppotunity to gets the most artistic fields."
click at [205, 157] on button "Verify" at bounding box center [266, 157] width 366 height 10
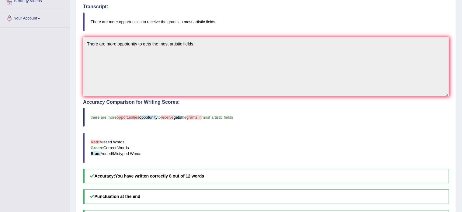
scroll to position [0, 0]
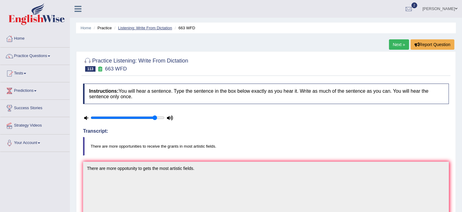
click at [154, 26] on link "Listening: Write From Dictation" at bounding box center [145, 28] width 54 height 5
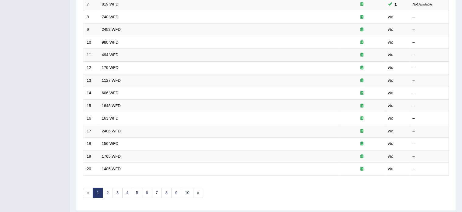
scroll to position [190, 0]
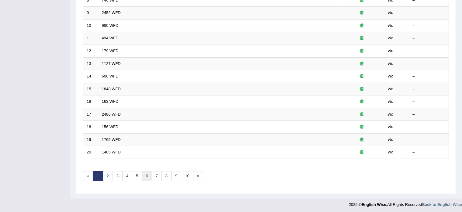
click at [146, 174] on link "6" at bounding box center [147, 176] width 10 height 10
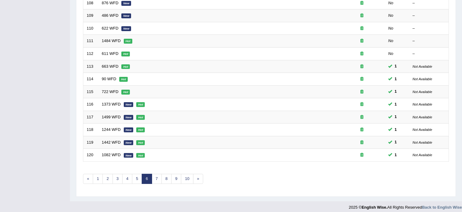
scroll to position [190, 0]
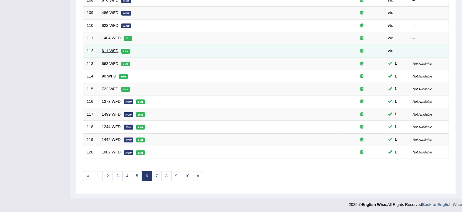
click at [106, 49] on link "611 WFD" at bounding box center [110, 50] width 17 height 5
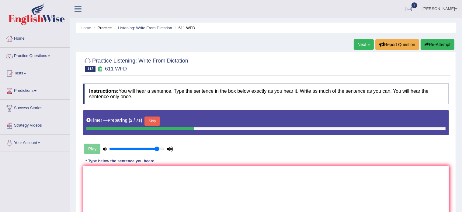
click at [156, 119] on button "Skip" at bounding box center [152, 120] width 15 height 9
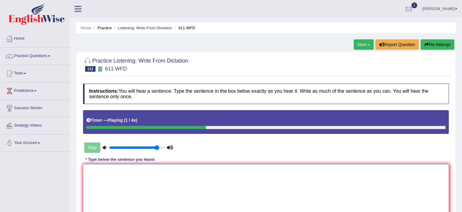
click at [120, 173] on textarea at bounding box center [266, 193] width 366 height 59
click at [98, 169] on textarea "In this lifetime he composed the large number of works." at bounding box center [266, 193] width 366 height 59
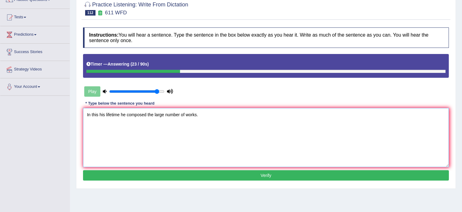
scroll to position [57, 0]
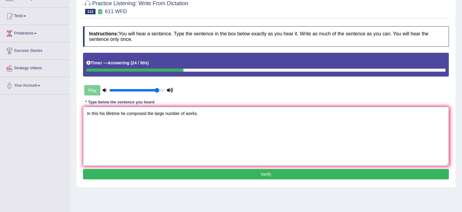
type textarea "In this his lifetime he composed the large number of works."
click at [150, 171] on button "Verify" at bounding box center [266, 174] width 366 height 10
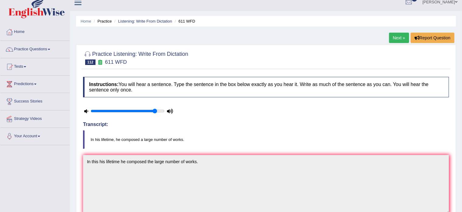
scroll to position [0, 0]
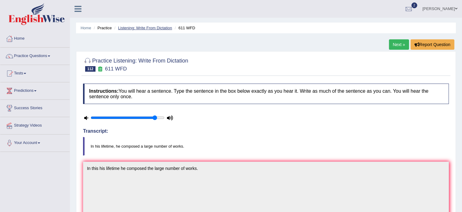
click at [150, 29] on link "Listening: Write From Dictation" at bounding box center [145, 28] width 54 height 5
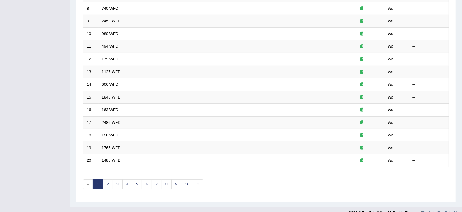
scroll to position [190, 0]
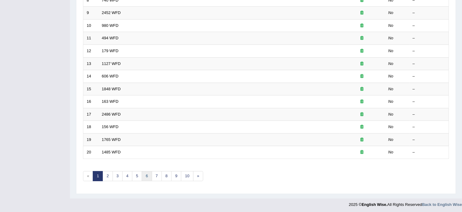
click at [144, 175] on link "6" at bounding box center [147, 176] width 10 height 10
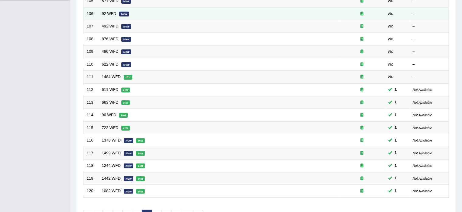
scroll to position [157, 0]
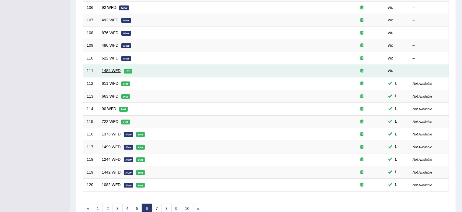
click at [112, 69] on link "1484 WFD" at bounding box center [111, 70] width 19 height 5
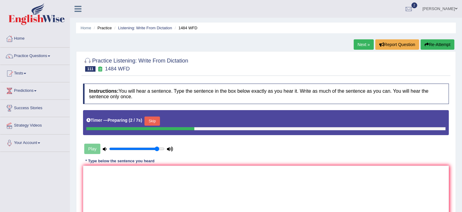
click at [151, 118] on button "Skip" at bounding box center [152, 120] width 15 height 9
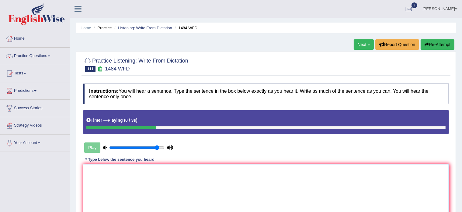
click at [119, 184] on textarea at bounding box center [266, 193] width 366 height 59
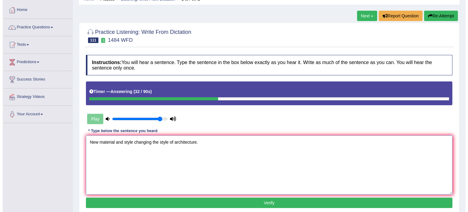
scroll to position [30, 0]
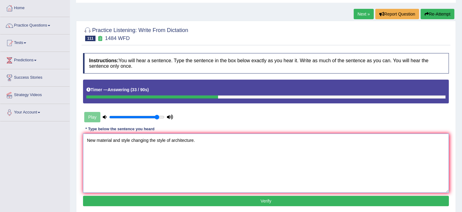
type textarea "New material and style changing the style of architecture."
click at [129, 197] on button "Verify" at bounding box center [266, 200] width 366 height 10
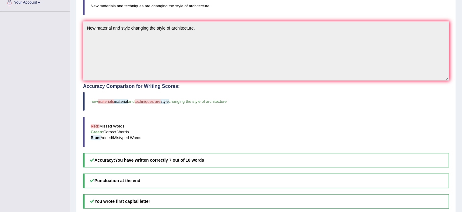
scroll to position [0, 0]
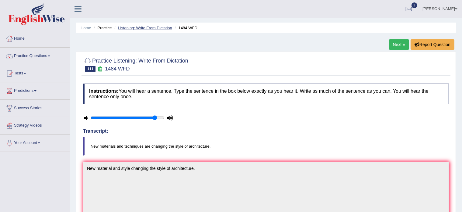
click at [145, 28] on link "Listening: Write From Dictation" at bounding box center [145, 28] width 54 height 5
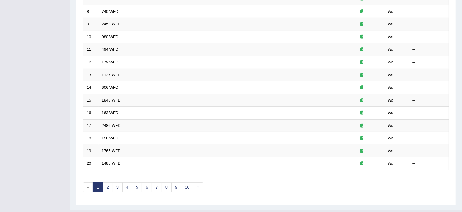
scroll to position [190, 0]
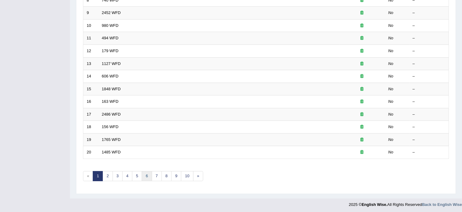
click at [149, 175] on link "6" at bounding box center [147, 176] width 10 height 10
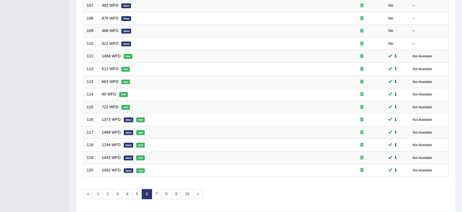
scroll to position [174, 0]
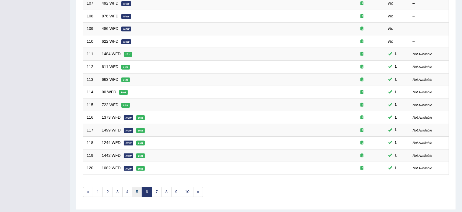
click at [135, 189] on link "5" at bounding box center [137, 192] width 10 height 10
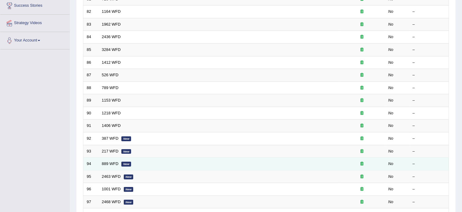
scroll to position [190, 0]
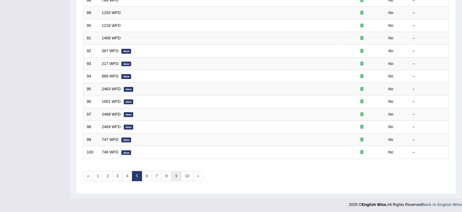
click at [173, 173] on link "9" at bounding box center [176, 176] width 10 height 10
